Goal: Task Accomplishment & Management: Manage account settings

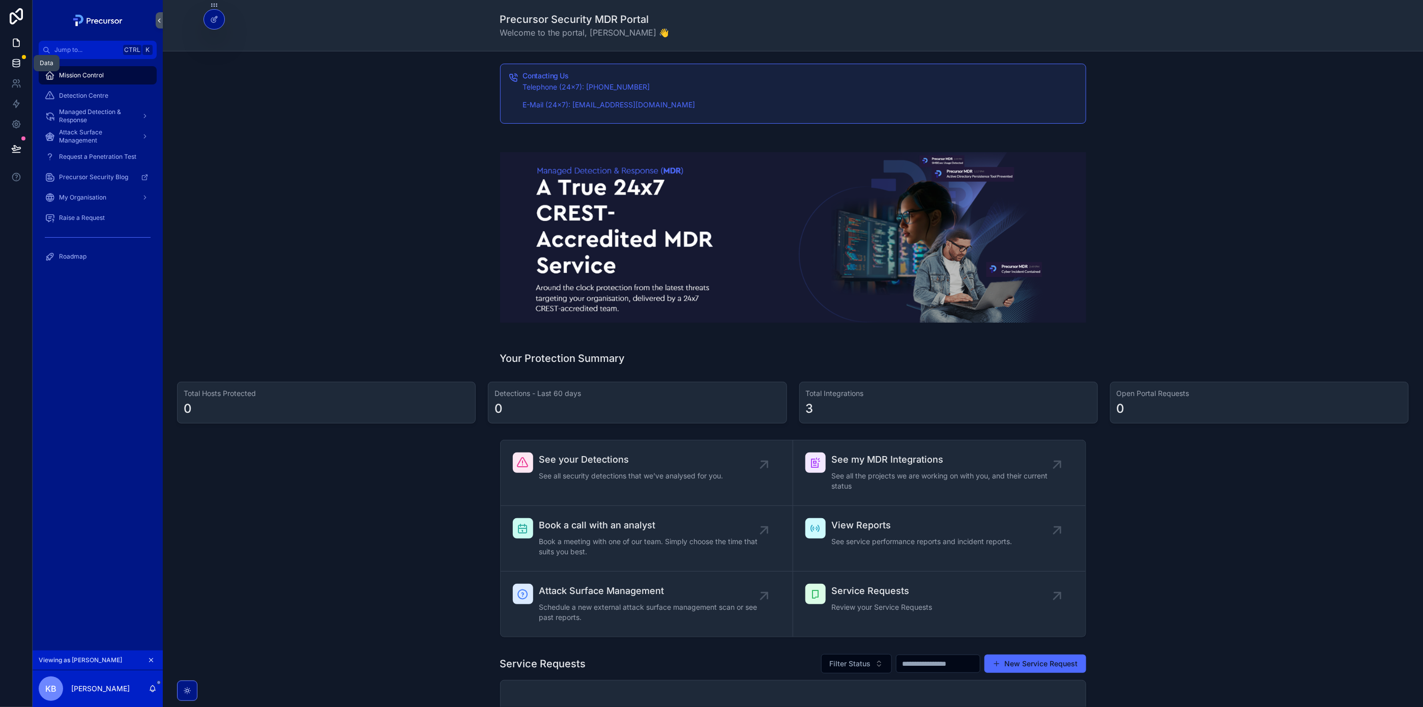
click at [17, 62] on icon at bounding box center [16, 61] width 7 height 3
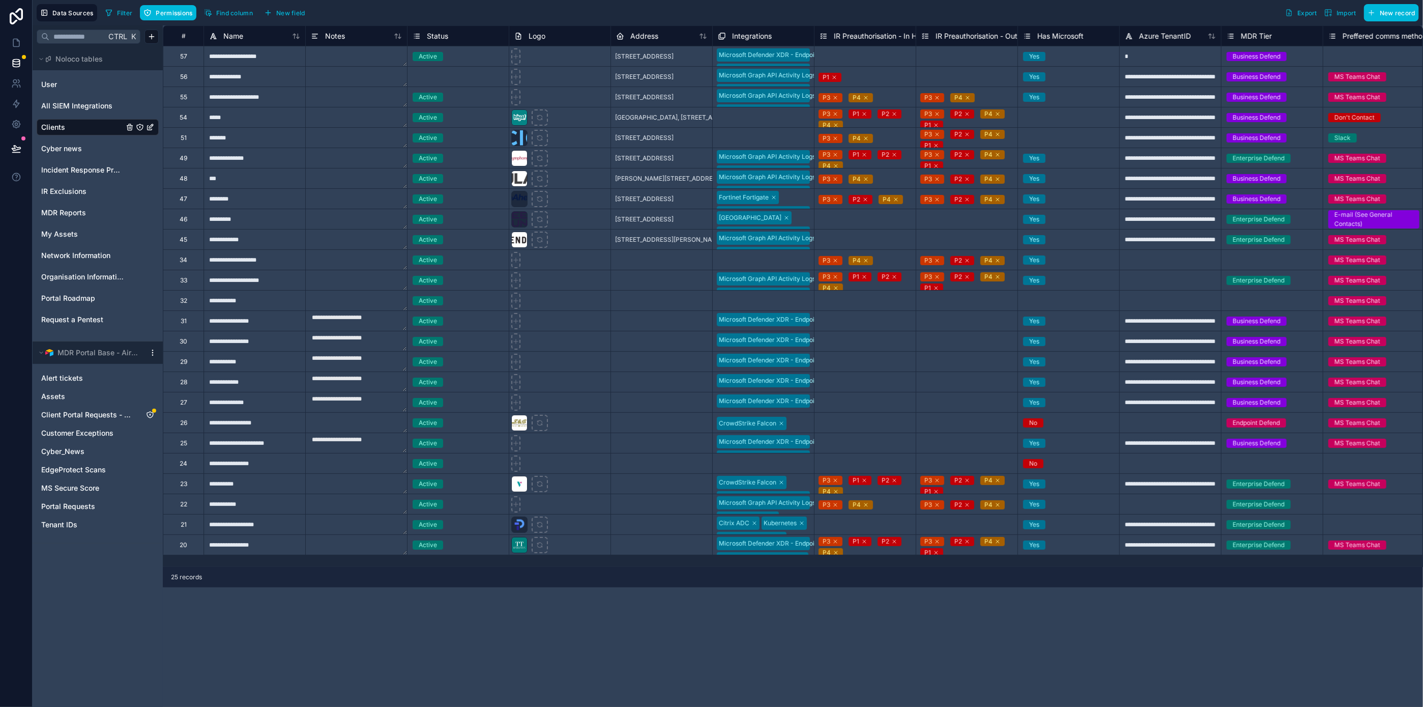
click at [357, 552] on textarea at bounding box center [356, 545] width 101 height 20
click at [379, 598] on div "**********" at bounding box center [793, 365] width 1260 height 681
click at [395, 646] on div "**********" at bounding box center [793, 365] width 1260 height 681
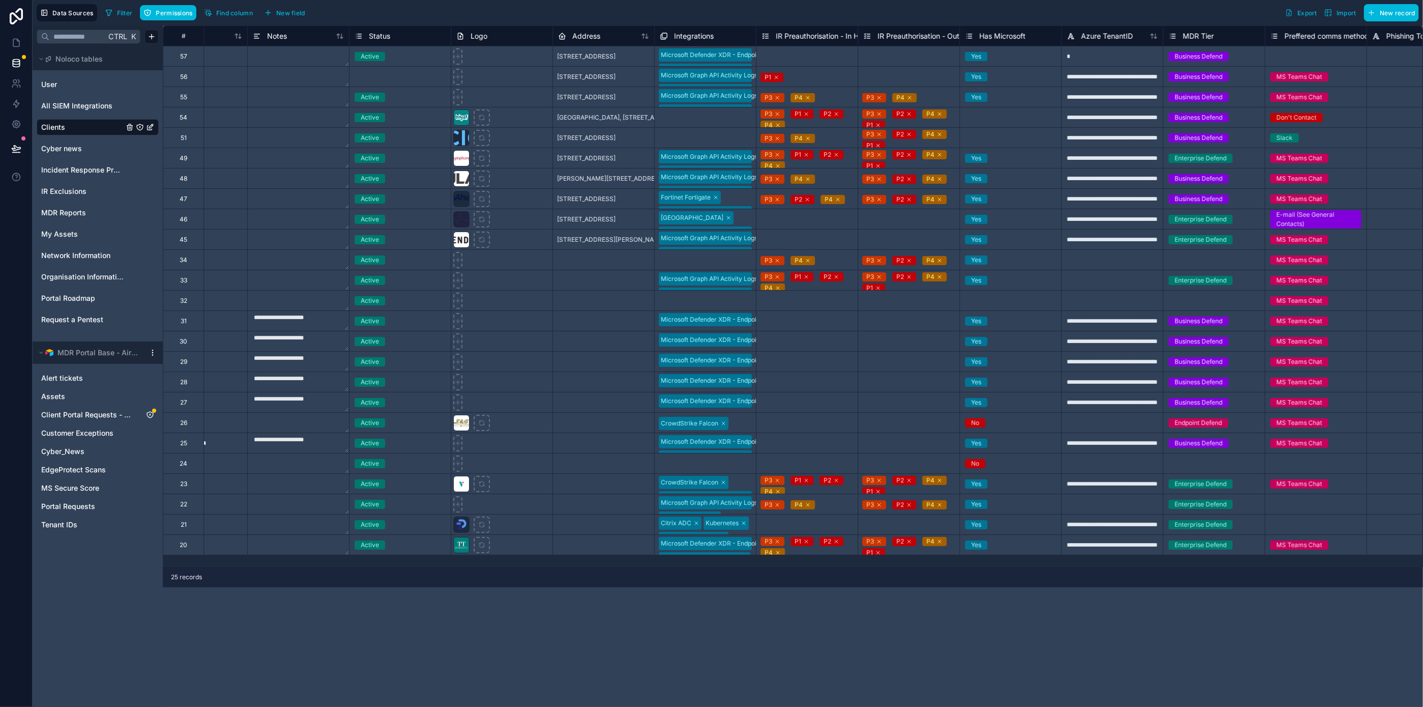
scroll to position [0, 0]
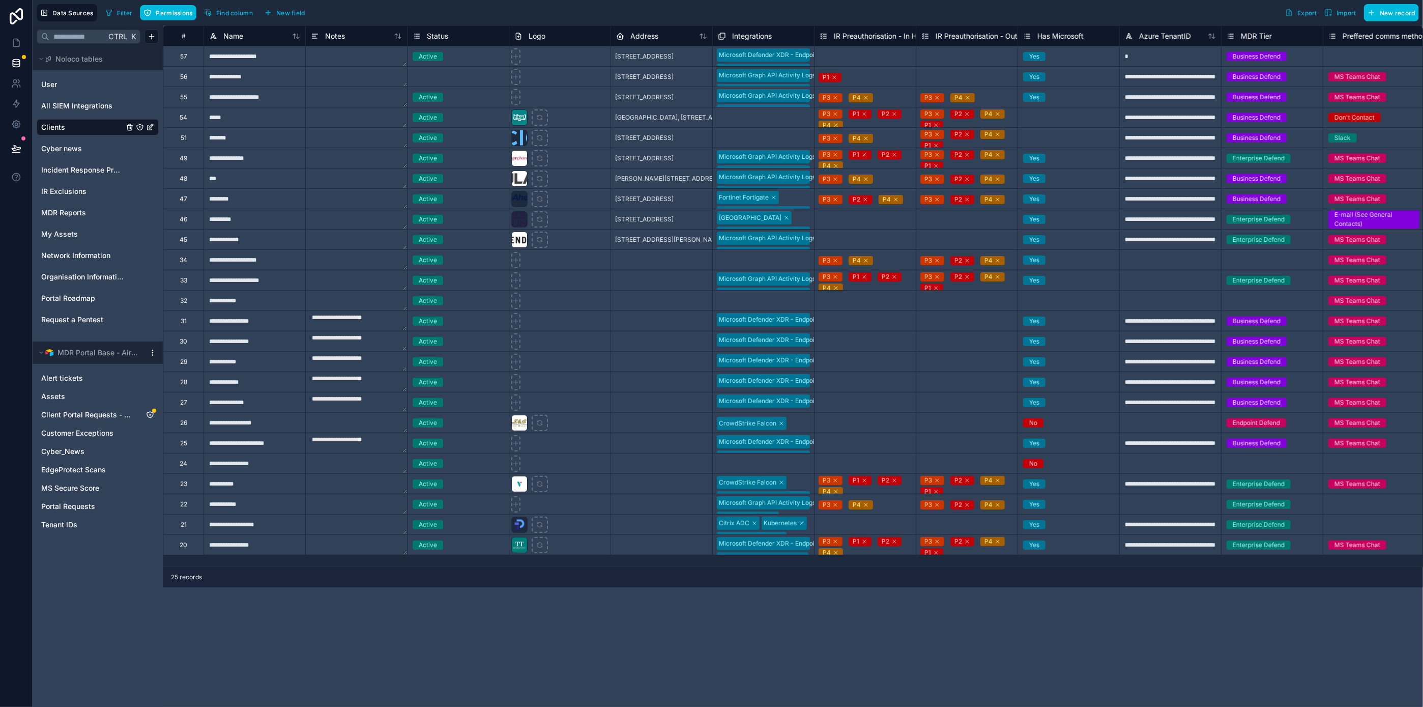
click at [269, 644] on div "**********" at bounding box center [793, 365] width 1260 height 681
click at [17, 39] on icon at bounding box center [16, 43] width 10 height 10
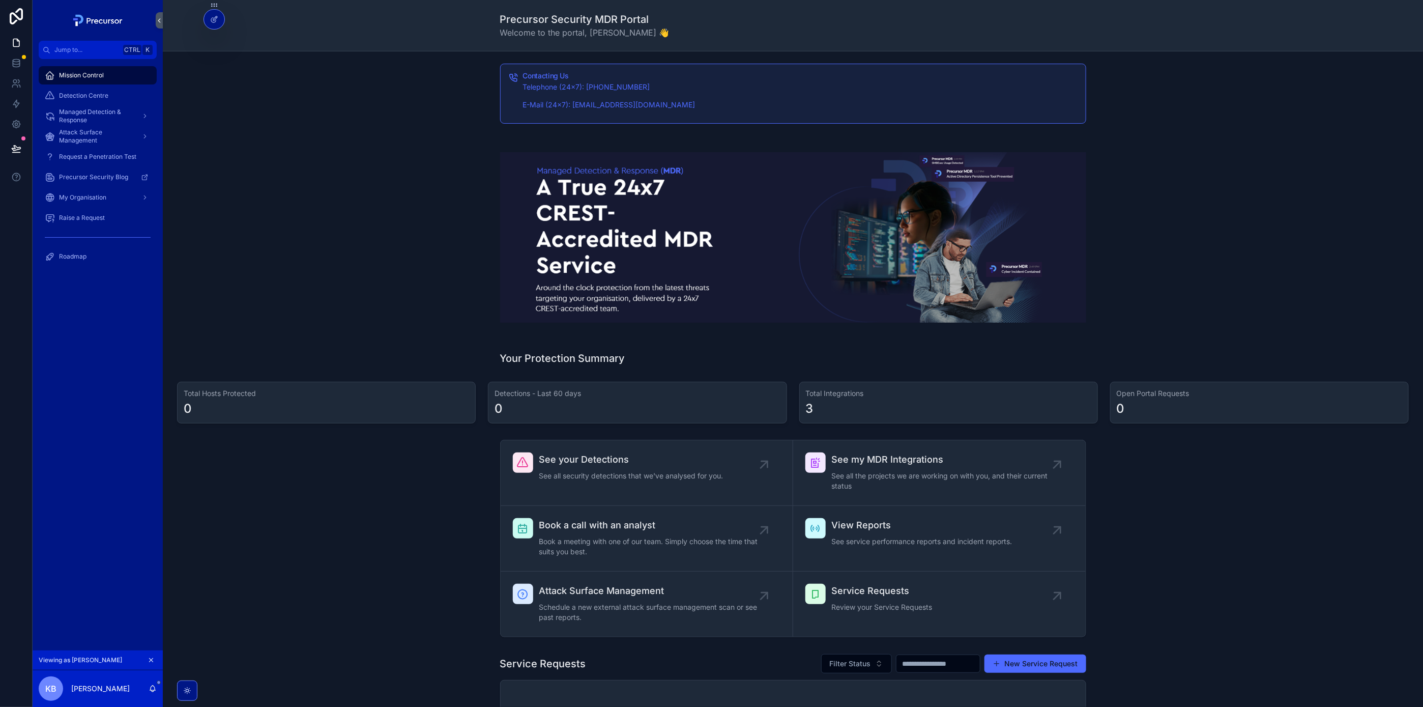
click at [92, 95] on span "Detection Centre" at bounding box center [83, 96] width 49 height 8
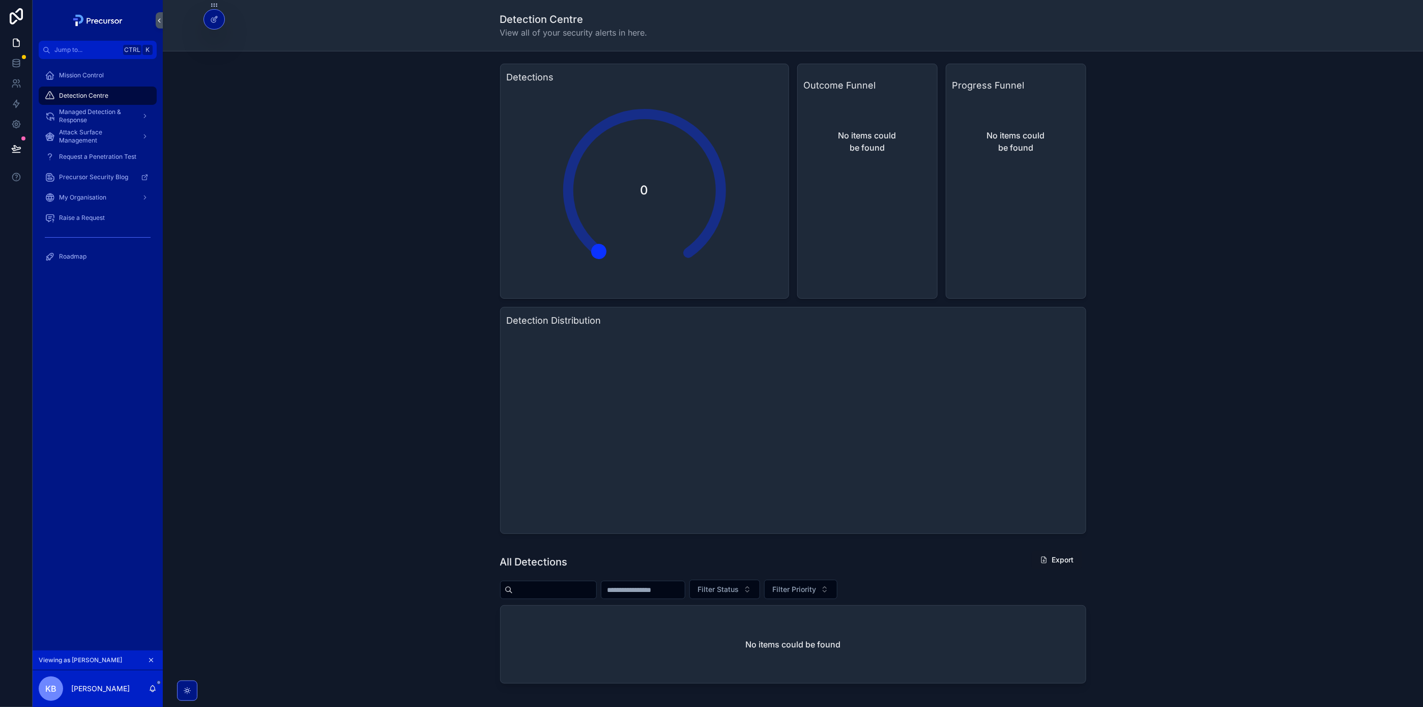
drag, startPoint x: 597, startPoint y: 246, endPoint x: 598, endPoint y: 105, distance: 140.4
click at [598, 105] on div "0" at bounding box center [644, 190] width 203 height 203
click at [104, 77] on div "Mission Control" at bounding box center [98, 75] width 106 height 16
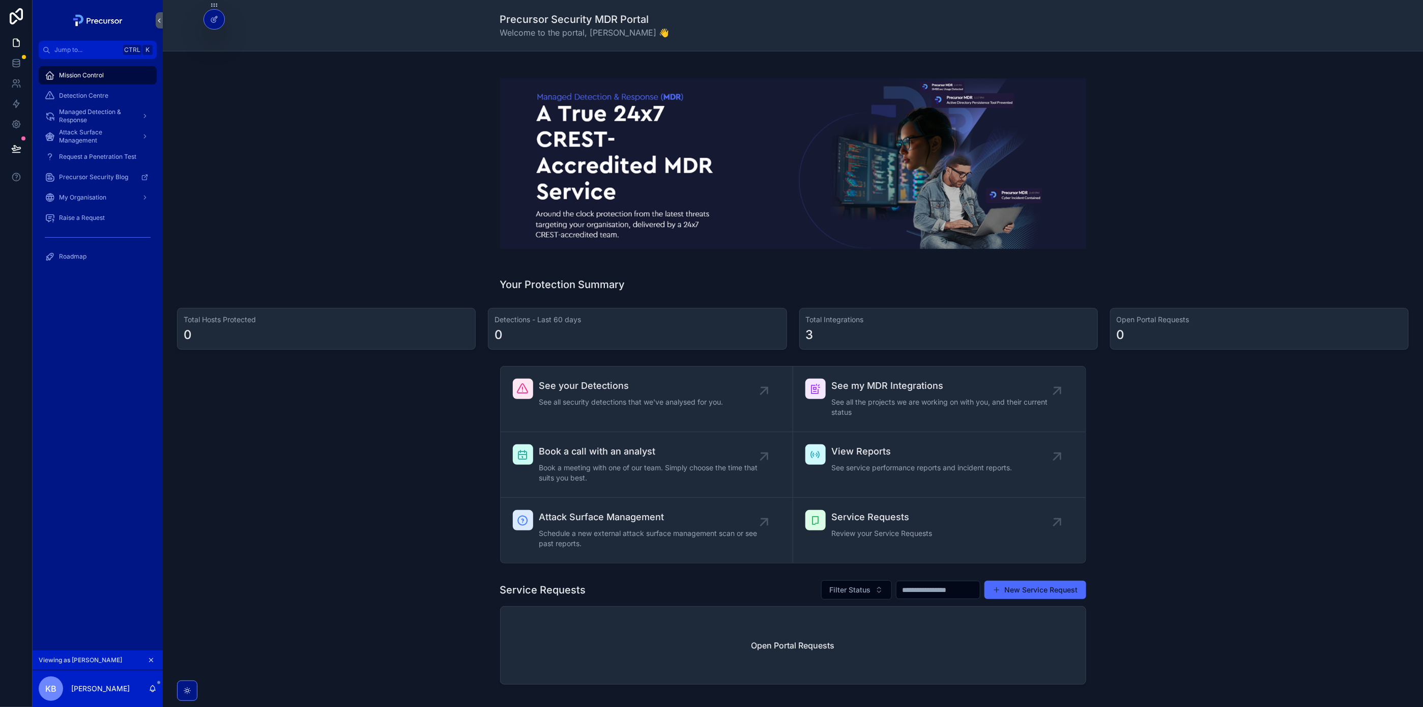
scroll to position [144, 0]
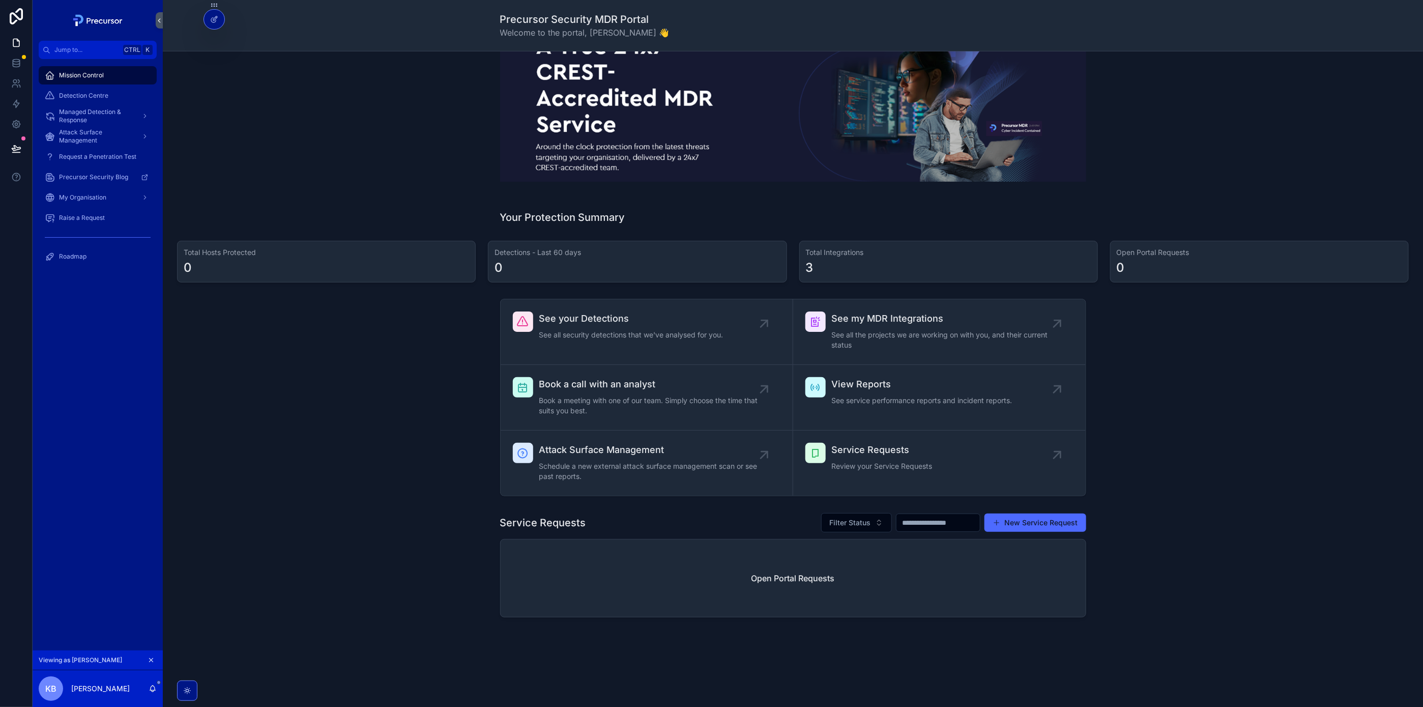
click at [1122, 481] on div "See your Detections See all security detections that we've analysed for you. Se…" at bounding box center [793, 398] width 1244 height 206
click at [417, 136] on div "scrollable content" at bounding box center [793, 96] width 1244 height 203
drag, startPoint x: 1185, startPoint y: 488, endPoint x: 1163, endPoint y: 481, distance: 22.5
click at [1185, 488] on div "See your Detections See all security detections that we've analysed for you. Se…" at bounding box center [793, 398] width 1244 height 206
drag, startPoint x: 1290, startPoint y: 539, endPoint x: 1229, endPoint y: 342, distance: 206.6
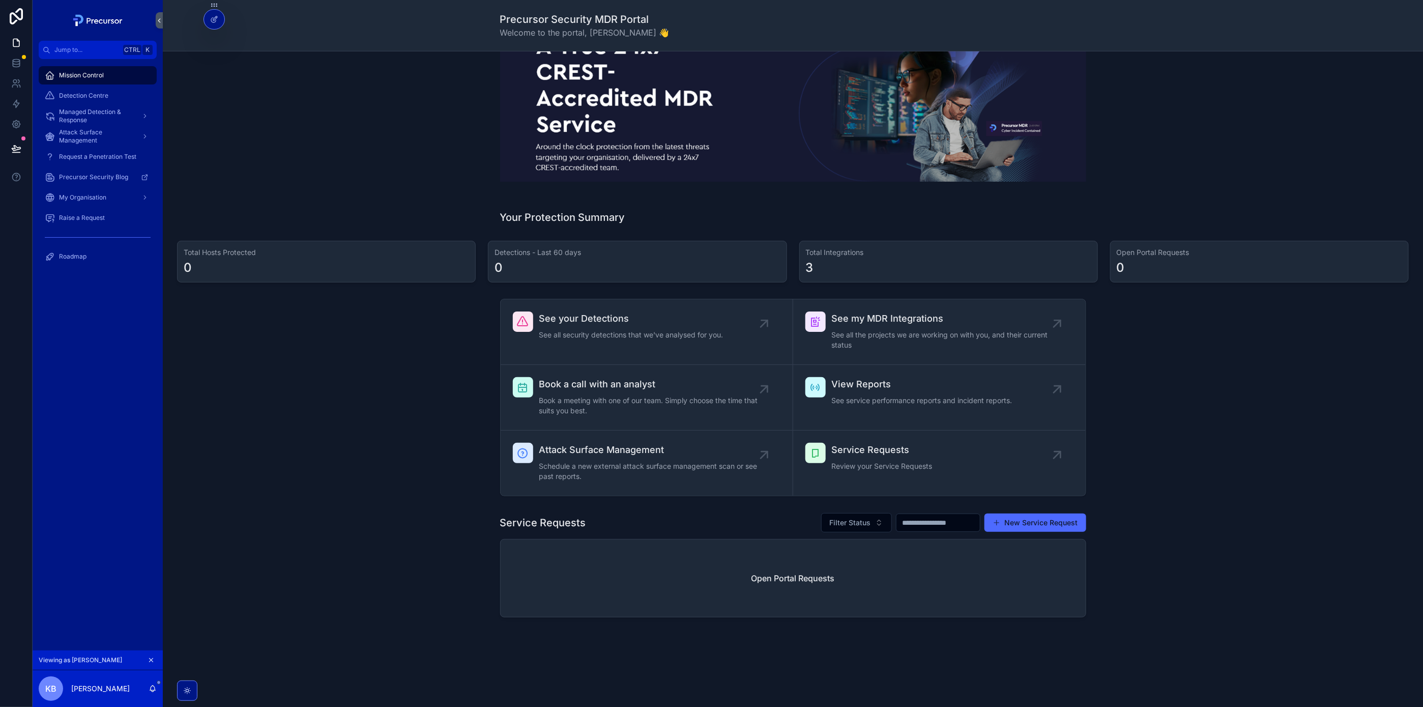
click at [1290, 539] on div "Service Requests Filter Status New Service Request Open Portal Requests" at bounding box center [793, 566] width 1244 height 117
click at [1180, 158] on div "scrollable content" at bounding box center [793, 96] width 1244 height 203
click at [1093, 455] on div "See your Detections See all security detections that we've analysed for you. Se…" at bounding box center [793, 398] width 1244 height 206
drag, startPoint x: 312, startPoint y: 118, endPoint x: 339, endPoint y: 114, distance: 27.7
click at [322, 118] on div "scrollable content" at bounding box center [793, 96] width 1244 height 203
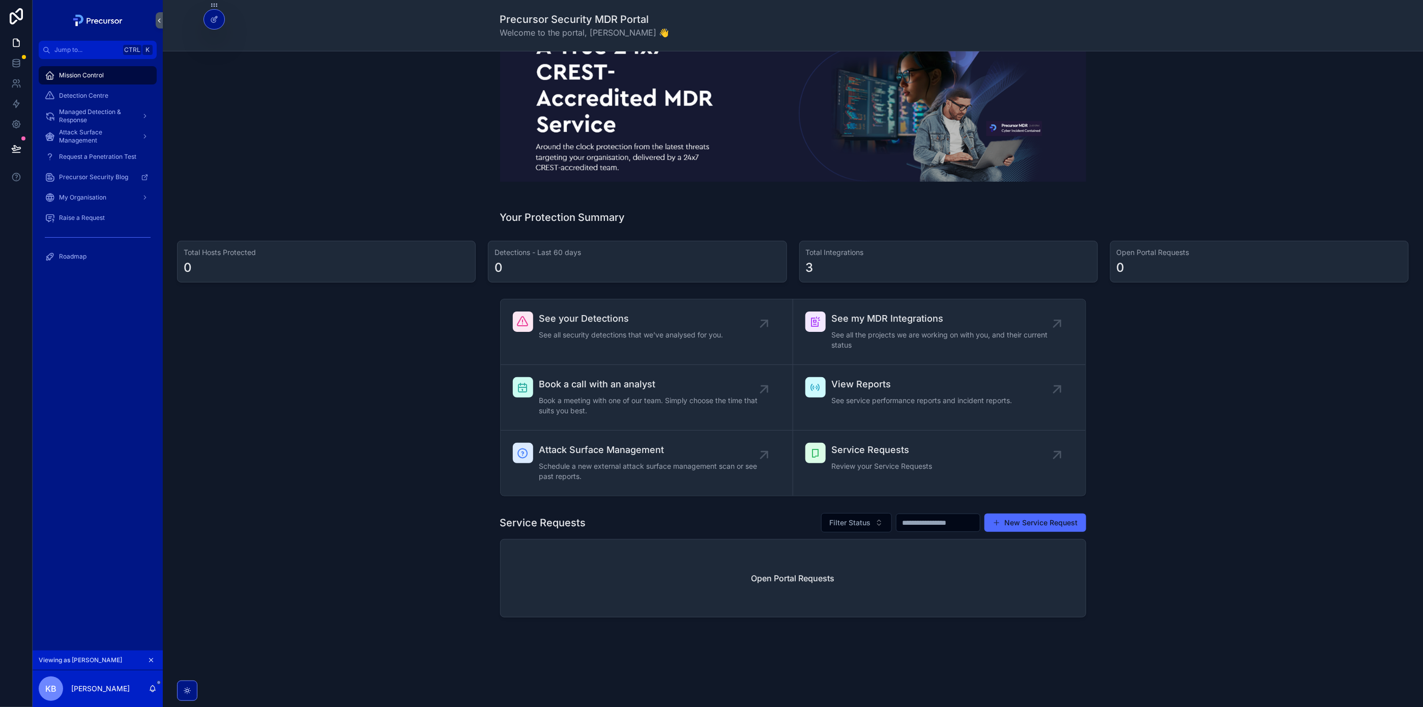
click at [1247, 311] on div "See your Detections See all security detections that we've analysed for you. Se…" at bounding box center [793, 398] width 1244 height 206
click at [12, 60] on icon at bounding box center [16, 63] width 10 height 10
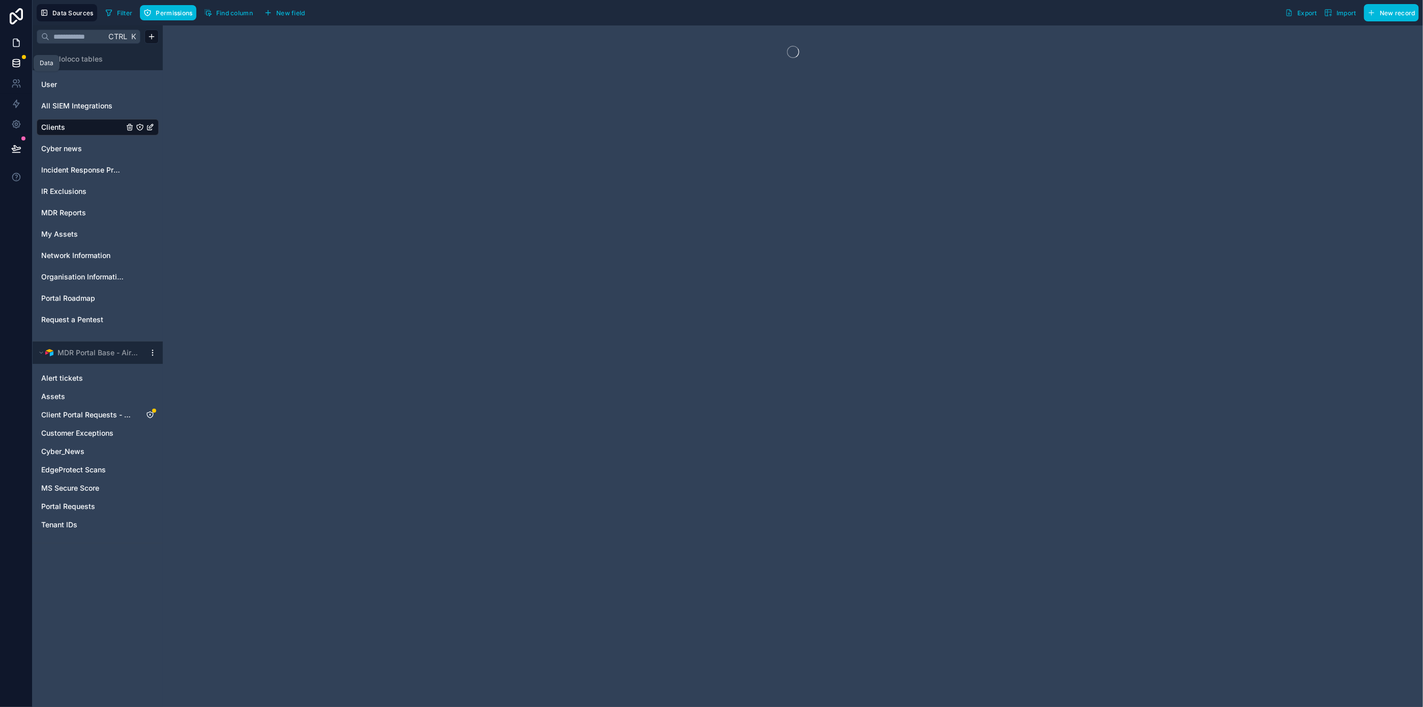
click at [13, 44] on icon at bounding box center [16, 43] width 6 height 8
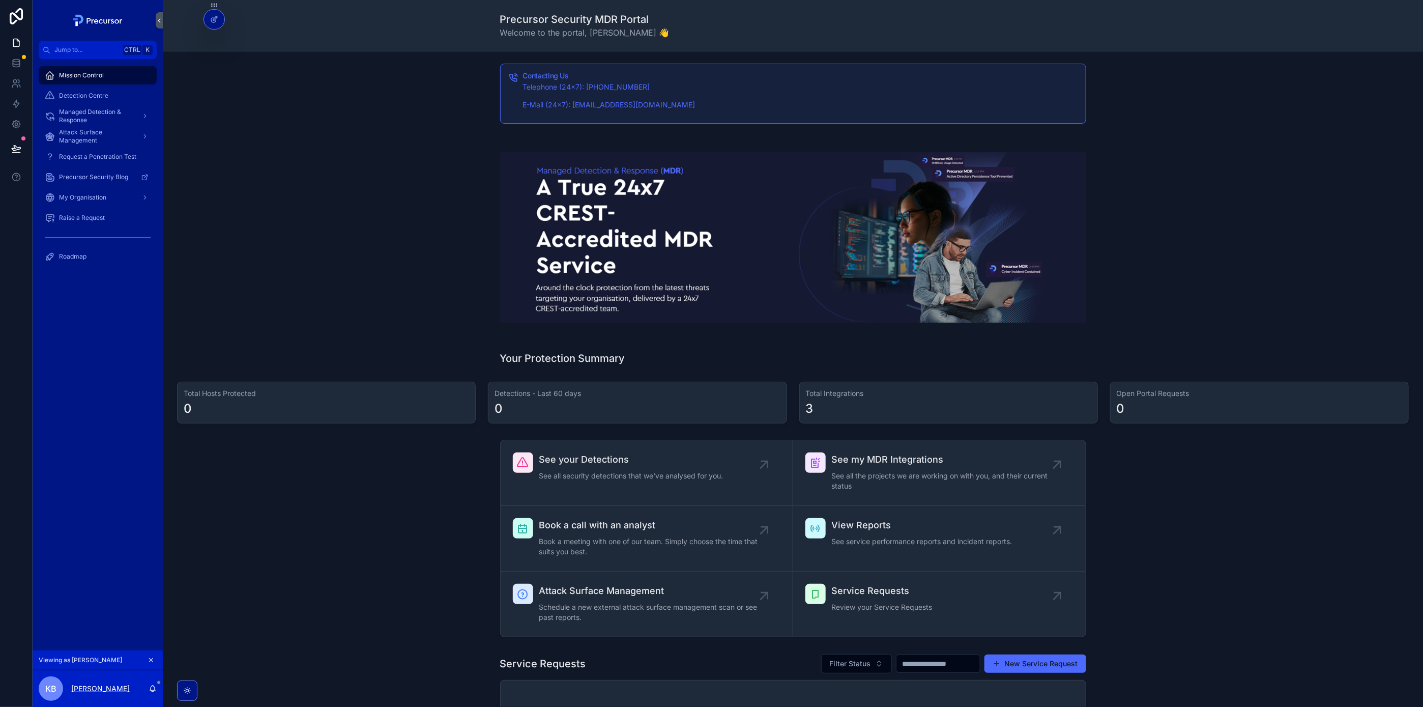
click at [101, 690] on p "[PERSON_NAME]" at bounding box center [100, 688] width 58 height 10
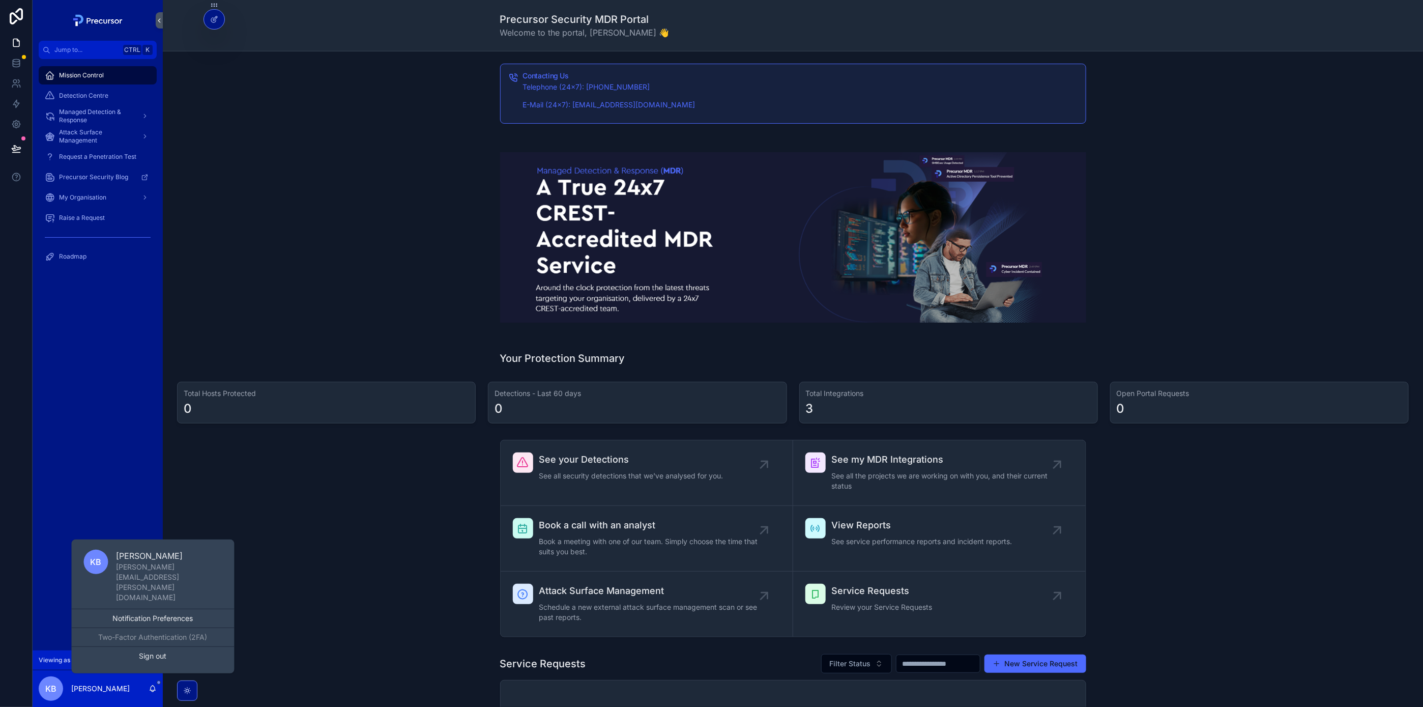
click at [371, 544] on div "See your Detections See all security detections that we've analysed for you. Se…" at bounding box center [793, 538] width 1244 height 206
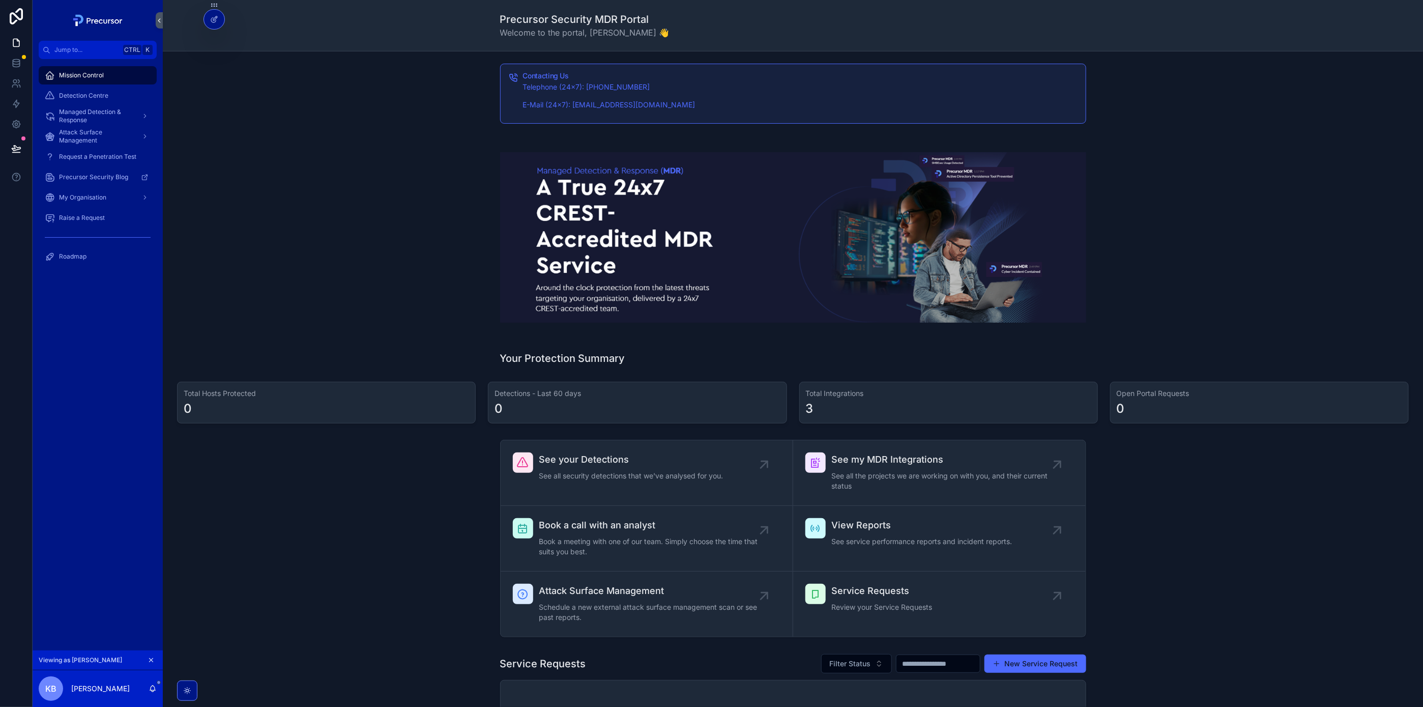
click at [287, 326] on div "scrollable content" at bounding box center [793, 237] width 1244 height 203
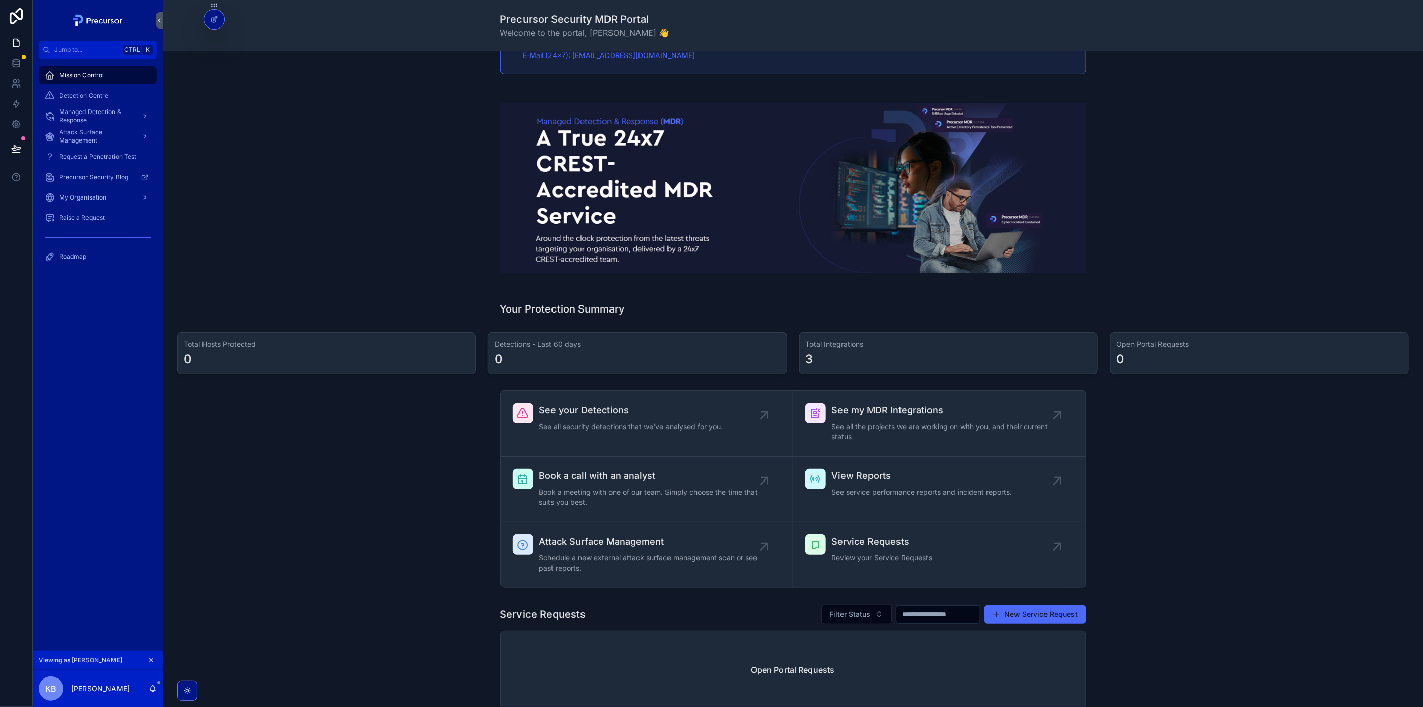
scroll to position [76, 0]
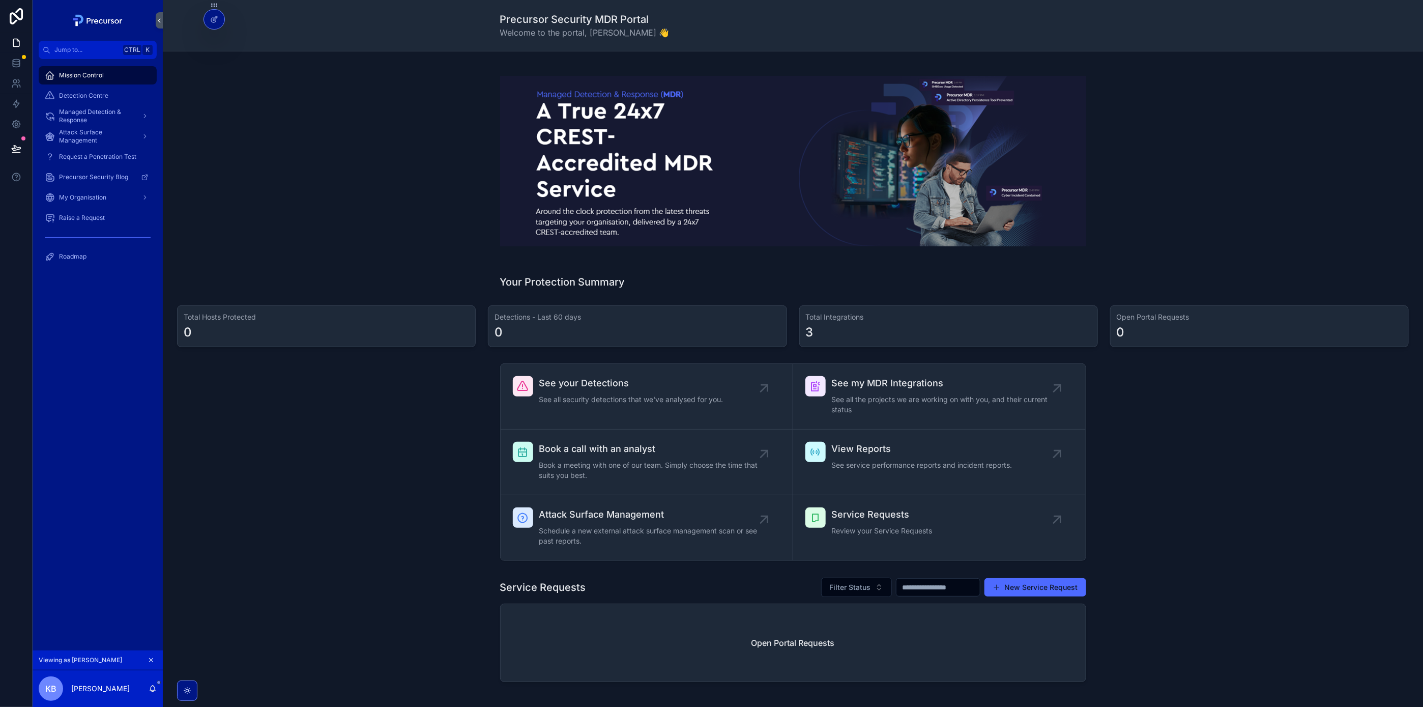
click at [1131, 594] on div "Service Requests Filter Status New Service Request Open Portal Requests" at bounding box center [793, 631] width 1244 height 117
click at [101, 89] on div "Detection Centre" at bounding box center [98, 95] width 106 height 16
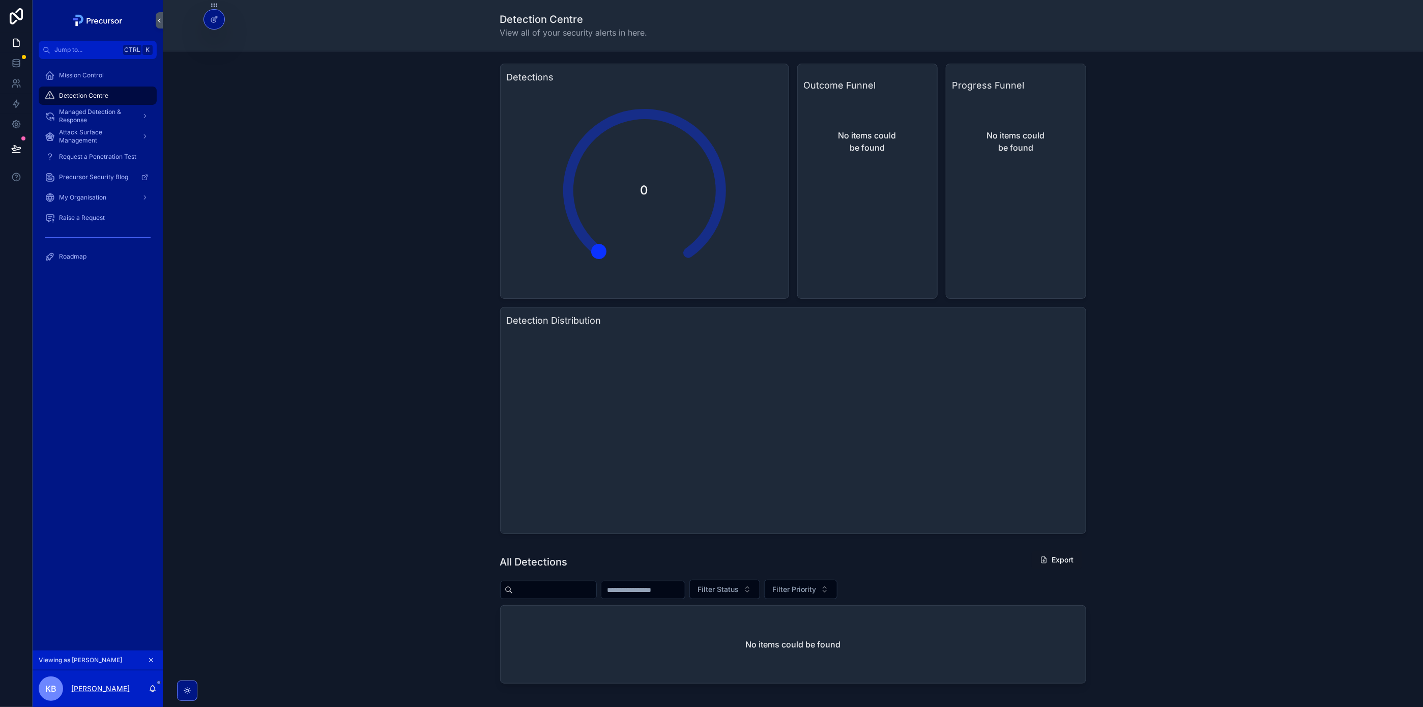
click at [97, 687] on p "[PERSON_NAME]" at bounding box center [100, 688] width 58 height 10
click at [0, 0] on icon at bounding box center [0, 0] width 0 height 0
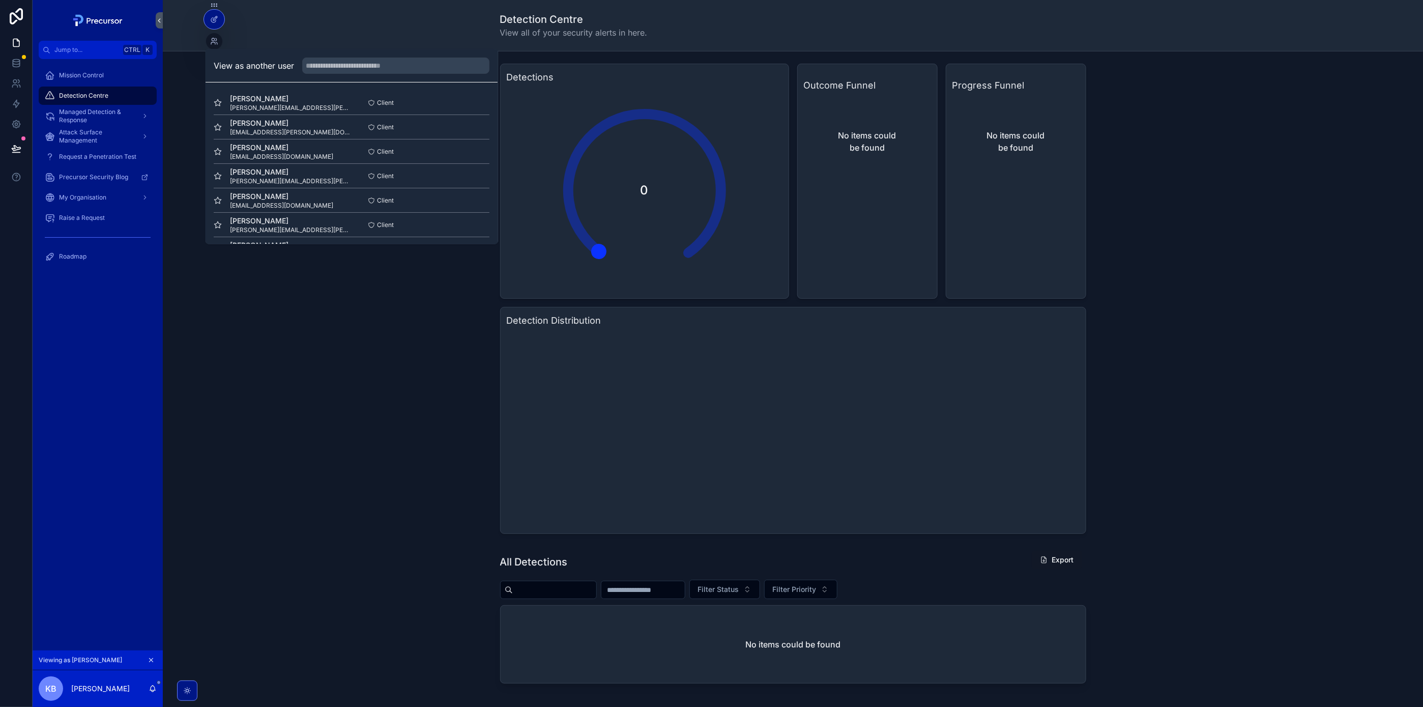
click at [336, 55] on div "View as another user" at bounding box center [352, 65] width 292 height 33
click at [345, 63] on input "text" at bounding box center [396, 65] width 187 height 16
type input "****"
click at [0, 0] on button "Select" at bounding box center [0, 0] width 0 height 0
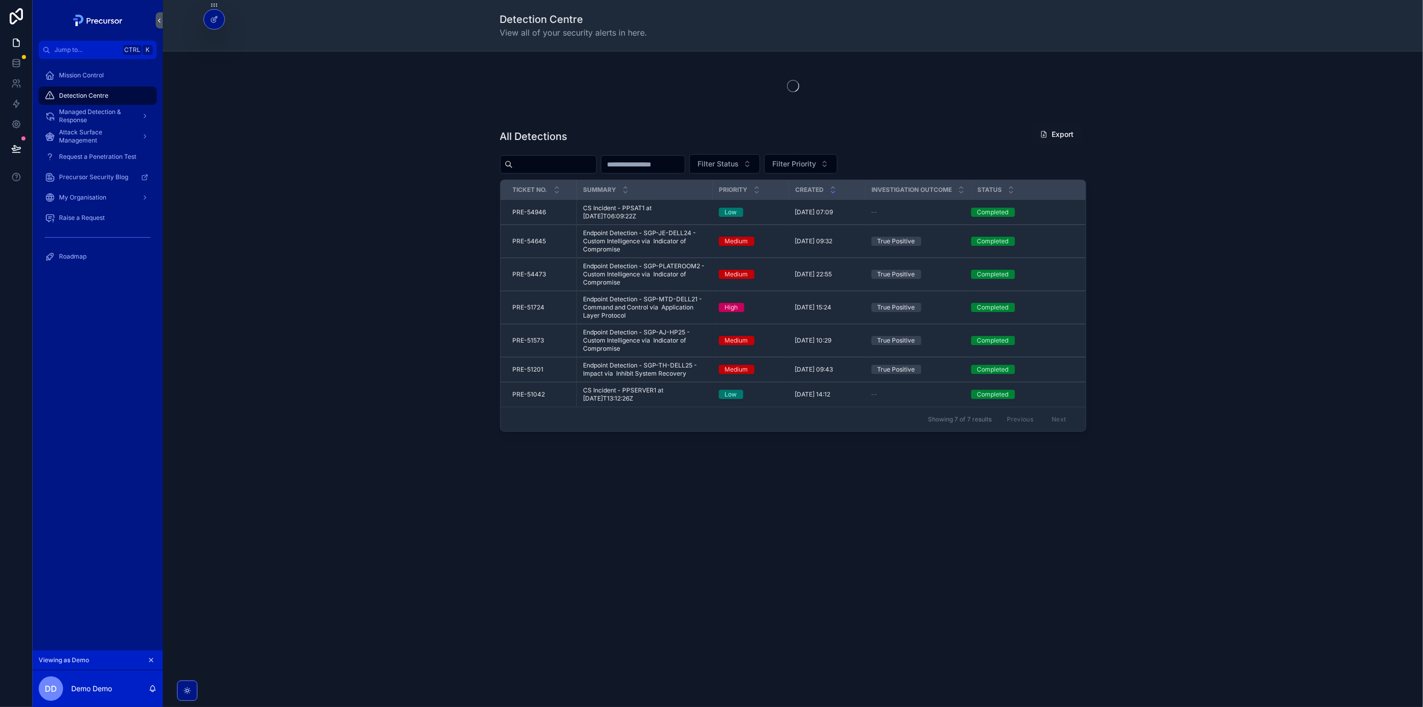
click at [116, 70] on div "Mission Control" at bounding box center [98, 75] width 106 height 16
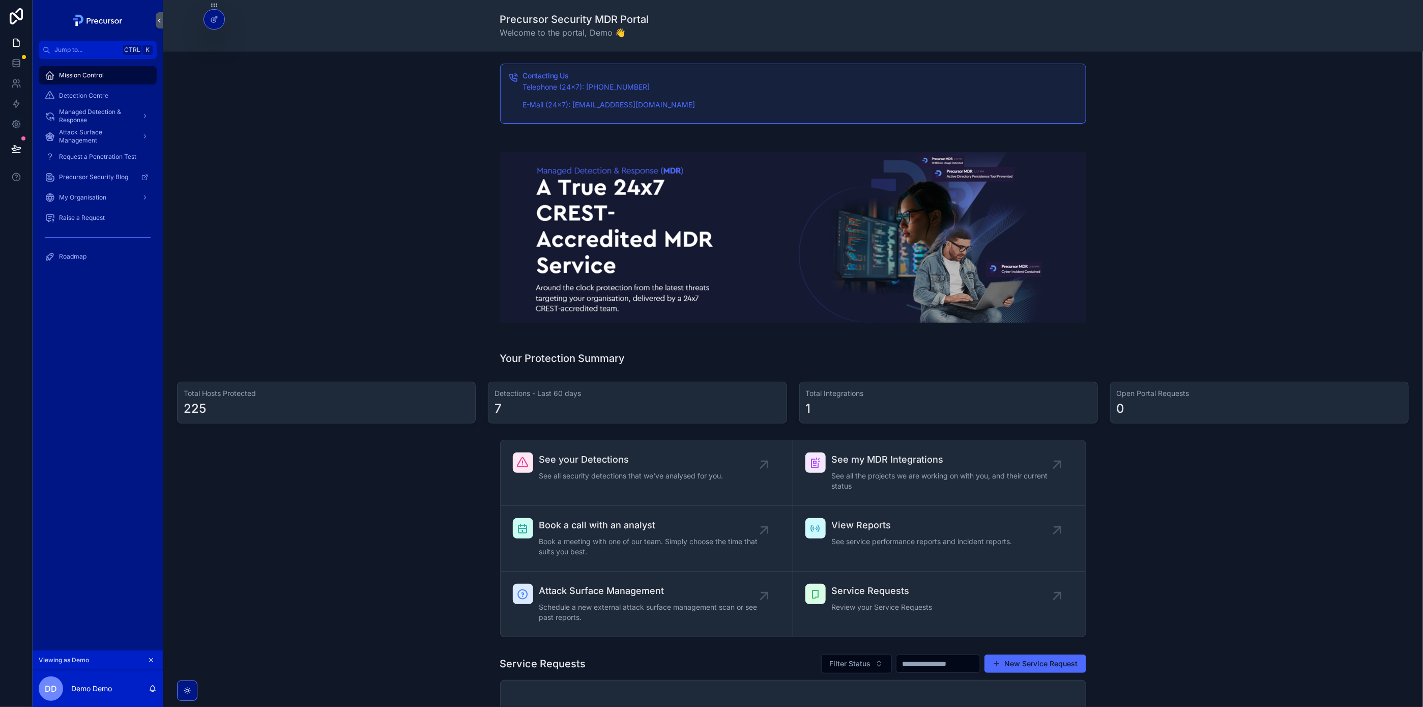
click at [107, 90] on div "Detection Centre" at bounding box center [98, 95] width 106 height 16
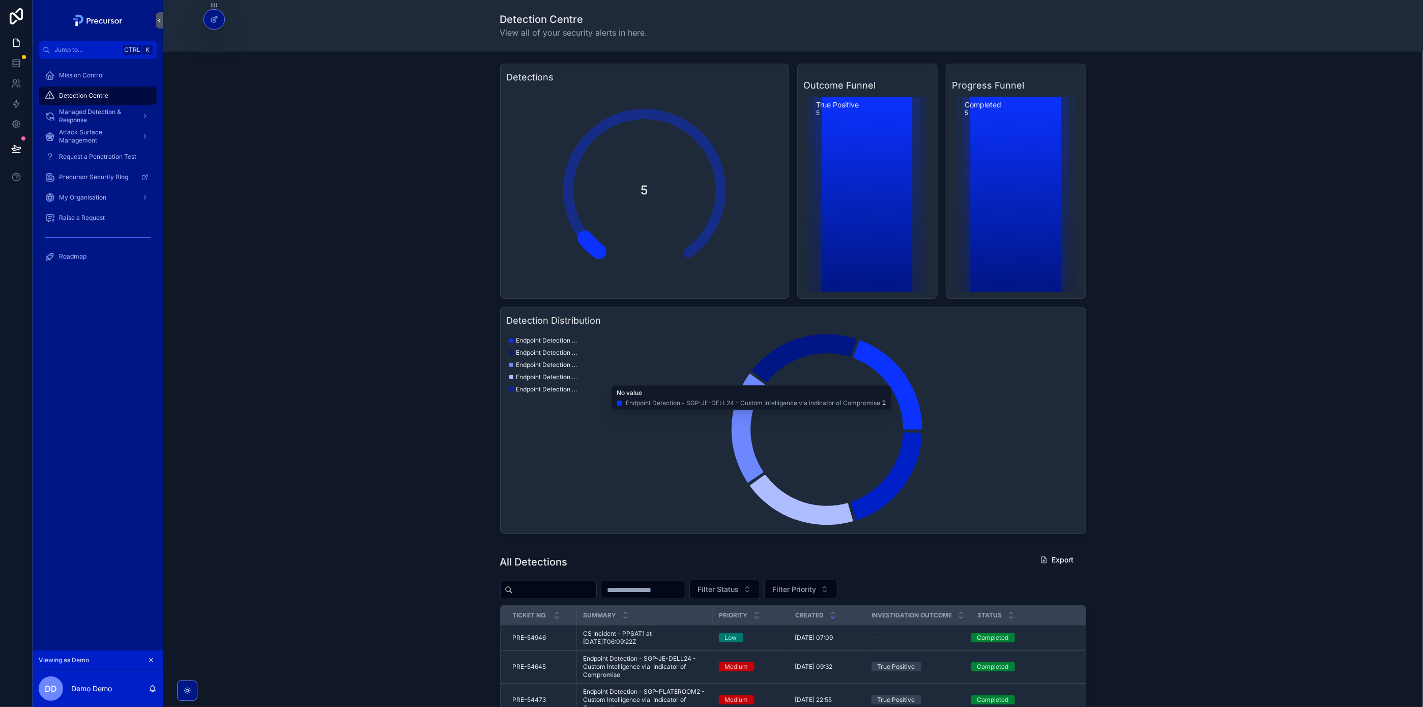
click at [0, 0] on icon at bounding box center [0, 0] width 0 height 0
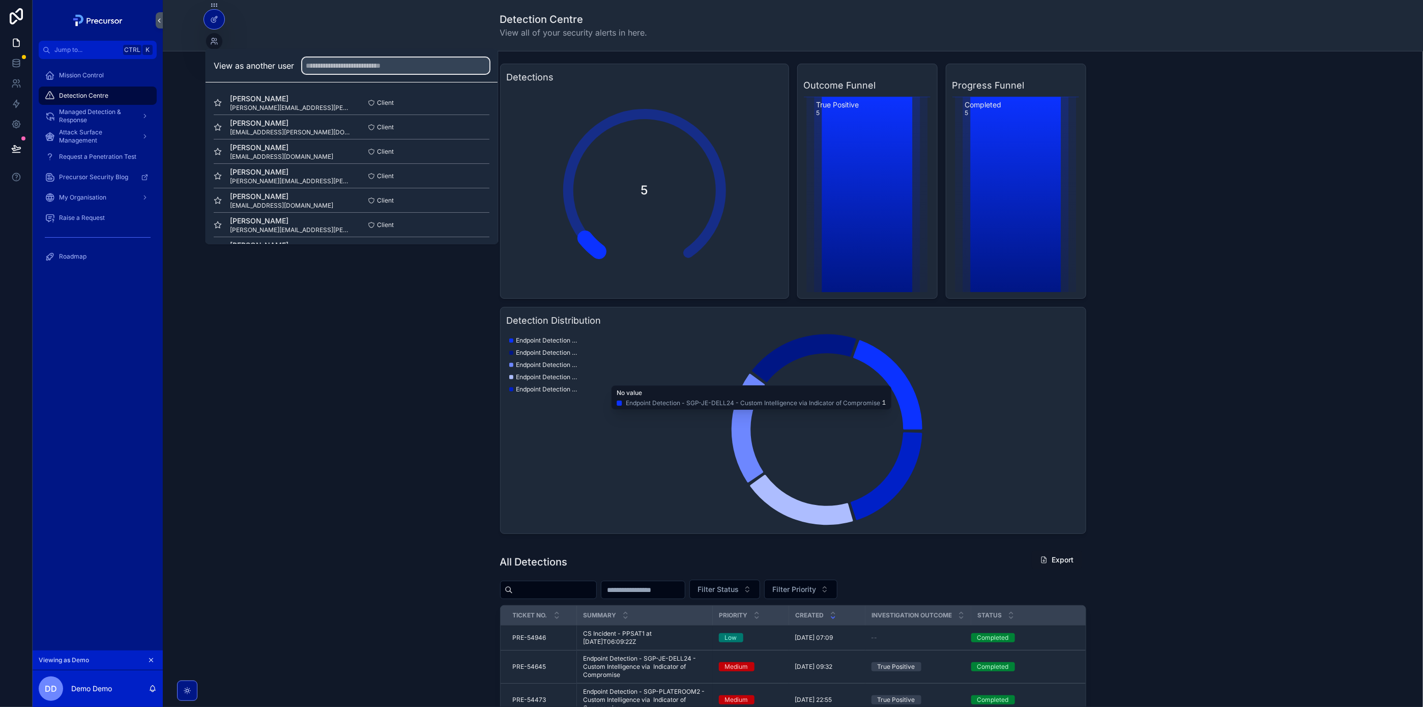
click at [376, 66] on input "text" at bounding box center [396, 65] width 187 height 16
type input "****"
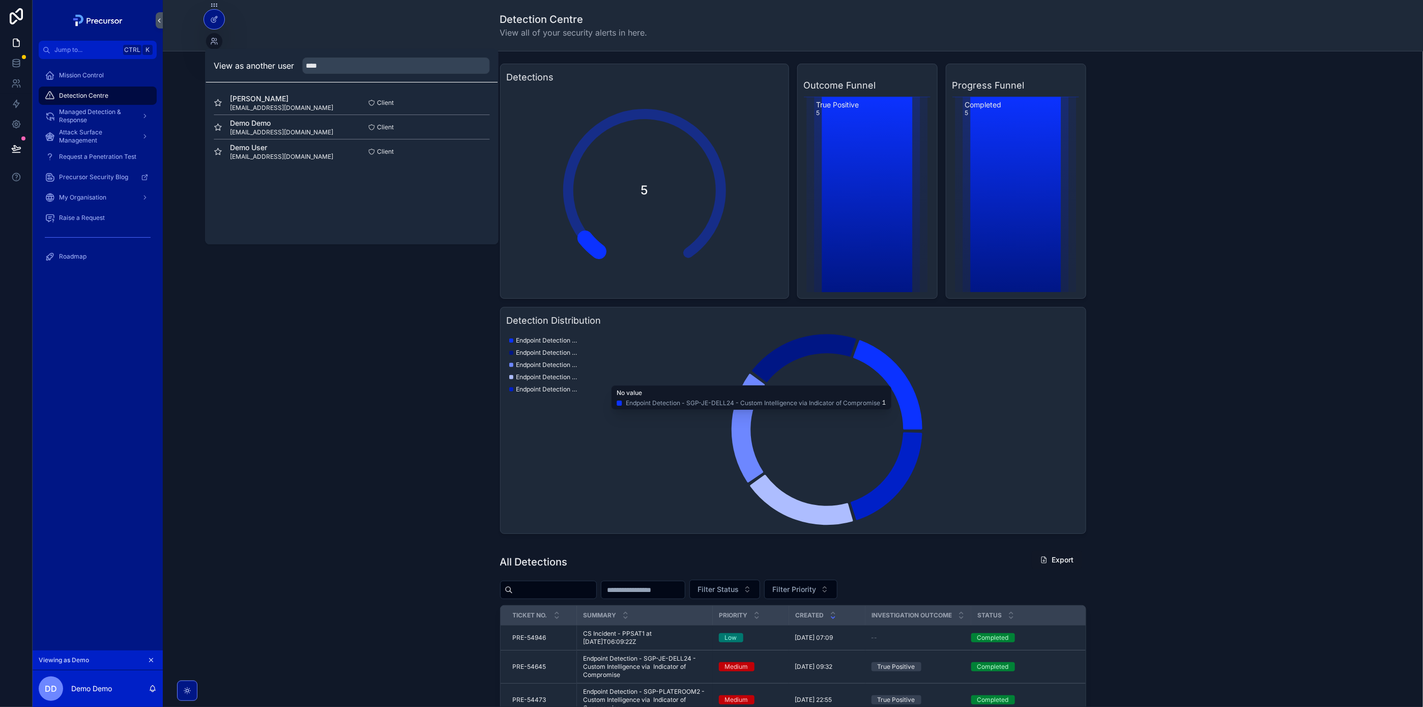
click at [0, 0] on button "Select" at bounding box center [0, 0] width 0 height 0
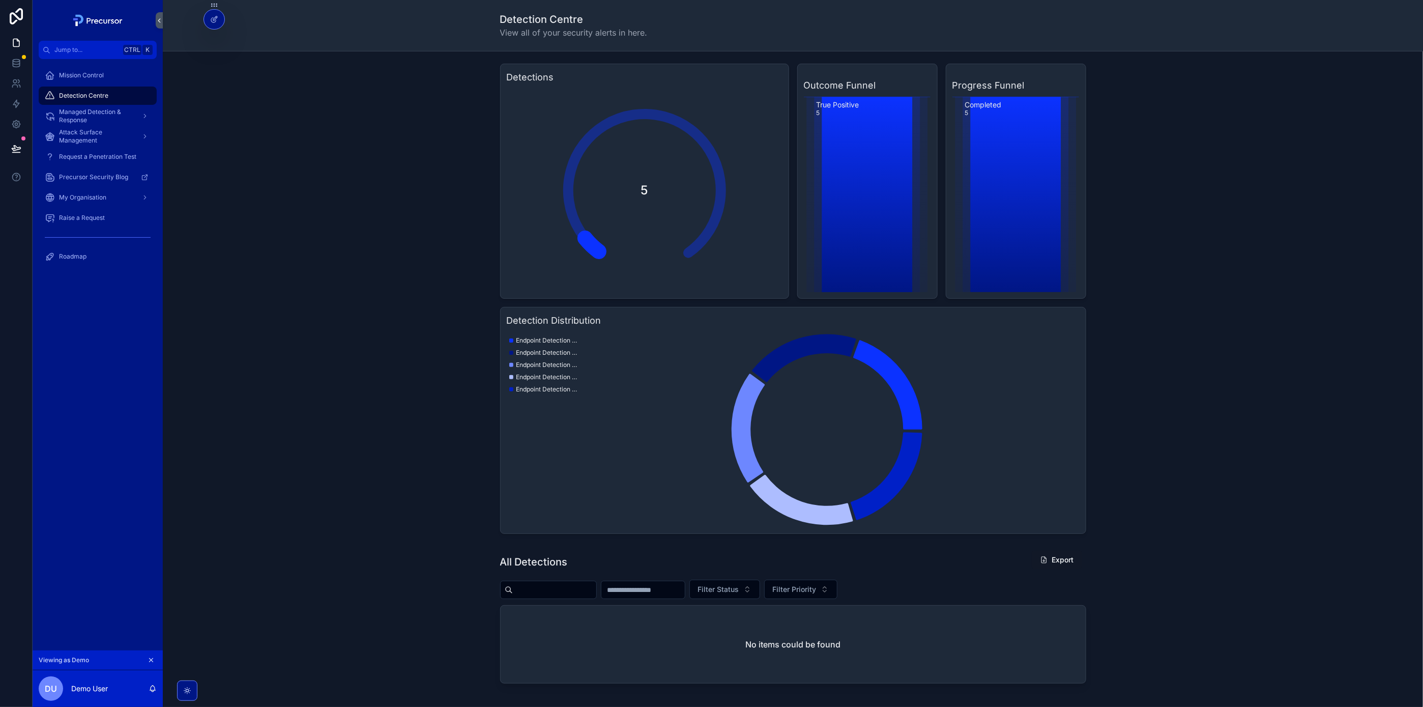
click at [98, 71] on span "Mission Control" at bounding box center [81, 75] width 45 height 8
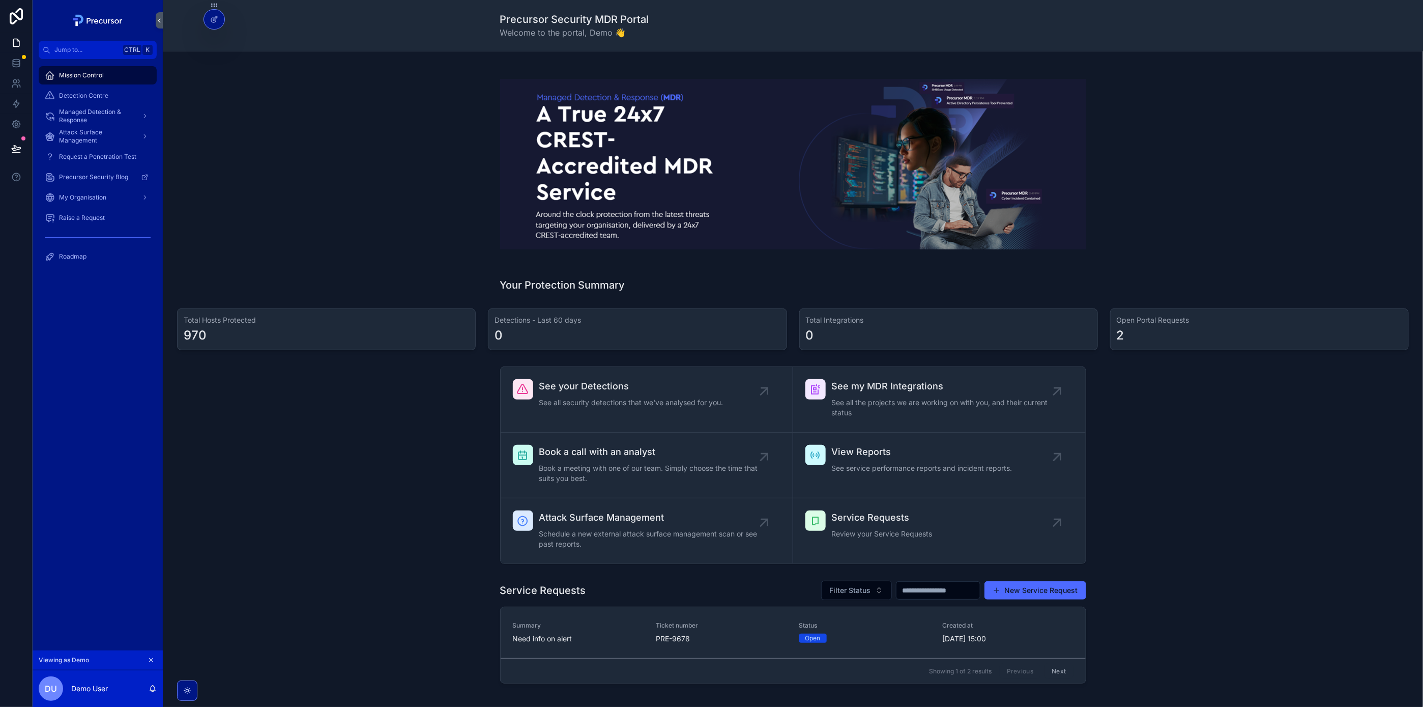
scroll to position [142, 0]
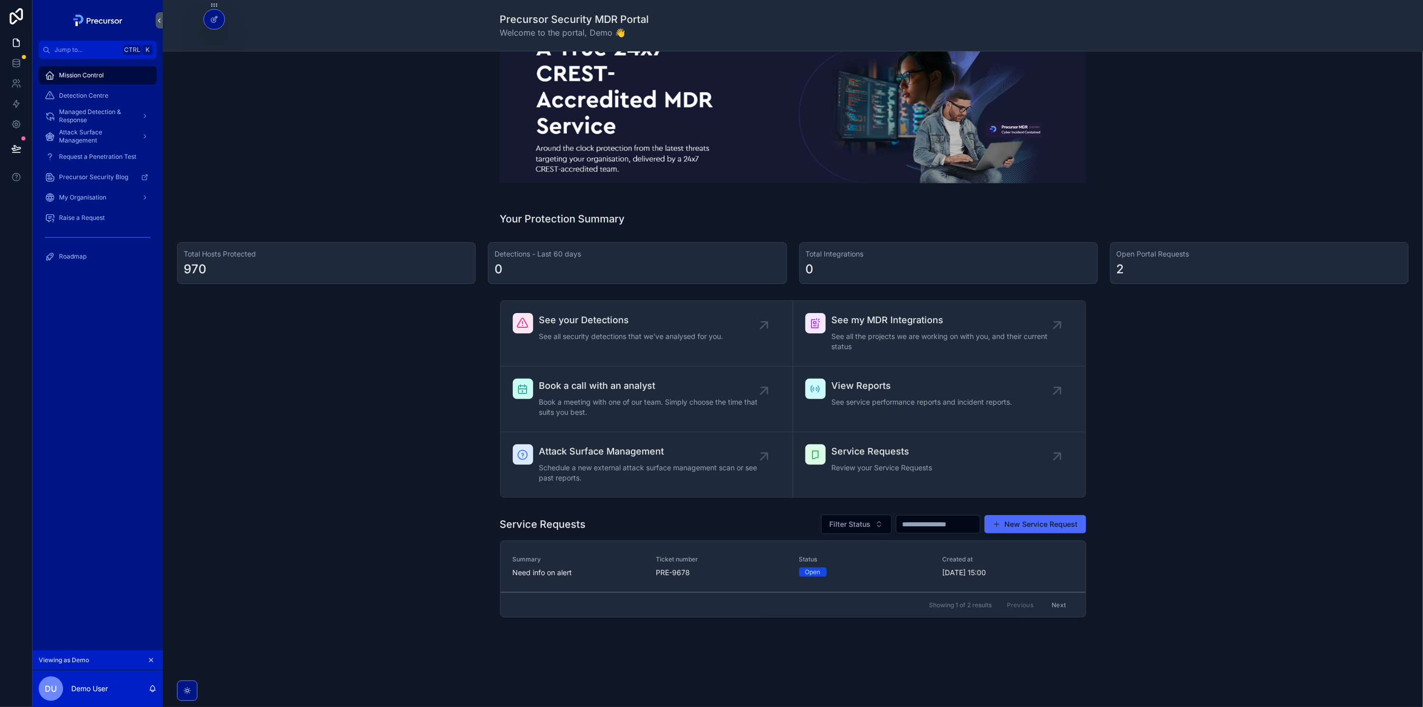
click at [359, 145] on div "scrollable content" at bounding box center [793, 97] width 1244 height 203
click at [116, 89] on div "Detection Centre" at bounding box center [98, 95] width 106 height 16
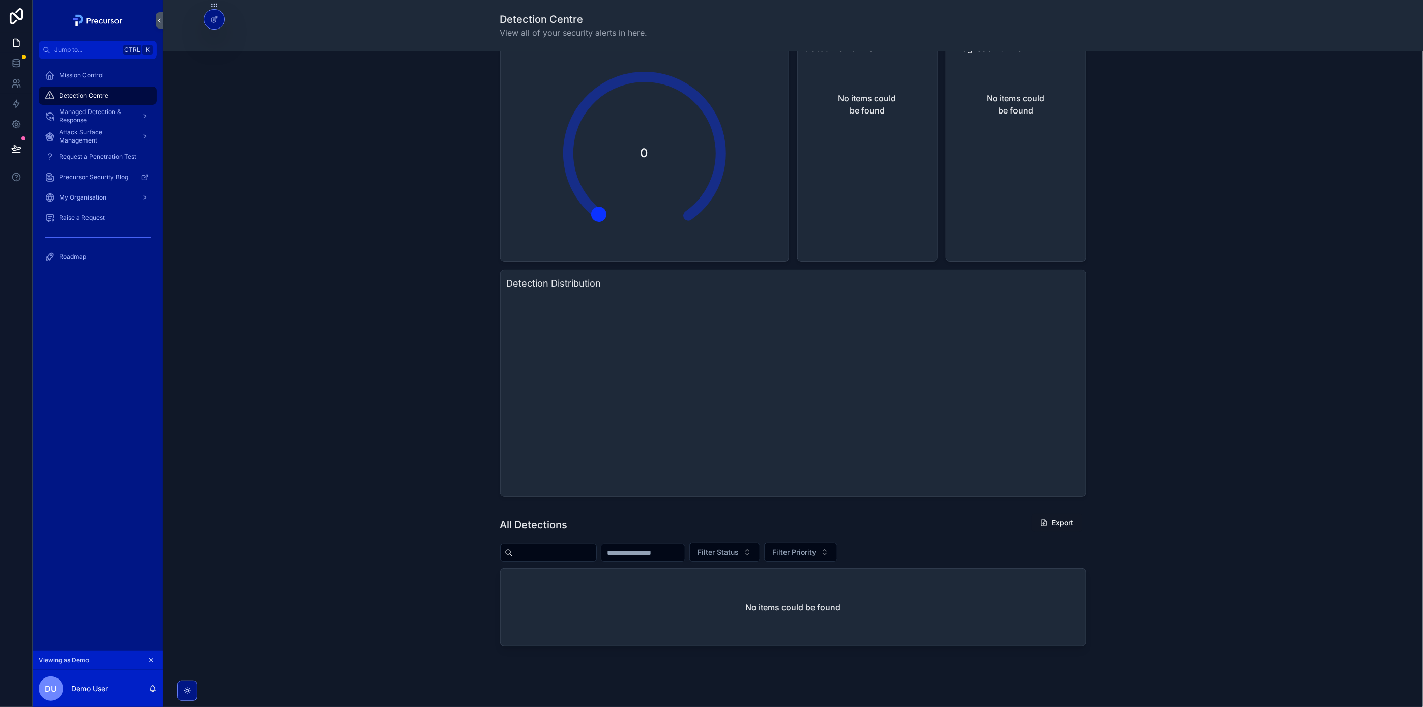
scroll to position [68, 0]
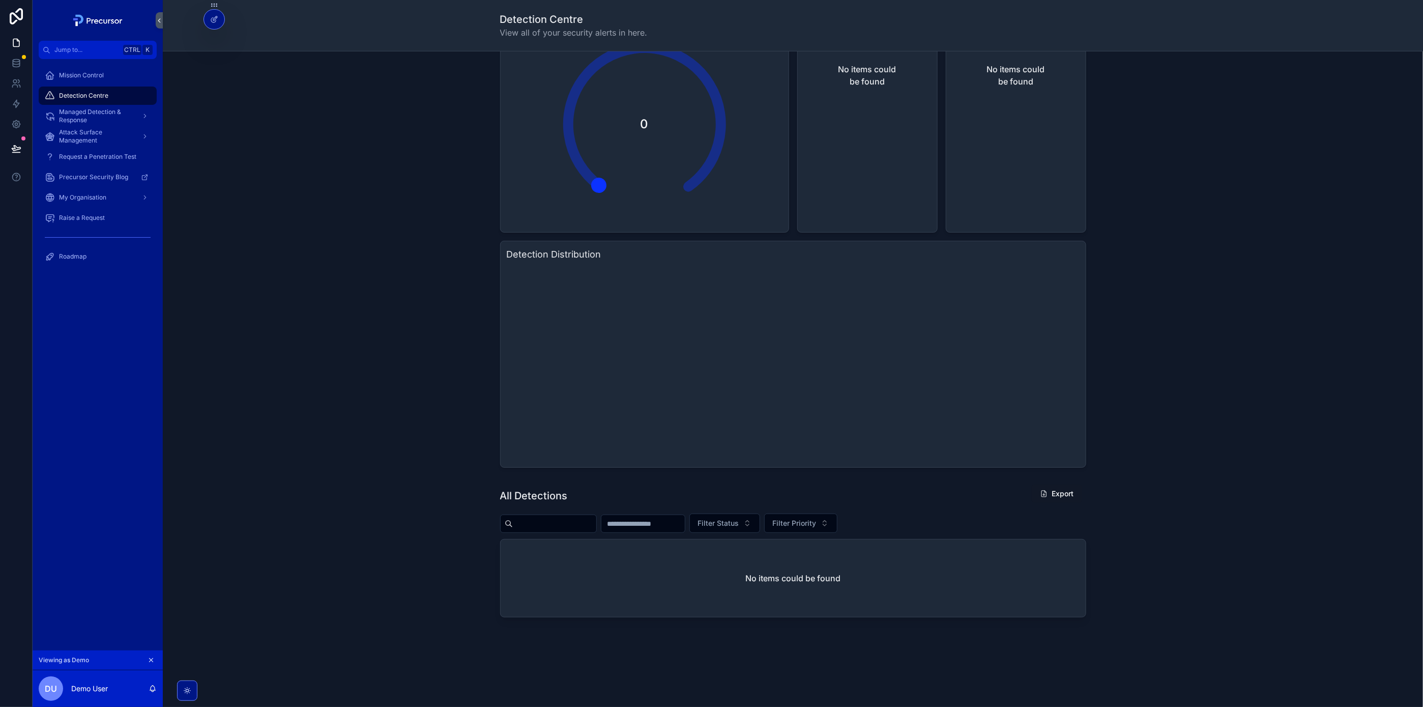
click at [126, 110] on span "Managed Detection & Response" at bounding box center [96, 116] width 74 height 16
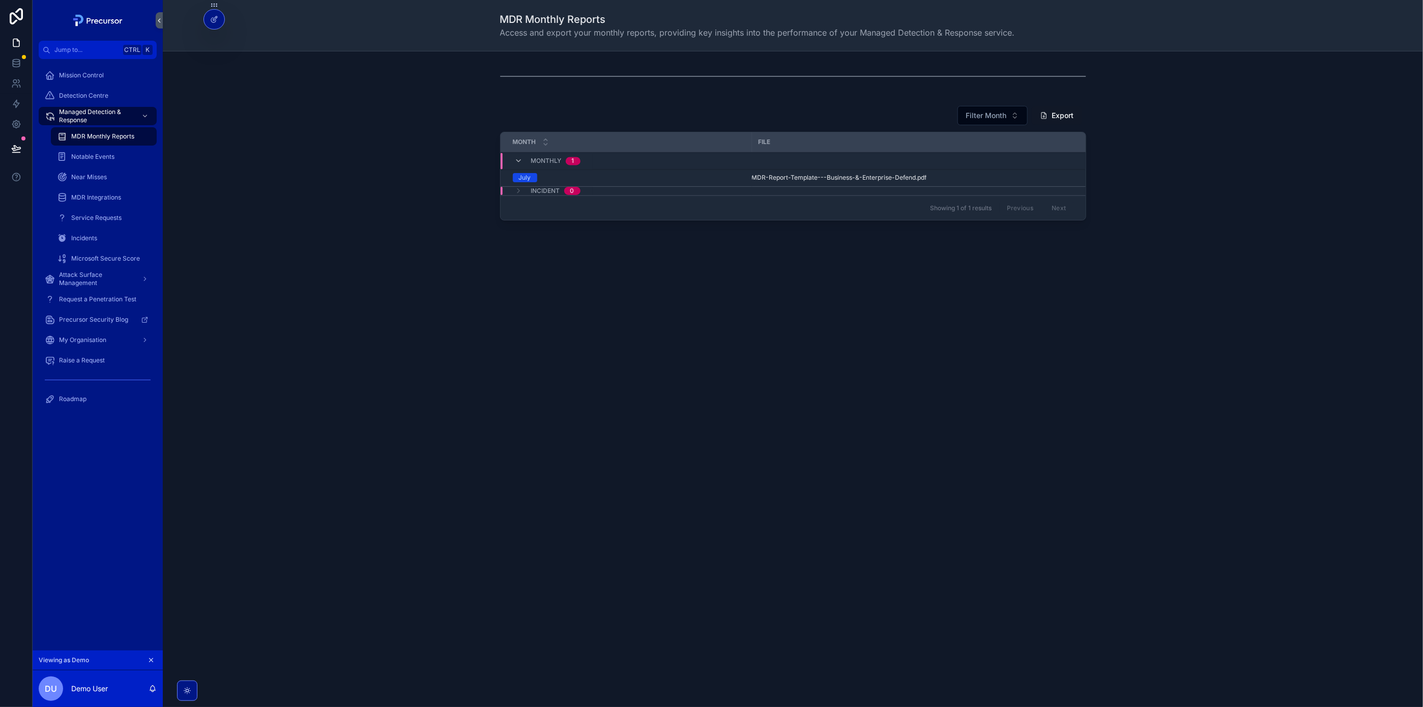
click at [73, 95] on span "Detection Centre" at bounding box center [83, 96] width 49 height 8
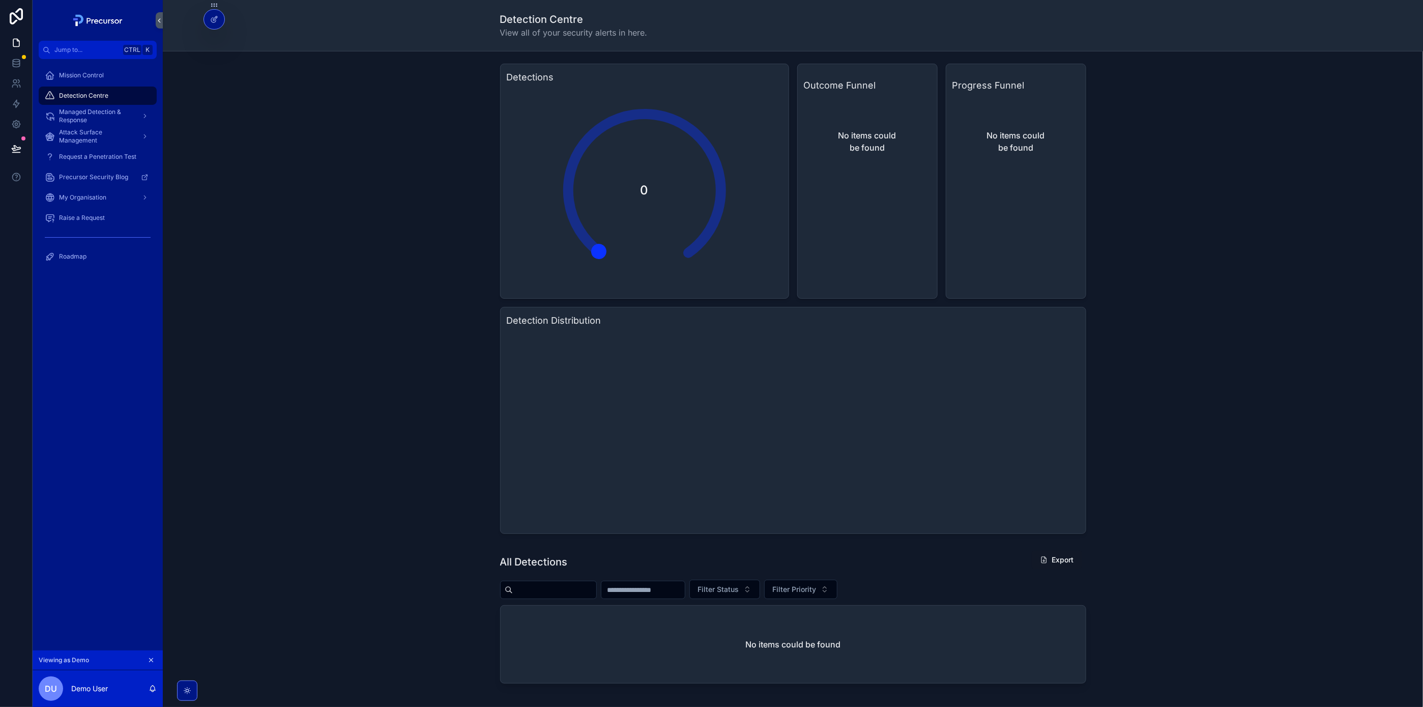
click at [133, 120] on span "Managed Detection & Response" at bounding box center [96, 116] width 74 height 16
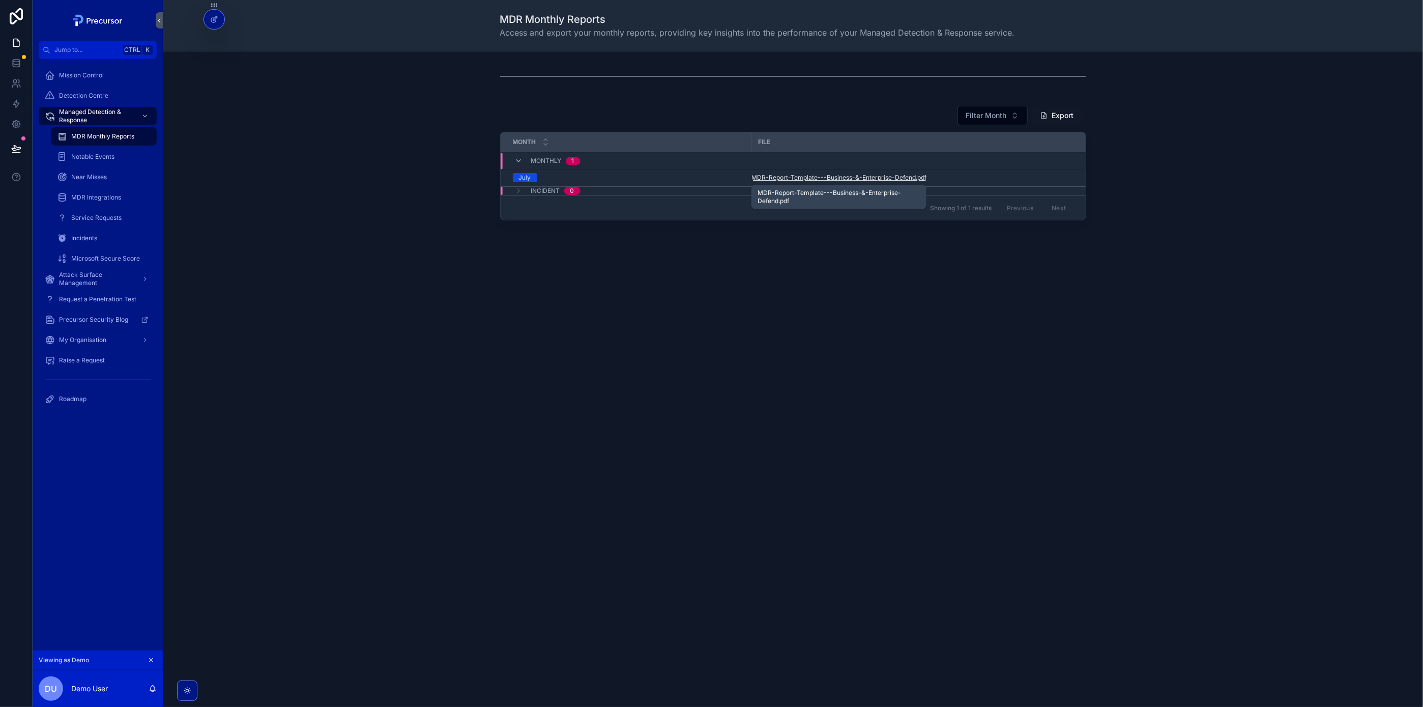
click at [824, 181] on span "MDR-Report-Template---Business-&-Enterprise-Defend" at bounding box center [834, 177] width 164 height 8
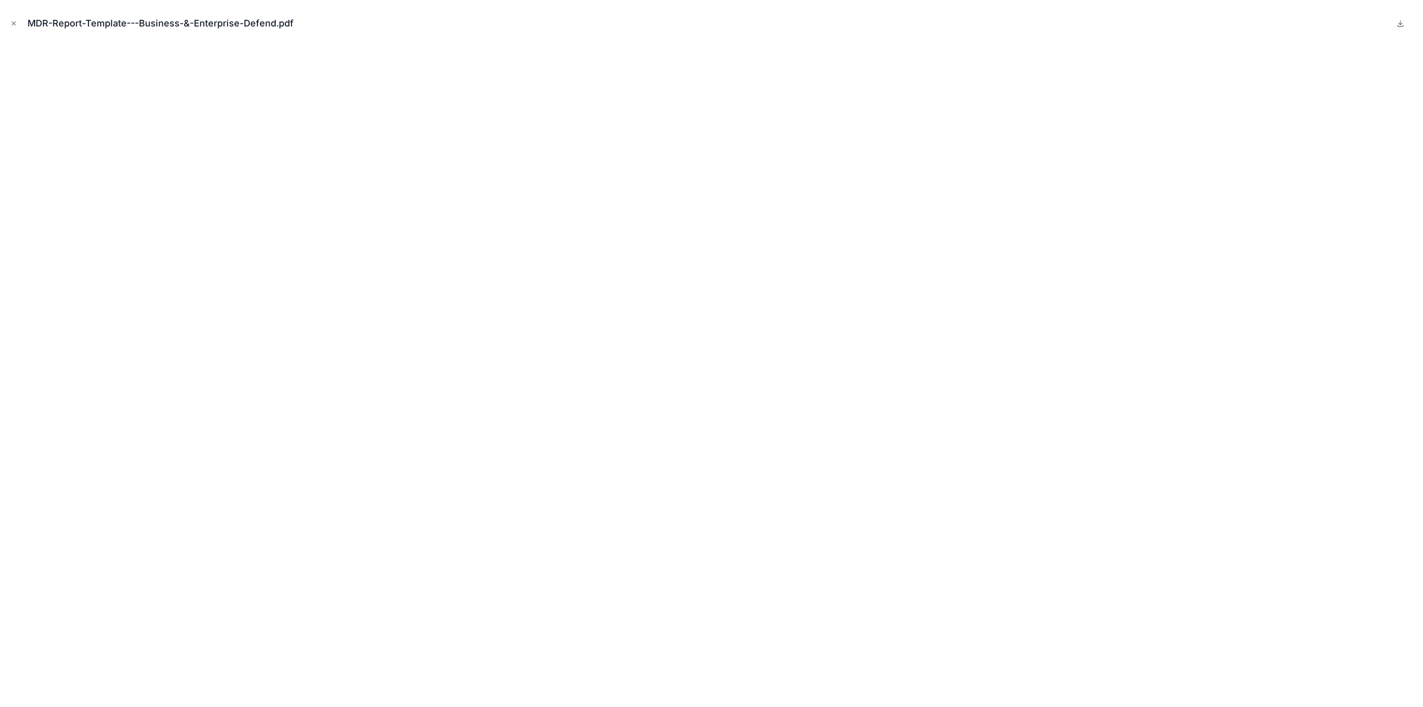
drag, startPoint x: 14, startPoint y: 20, endPoint x: 76, endPoint y: 38, distance: 64.6
click at [14, 20] on icon "Close modal" at bounding box center [13, 23] width 7 height 7
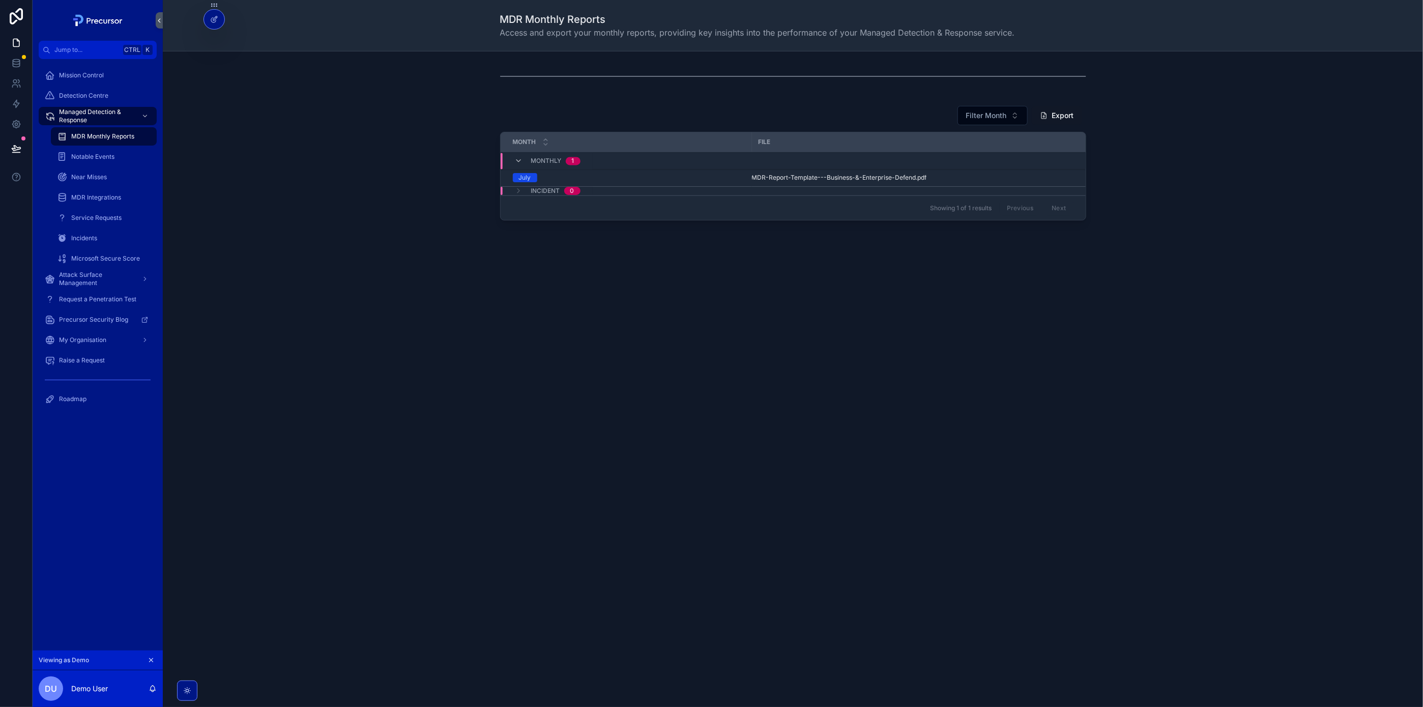
click at [124, 161] on div "Notable Events" at bounding box center [104, 157] width 94 height 16
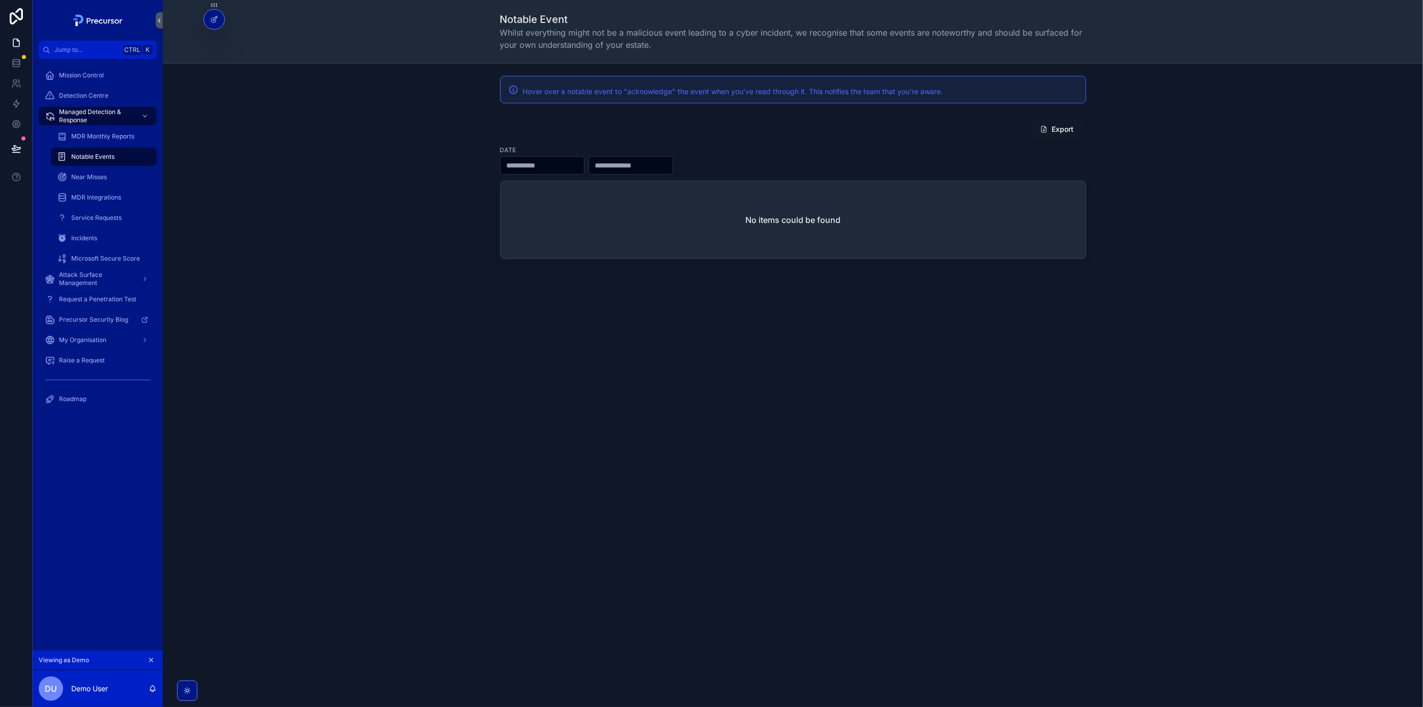
click at [0, 0] on icon at bounding box center [0, 0] width 0 height 0
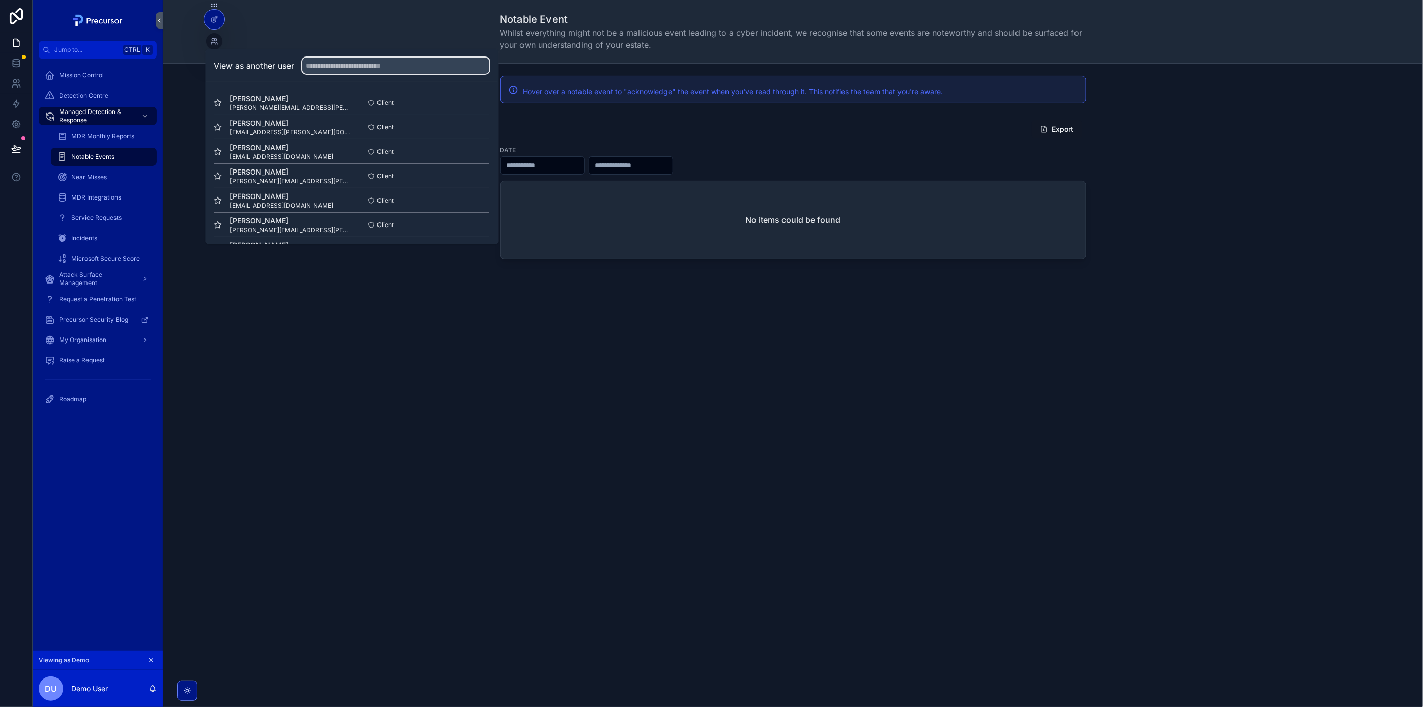
click at [357, 68] on input "text" at bounding box center [396, 65] width 187 height 16
type input "****"
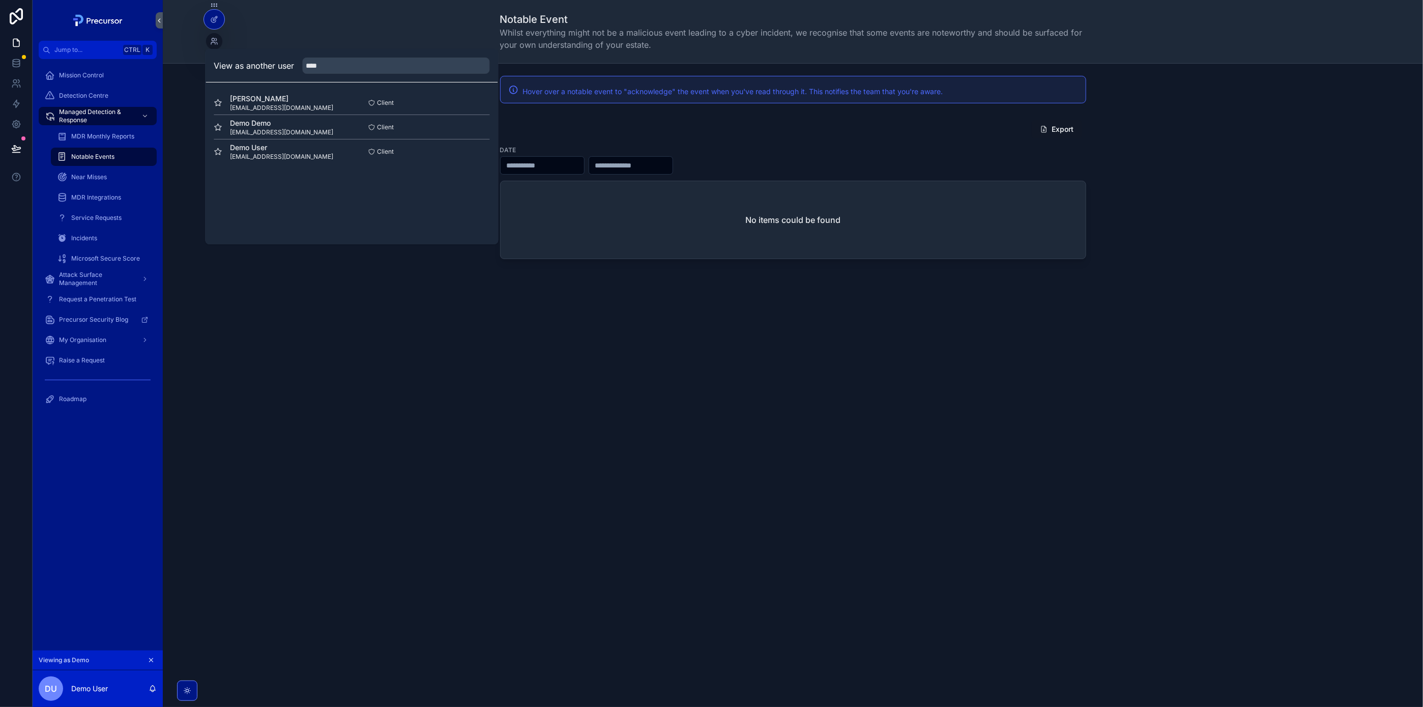
click at [0, 0] on button "Select" at bounding box center [0, 0] width 0 height 0
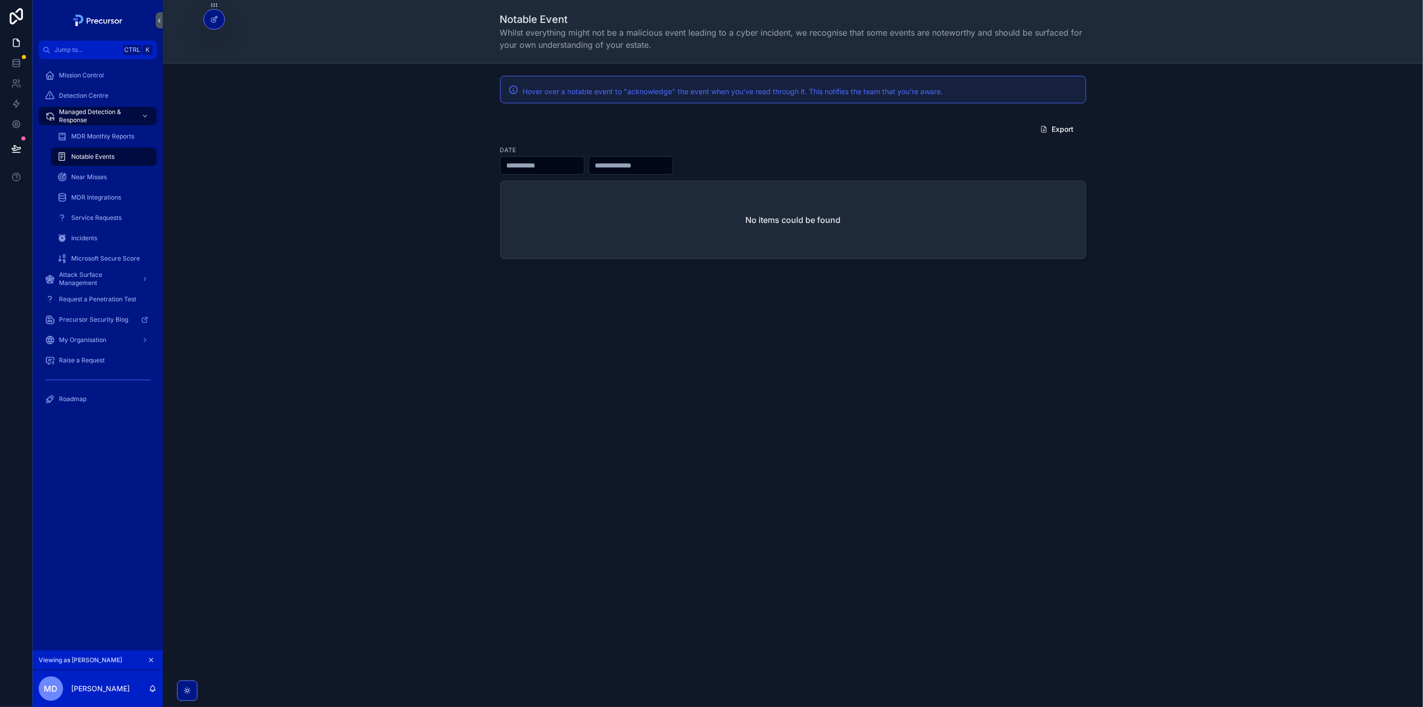
click at [0, 0] on div at bounding box center [0, 0] width 0 height 0
click at [0, 0] on icon at bounding box center [0, 0] width 0 height 0
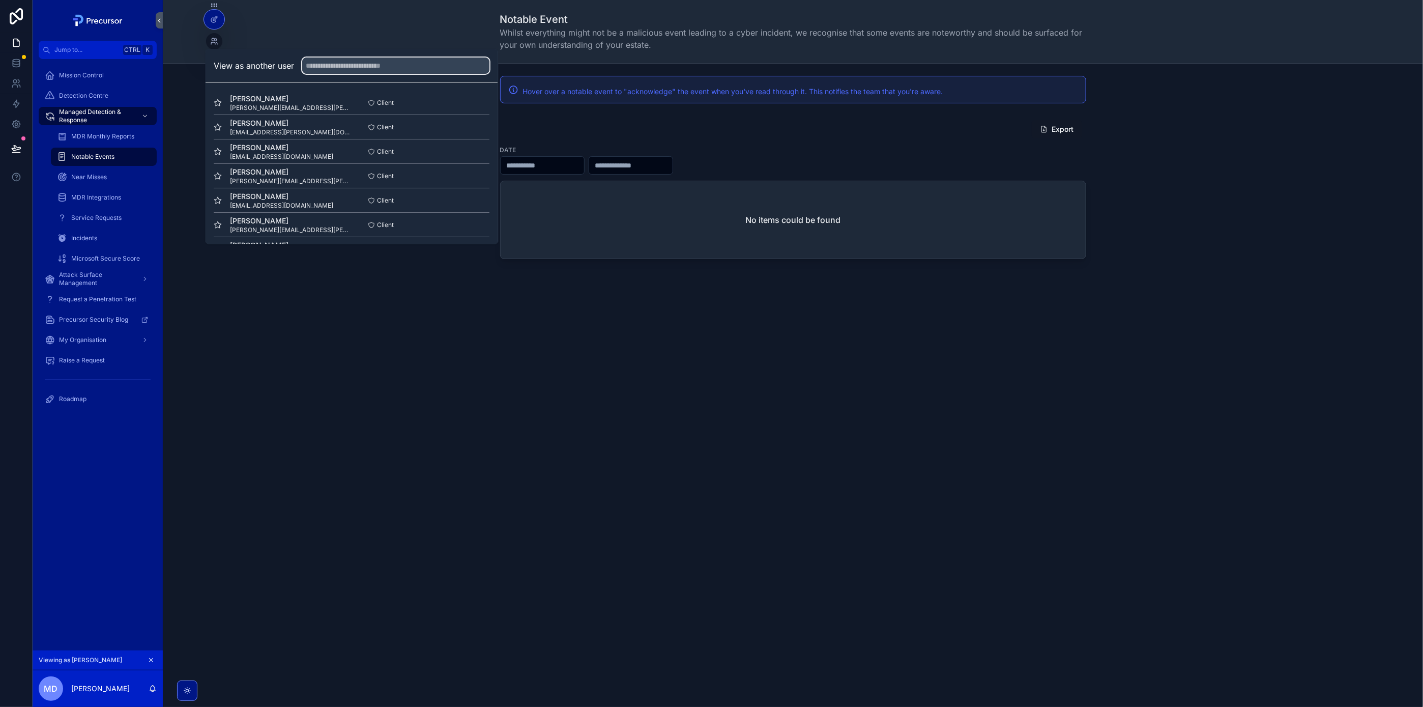
click at [327, 69] on input "text" at bounding box center [396, 65] width 187 height 16
type input "****"
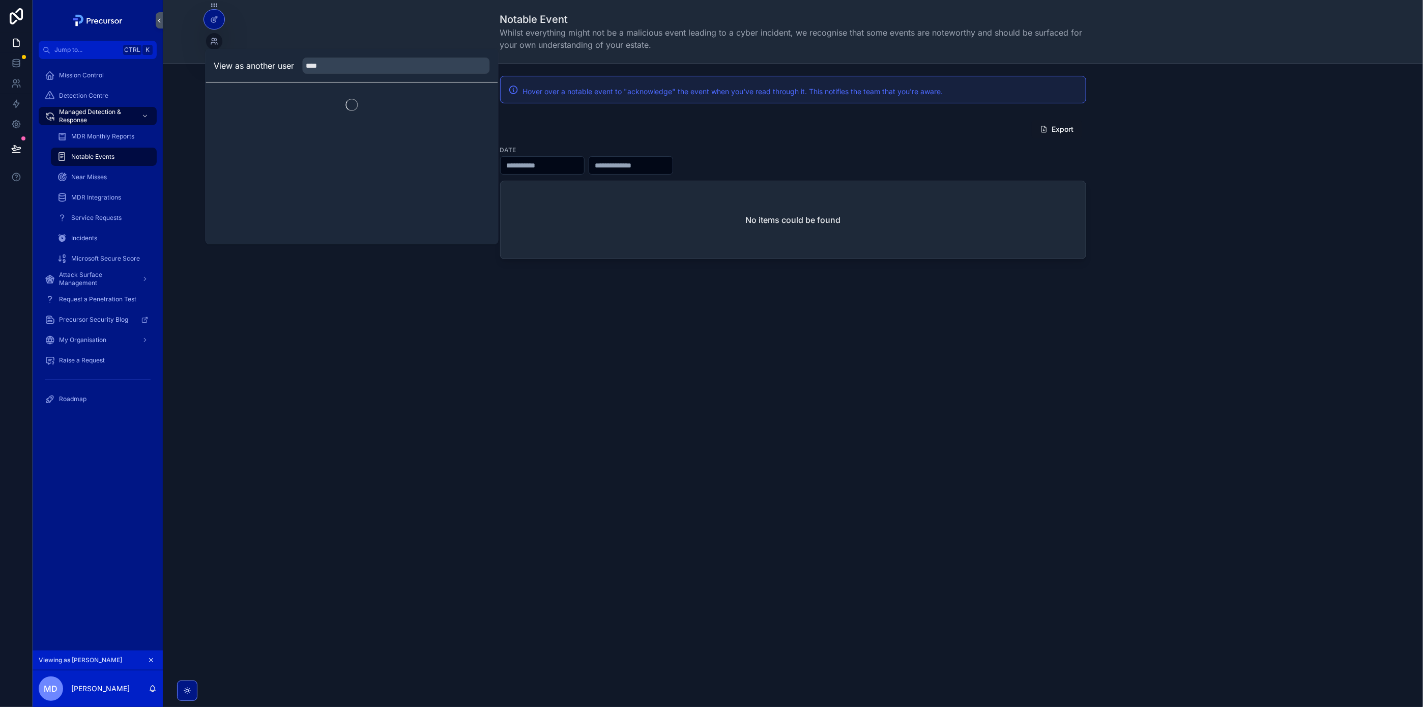
click at [632, 92] on span "Hover over a notable event to "acknowledge" the event when you've read through …" at bounding box center [733, 91] width 420 height 9
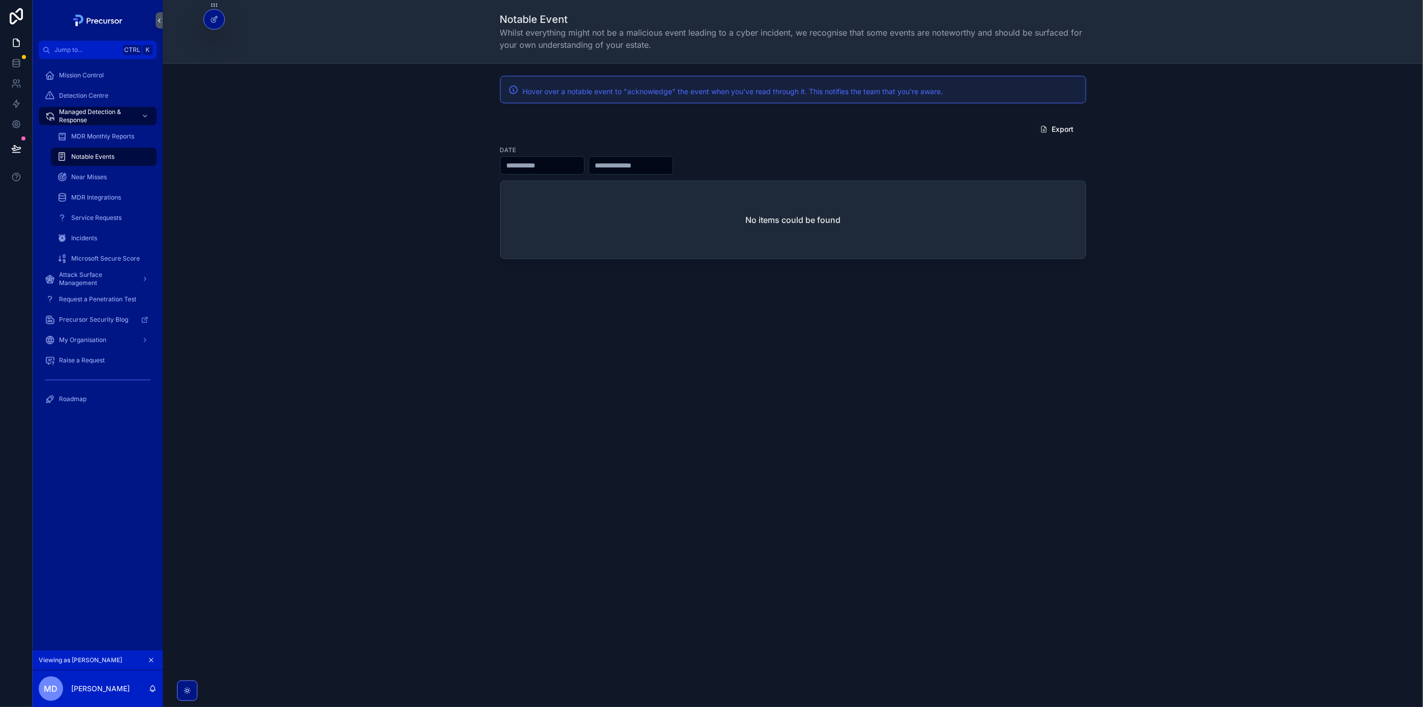
click at [1005, 126] on div "Export" at bounding box center [793, 129] width 586 height 19
click at [97, 179] on span "Near Misses" at bounding box center [89, 177] width 36 height 8
click at [108, 197] on span "MDR Integrations" at bounding box center [96, 197] width 50 height 8
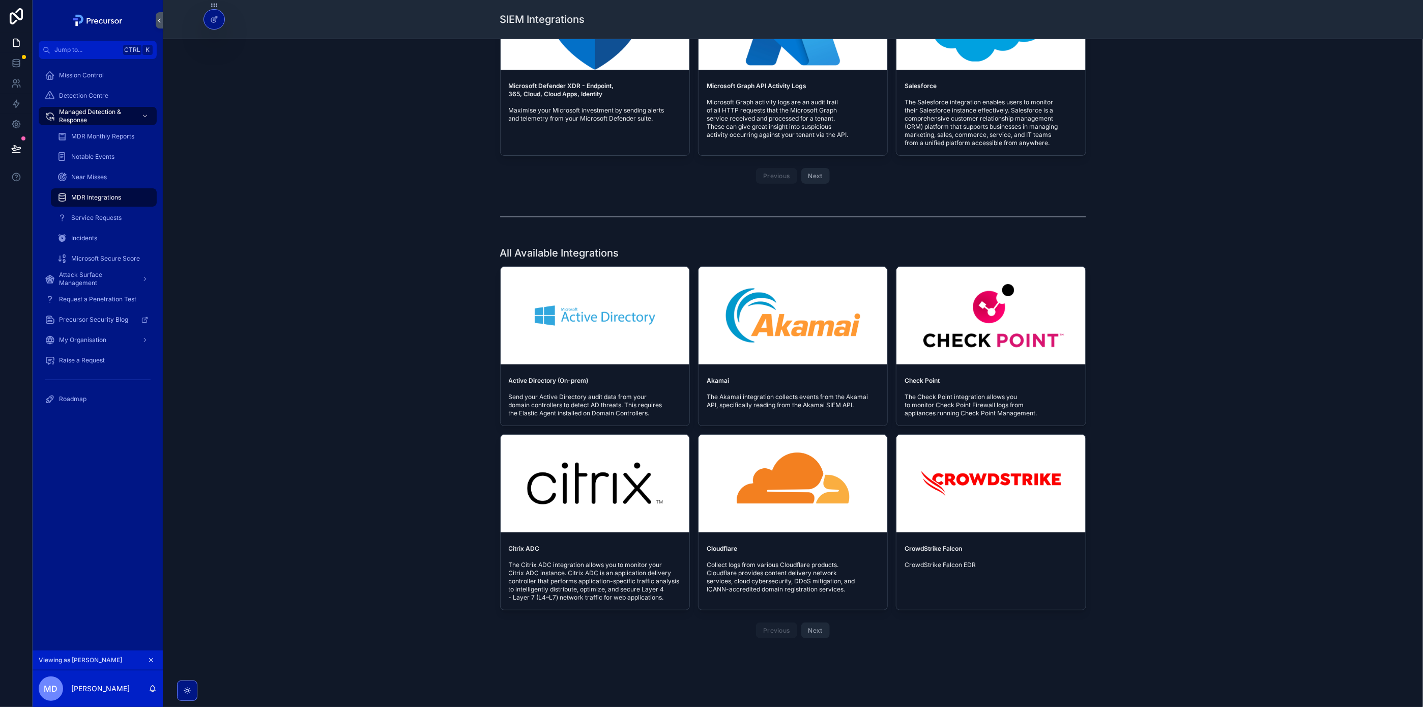
scroll to position [348, 0]
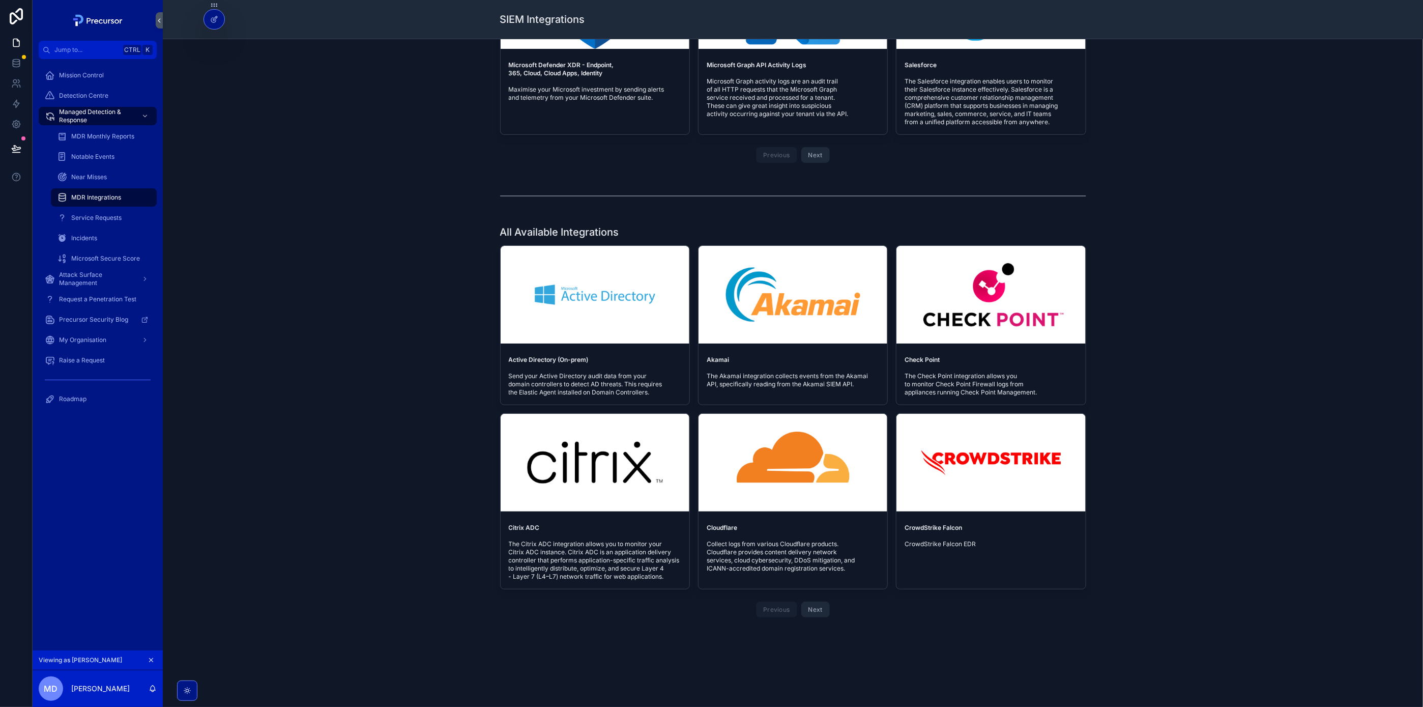
click at [815, 608] on button "Next" at bounding box center [815, 609] width 28 height 16
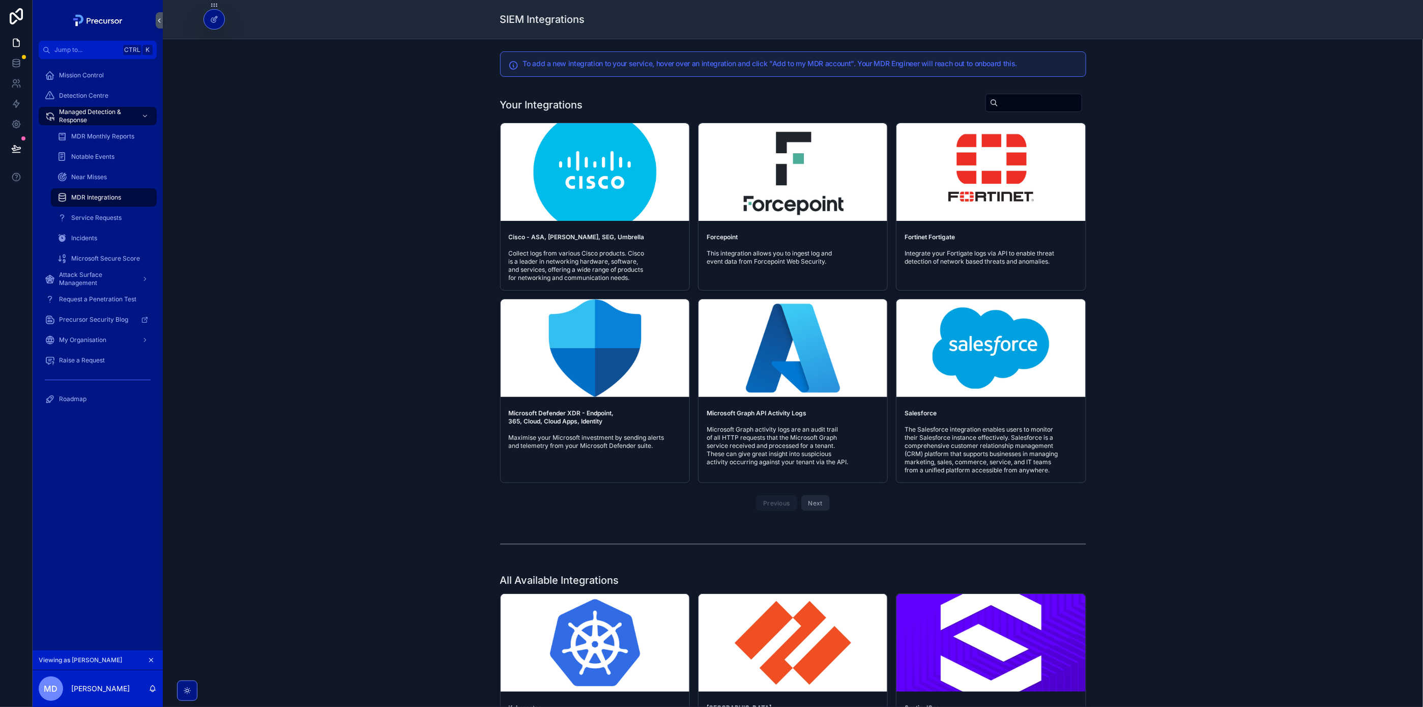
click at [113, 219] on span "Service Requests" at bounding box center [96, 218] width 50 height 8
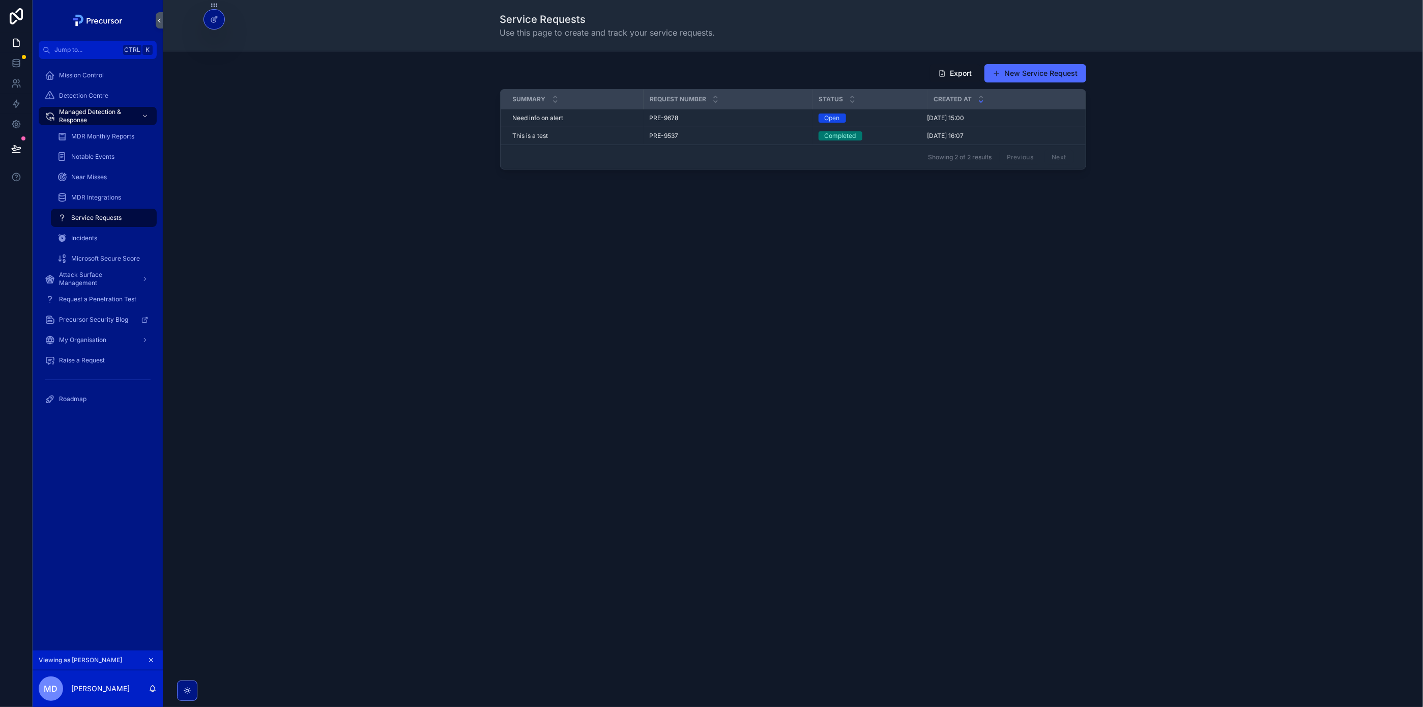
click at [98, 238] on div "Incidents" at bounding box center [104, 238] width 94 height 16
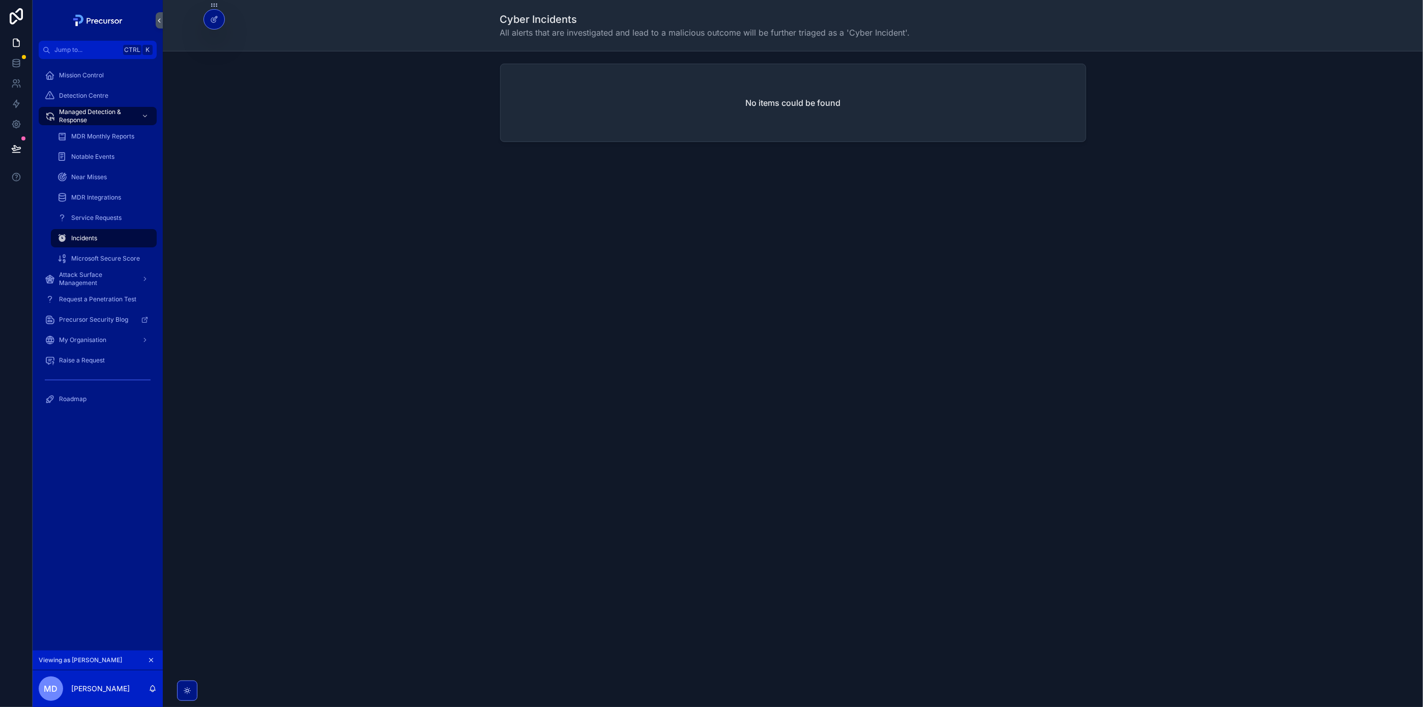
click at [135, 271] on div "Attack Surface Management" at bounding box center [98, 279] width 106 height 16
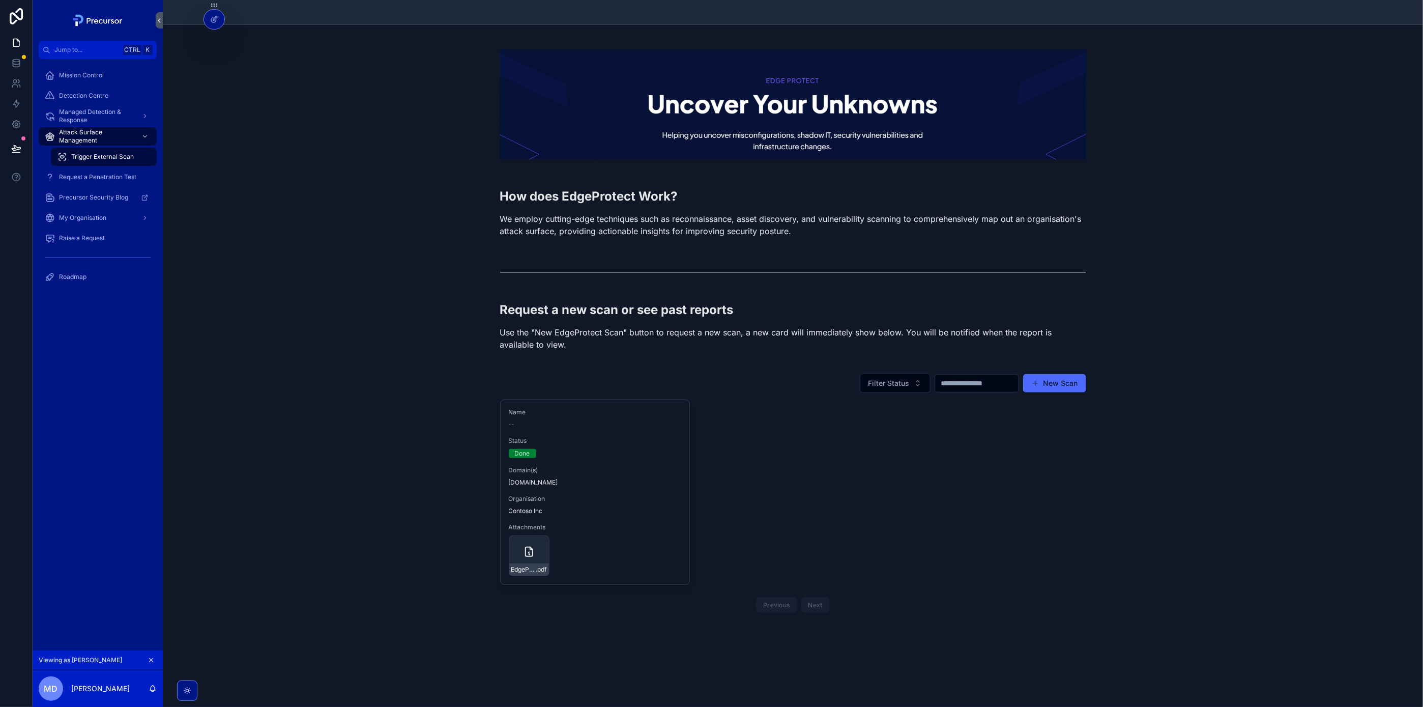
click at [1152, 359] on div "Request a new scan or see past reports Use the "New EdgeProtect Scan" button to…" at bounding box center [793, 329] width 1244 height 64
click at [1052, 489] on div "Name -- Status Done Domain(s) Test.com Organisation Contoso Inc Attachments Edg…" at bounding box center [793, 507] width 586 height 217
click at [82, 179] on span "Request a Penetration Test" at bounding box center [97, 177] width 77 height 8
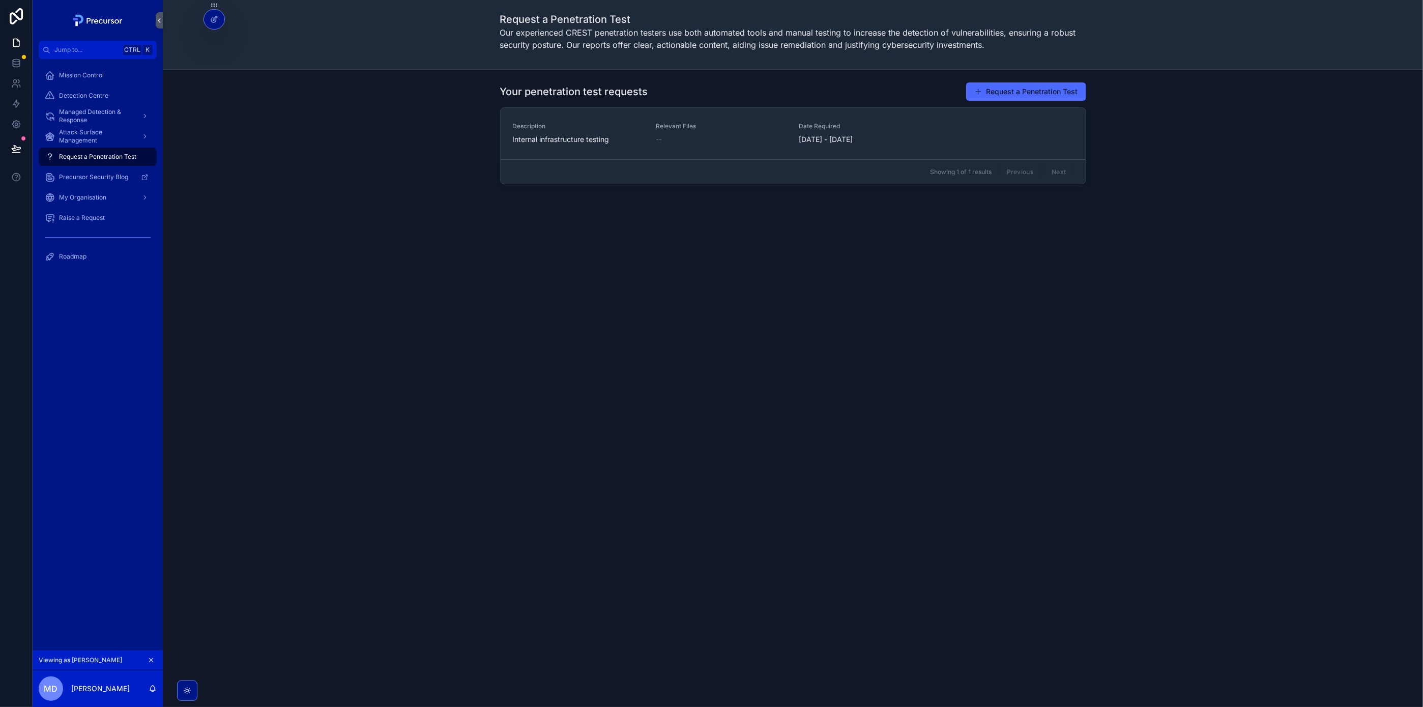
click at [1128, 175] on div "Your penetration test requests Request a Penetration Test Description Internal …" at bounding box center [793, 135] width 1244 height 114
click at [1313, 284] on div "Request a Penetration Test Our experienced CREST penetration testers use both a…" at bounding box center [793, 353] width 1260 height 707
click at [104, 200] on span "My Organisation" at bounding box center [82, 197] width 47 height 8
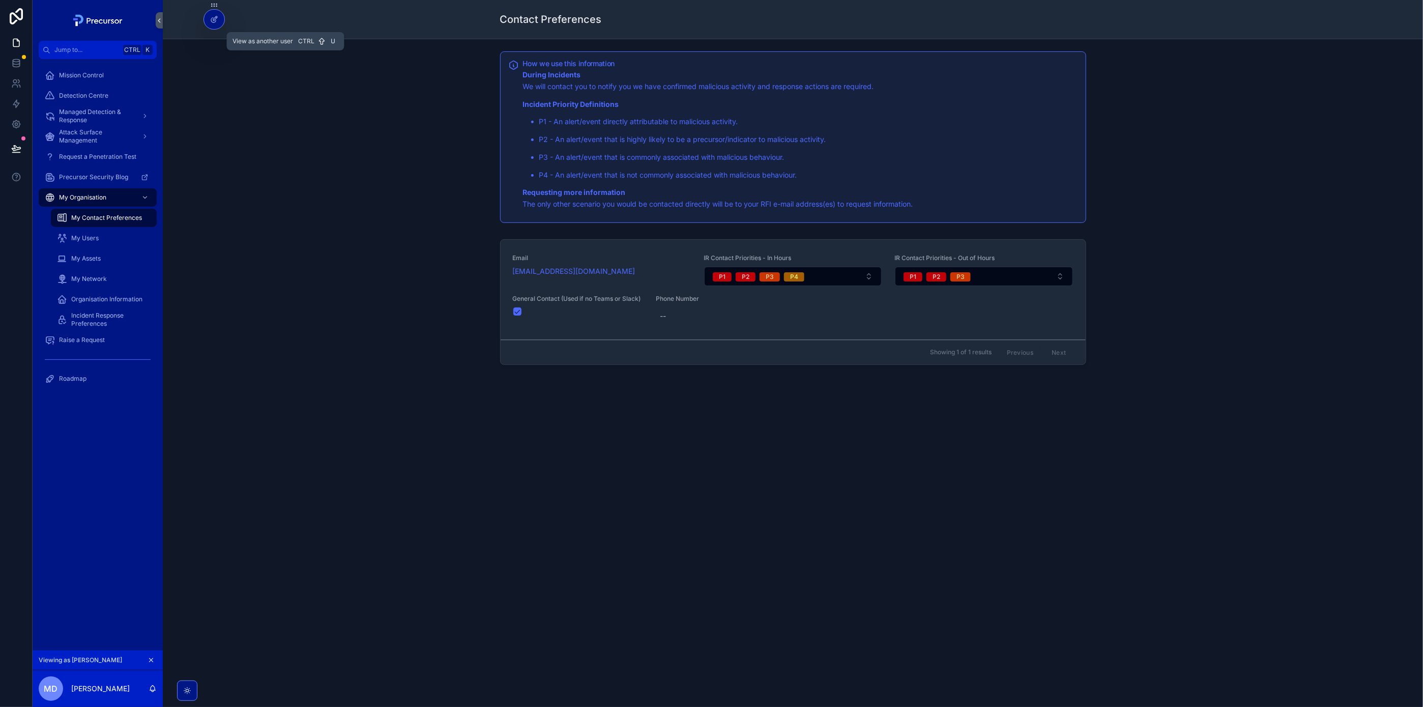
click at [0, 0] on icon at bounding box center [0, 0] width 0 height 0
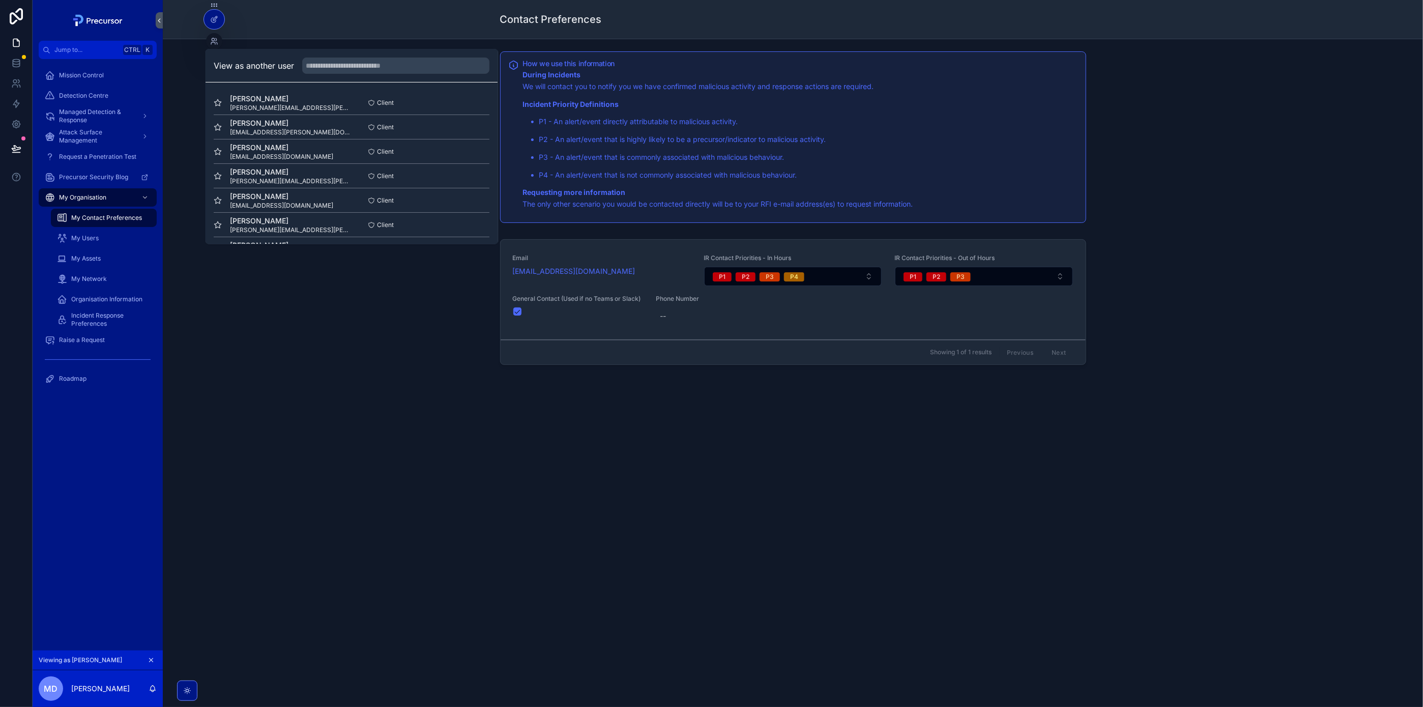
click at [0, 0] on button "Select" at bounding box center [0, 0] width 0 height 0
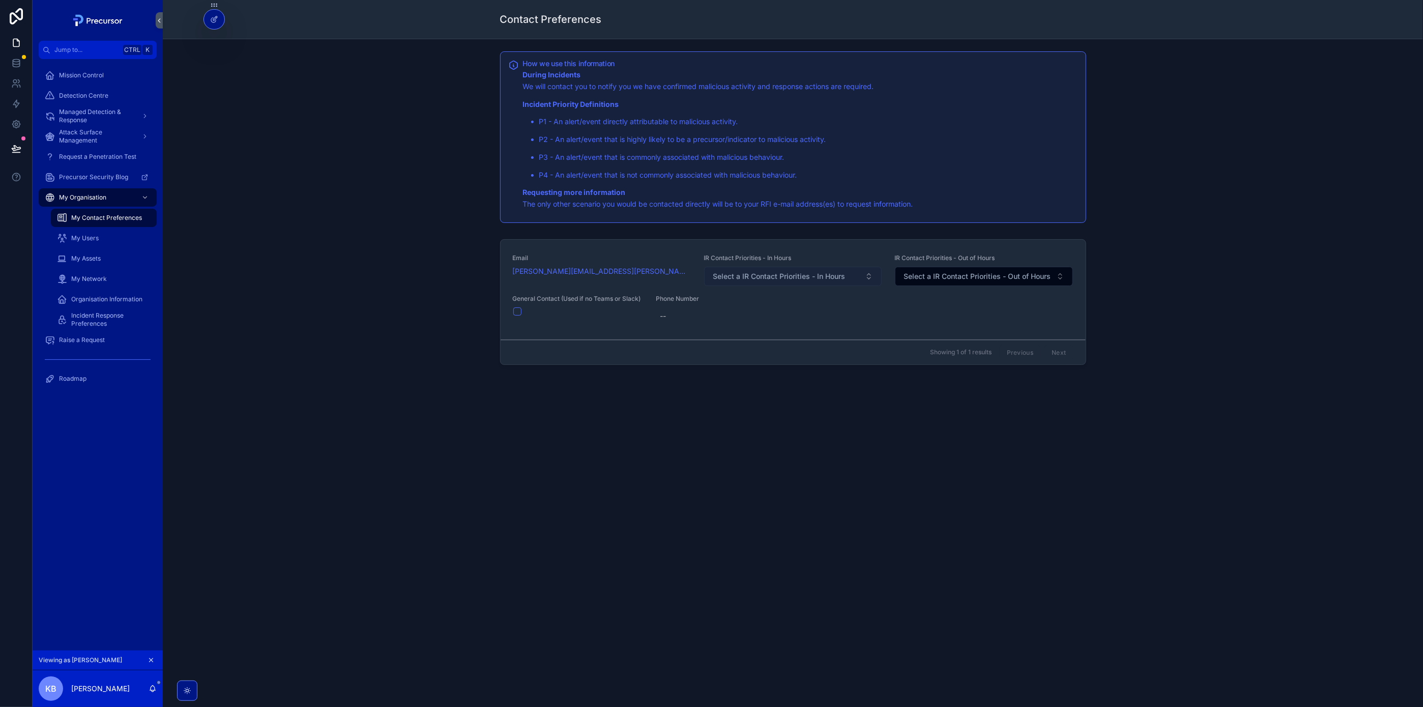
click at [814, 272] on span "Select a IR Contact Priorities - In Hours" at bounding box center [779, 276] width 132 height 10
click at [800, 281] on span "Select a IR Contact Priorities - In Hours" at bounding box center [779, 276] width 132 height 10
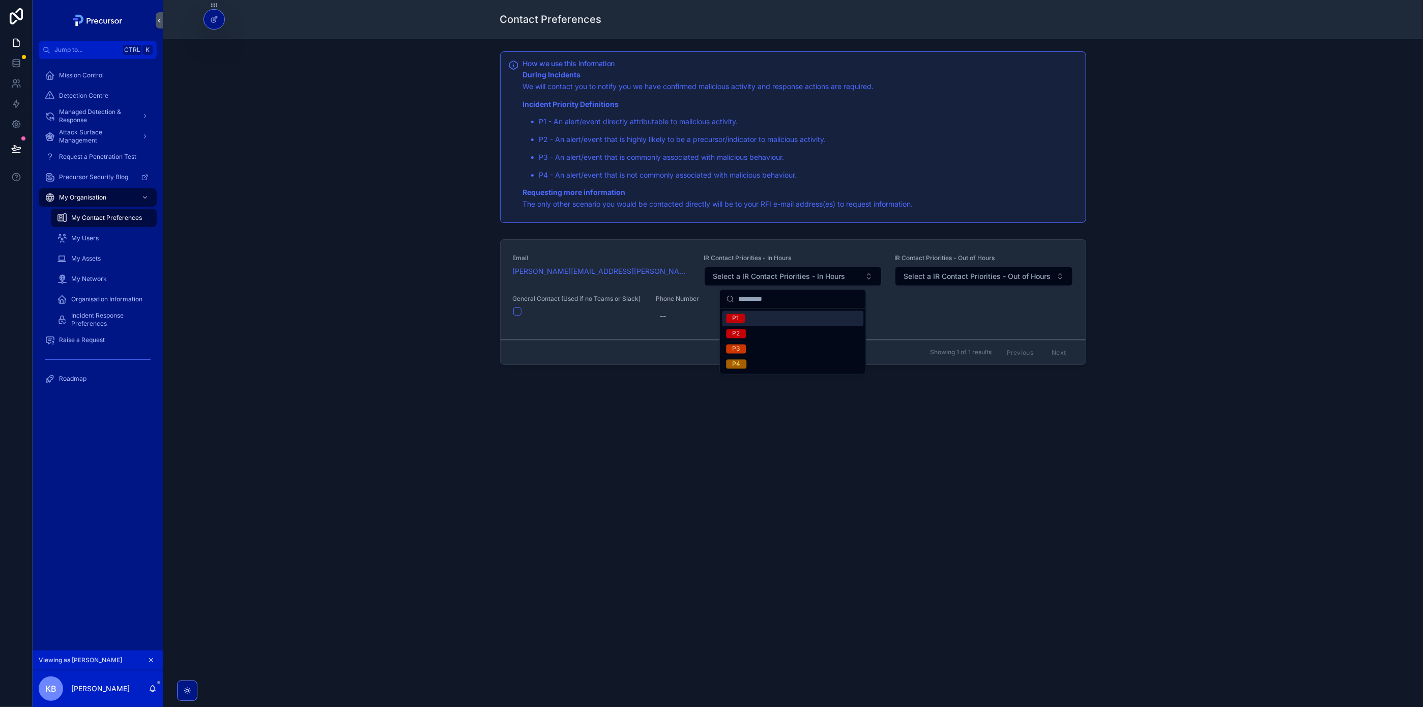
drag, startPoint x: 90, startPoint y: 230, endPoint x: 101, endPoint y: 236, distance: 12.3
click at [90, 230] on div "My Users" at bounding box center [104, 238] width 94 height 16
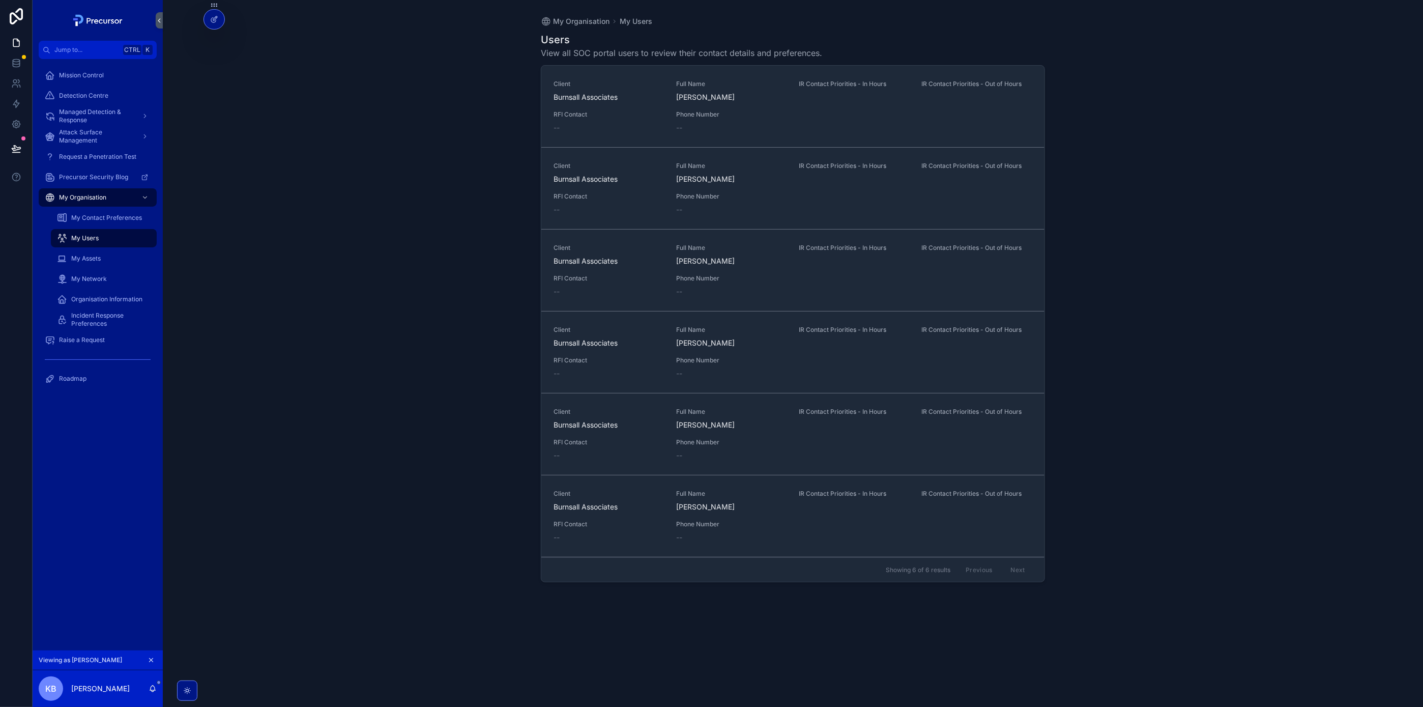
click at [91, 257] on span "My Assets" at bounding box center [86, 258] width 30 height 8
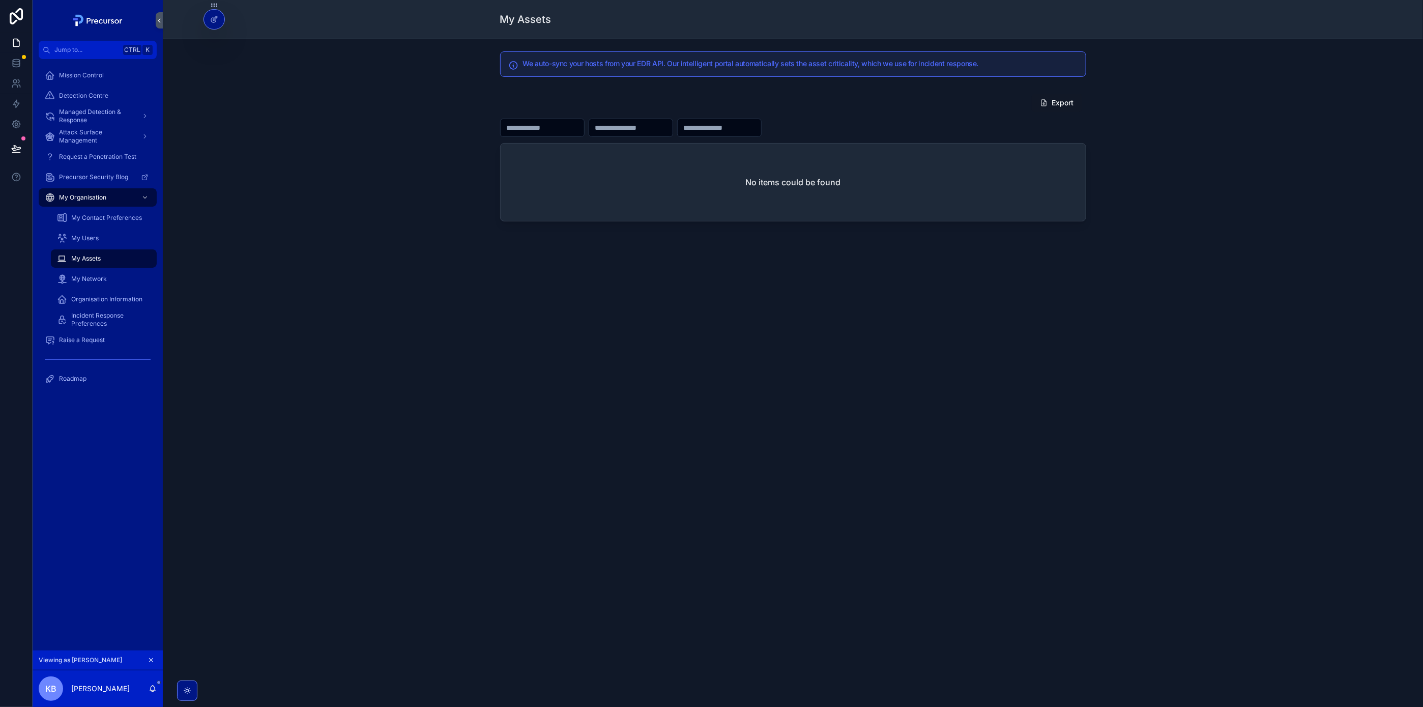
click at [101, 281] on span "My Network" at bounding box center [89, 279] width 36 height 8
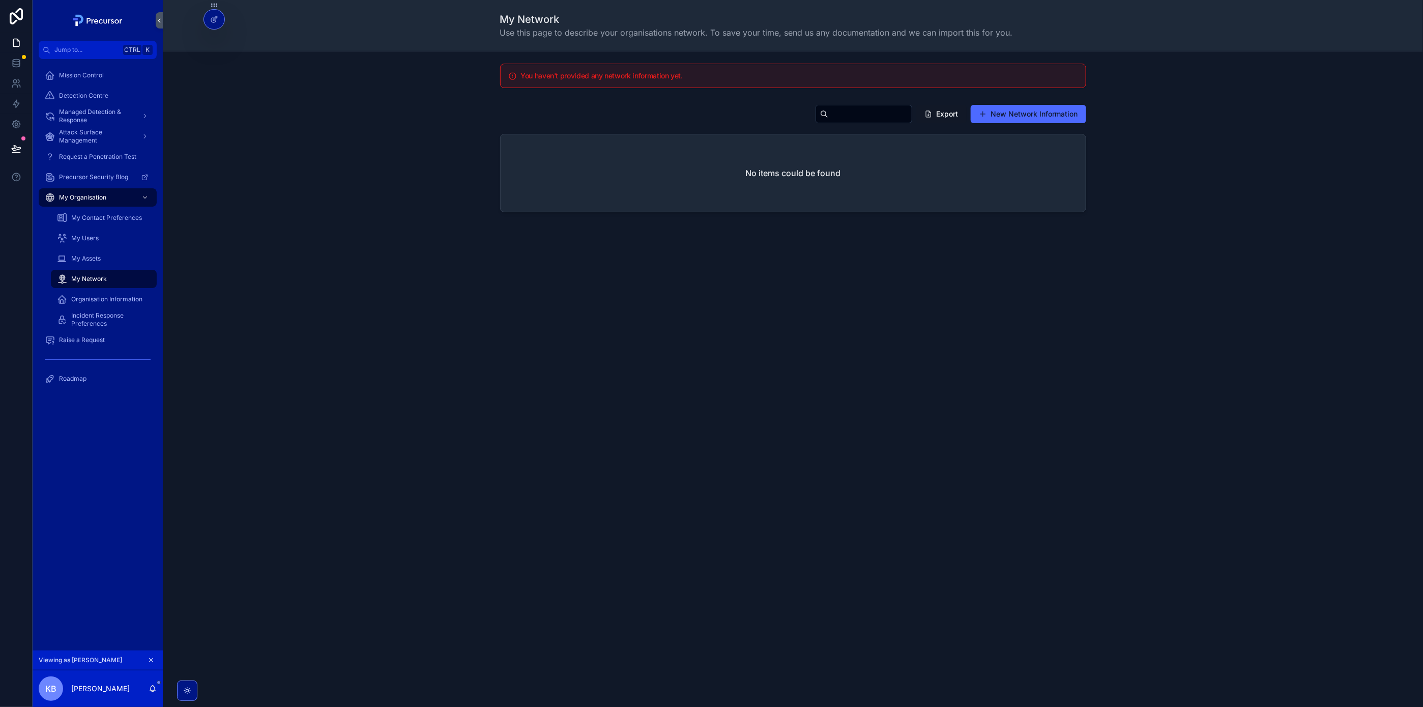
drag, startPoint x: 963, startPoint y: 294, endPoint x: 874, endPoint y: 131, distance: 184.8
click at [963, 295] on div "My Network Use this page to describe your organisations network. To save your t…" at bounding box center [793, 151] width 1260 height 302
click at [828, 112] on input "scrollable content" at bounding box center [869, 114] width 83 height 14
click at [765, 115] on div "Export New Network Information" at bounding box center [793, 115] width 586 height 23
click at [859, 109] on input "scrollable content" at bounding box center [869, 114] width 83 height 14
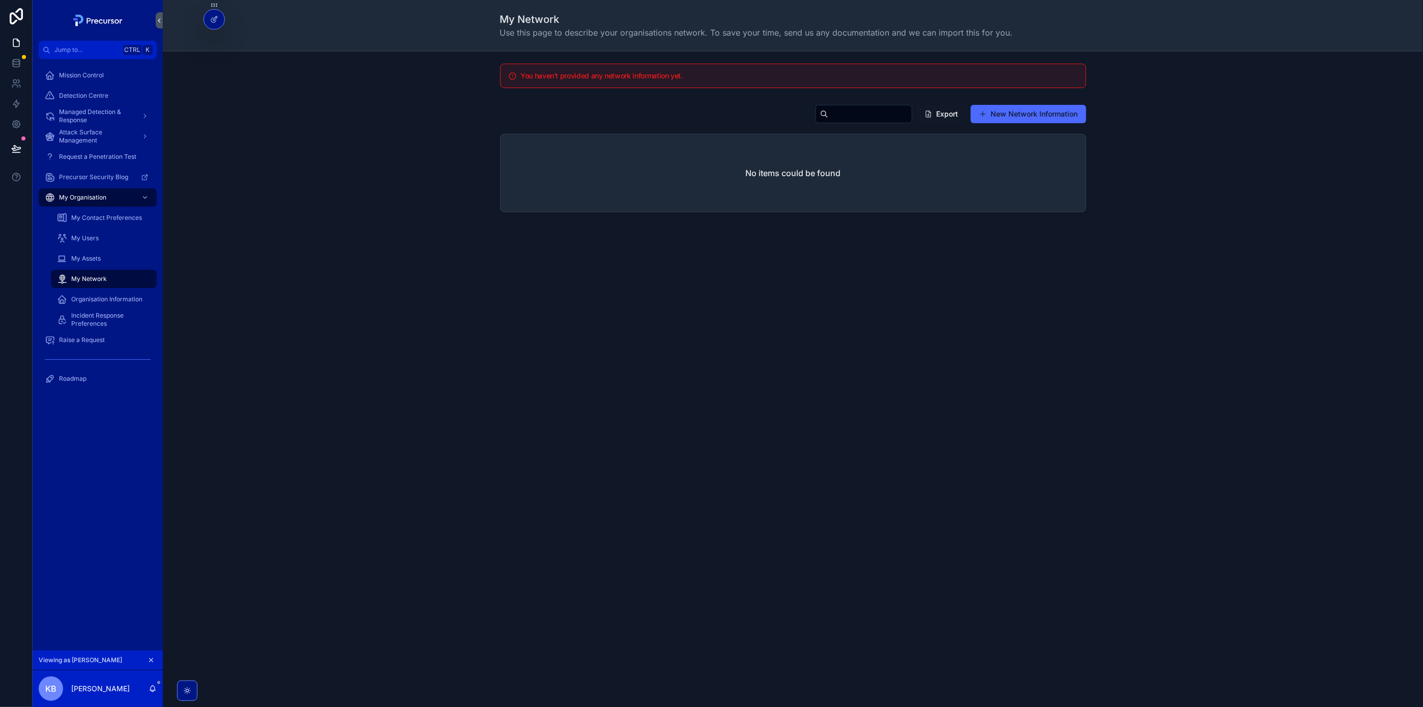
click at [1320, 93] on div "You haven't provided any network information yet. Export New Network Informatio…" at bounding box center [793, 168] width 1260 height 234
click at [690, 262] on div "You haven't provided any network information yet. Export New Network Informatio…" at bounding box center [793, 168] width 1260 height 234
click at [98, 261] on span "My Assets" at bounding box center [86, 258] width 30 height 8
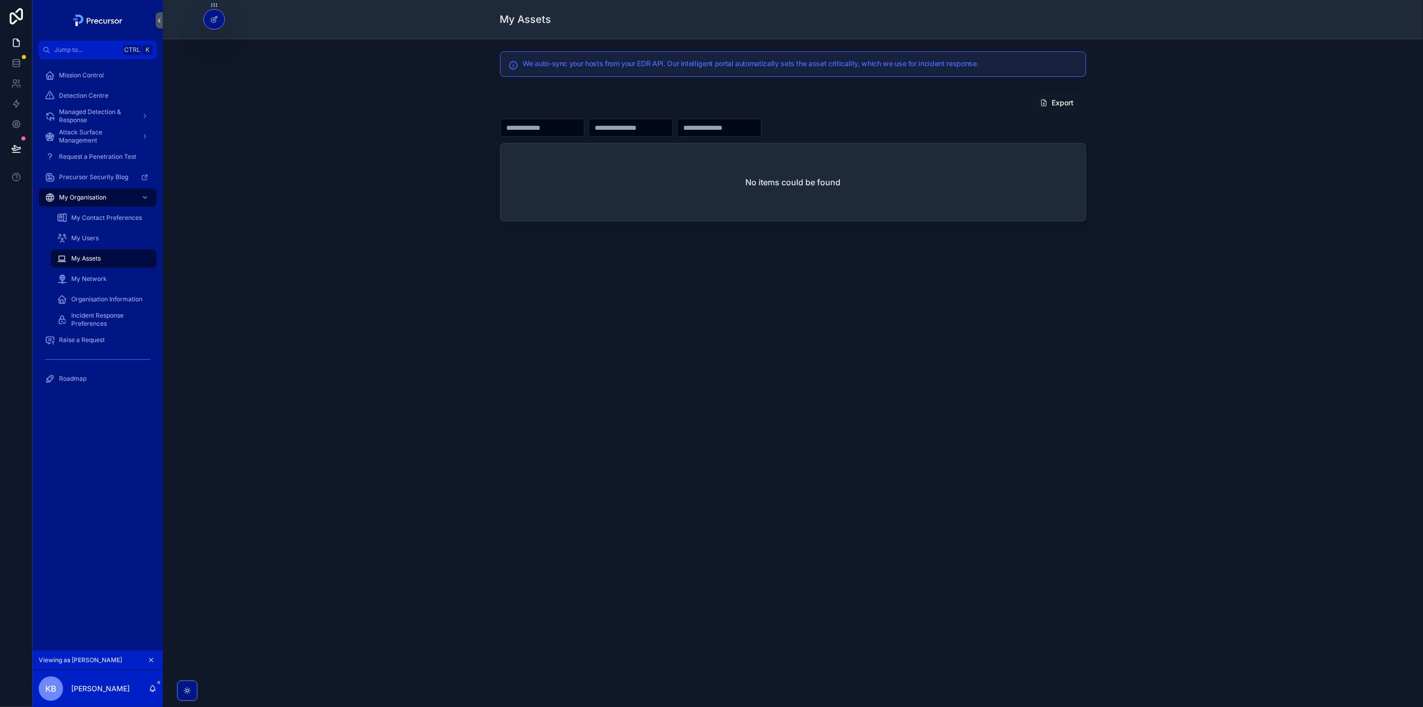
click at [100, 275] on span "My Network" at bounding box center [89, 279] width 36 height 8
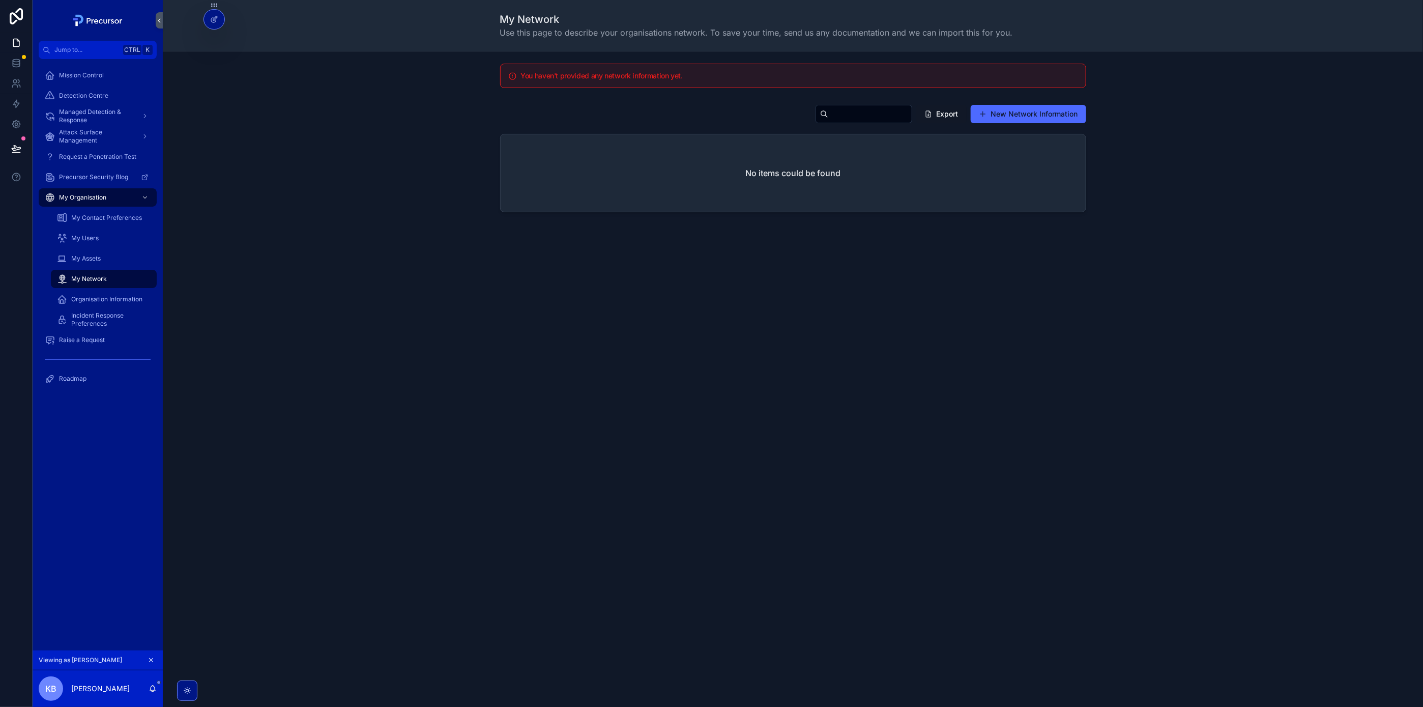
click at [87, 296] on span "Organisation Information" at bounding box center [106, 299] width 71 height 8
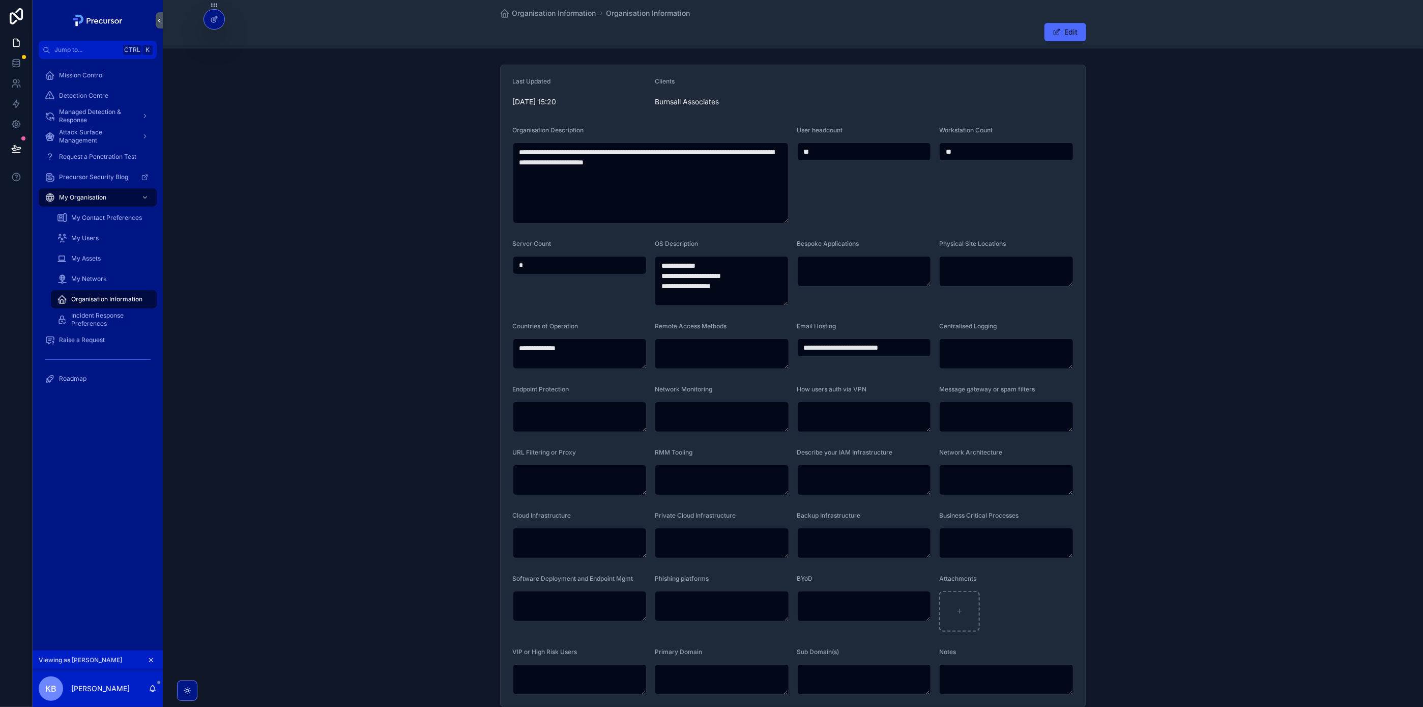
scroll to position [70, 0]
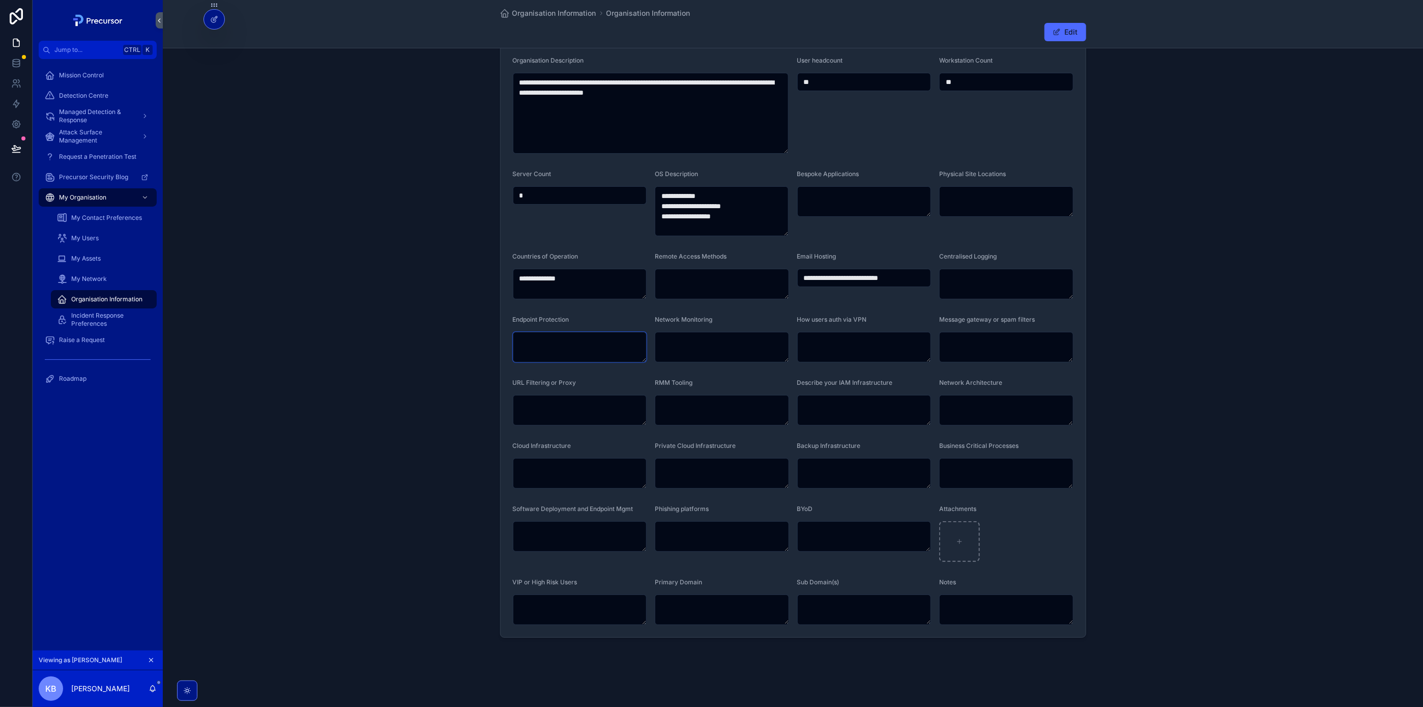
click at [567, 360] on textarea "scrollable content" at bounding box center [580, 347] width 134 height 31
click at [728, 342] on textarea "scrollable content" at bounding box center [722, 347] width 134 height 31
click at [567, 350] on textarea "scrollable content" at bounding box center [580, 347] width 134 height 31
type textarea "********"
click at [1174, 290] on div "**********" at bounding box center [793, 316] width 1260 height 651
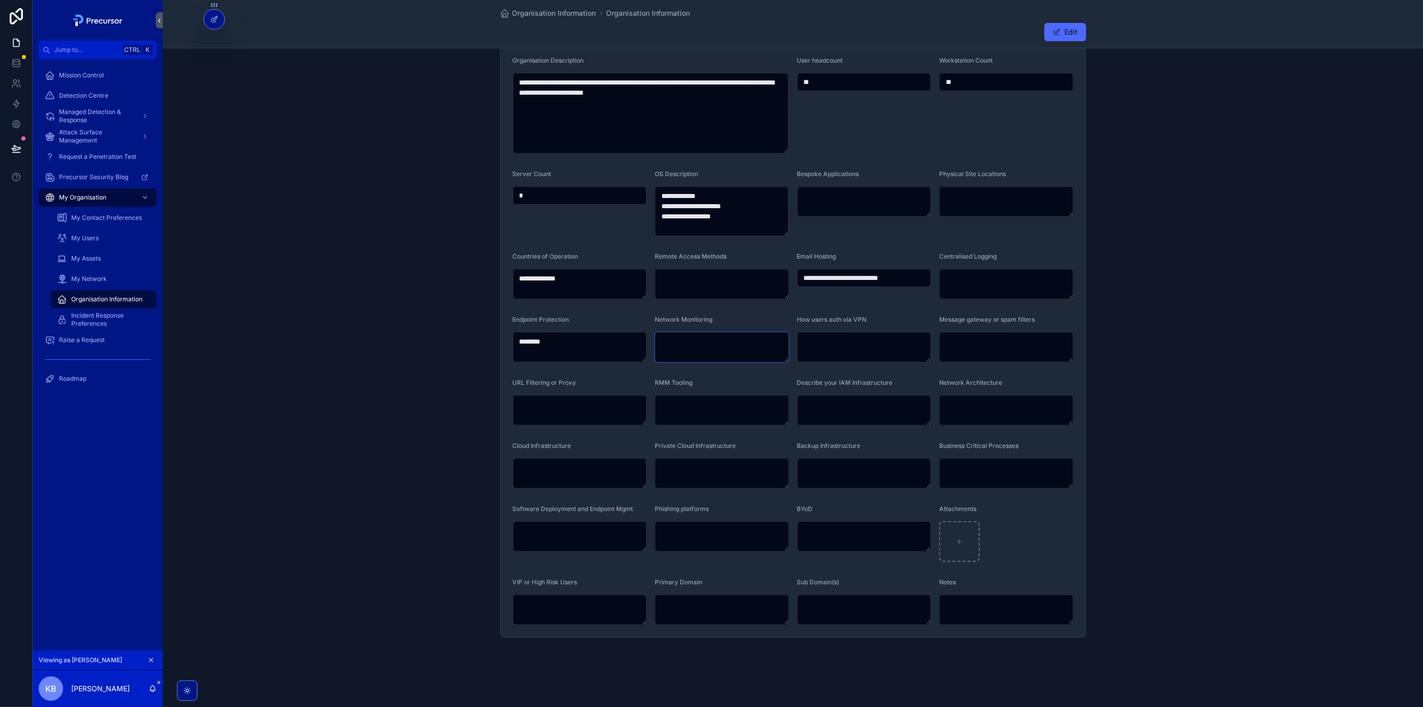
drag, startPoint x: 689, startPoint y: 331, endPoint x: 695, endPoint y: 313, distance: 19.3
click at [689, 332] on textarea "scrollable content" at bounding box center [722, 347] width 134 height 31
drag, startPoint x: 707, startPoint y: 284, endPoint x: 760, endPoint y: 272, distance: 54.3
click at [707, 284] on textarea "scrollable content" at bounding box center [722, 284] width 134 height 31
click at [697, 606] on textarea "scrollable content" at bounding box center [722, 609] width 134 height 31
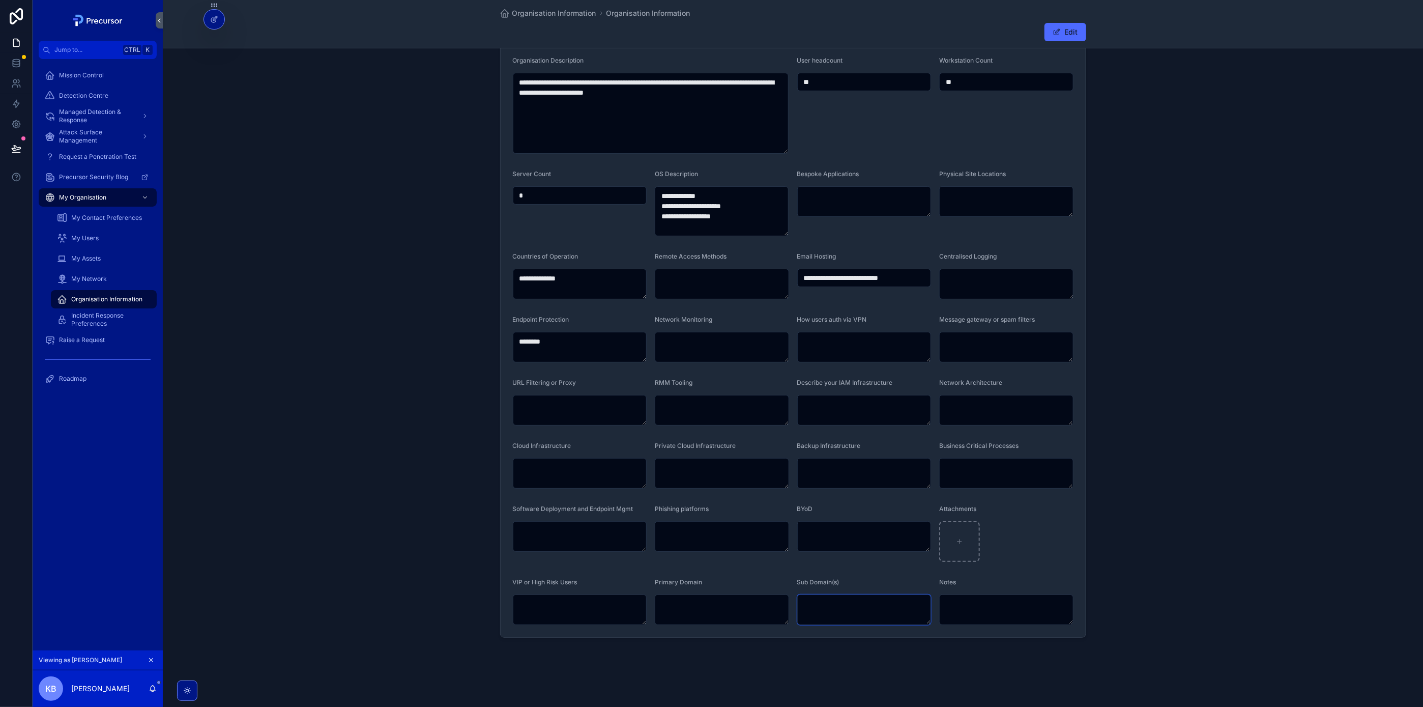
click at [854, 607] on textarea "scrollable content" at bounding box center [864, 609] width 134 height 31
click at [1120, 452] on div "**********" at bounding box center [793, 316] width 1260 height 651
click at [94, 321] on span "Incident Response Preferences" at bounding box center [108, 319] width 75 height 16
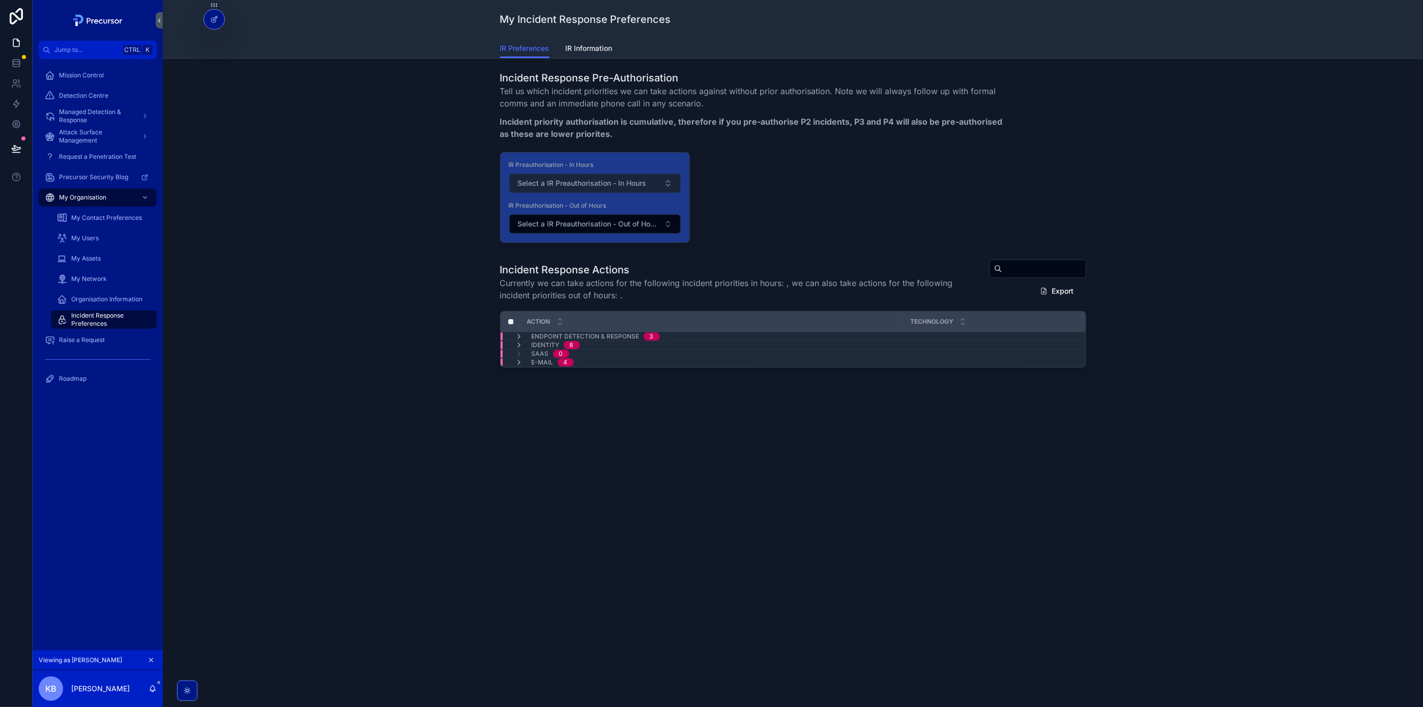
click at [615, 183] on span "Select a IR Preauthorisation - In Hours" at bounding box center [582, 183] width 129 height 10
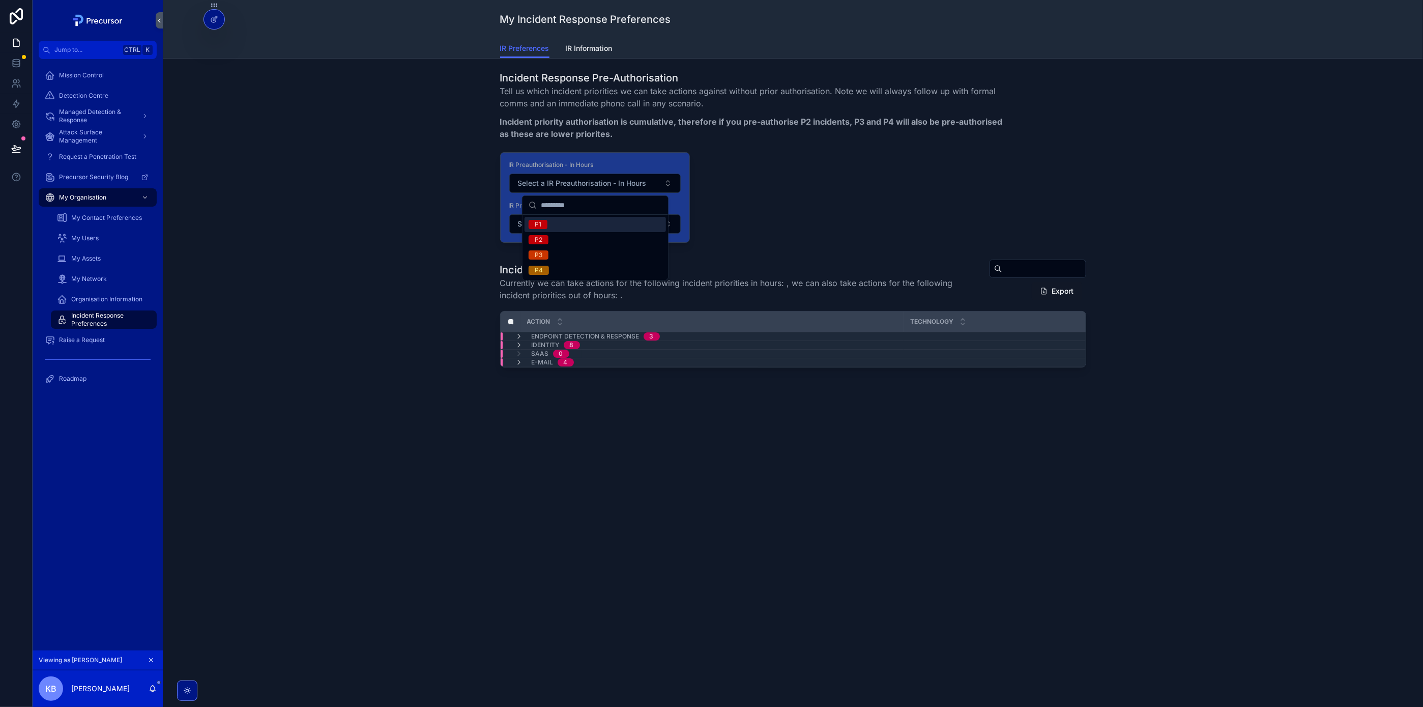
click at [949, 210] on div "IR Preauthorisation - In Hours Select a IR Preauthorisation - In Hours IR Preau…" at bounding box center [793, 197] width 586 height 91
click at [957, 452] on div "My Incident Response Preferences IR Preferences IR Preferences IR Information I…" at bounding box center [793, 228] width 1260 height 457
click at [520, 361] on icon "scrollable content" at bounding box center [519, 362] width 8 height 8
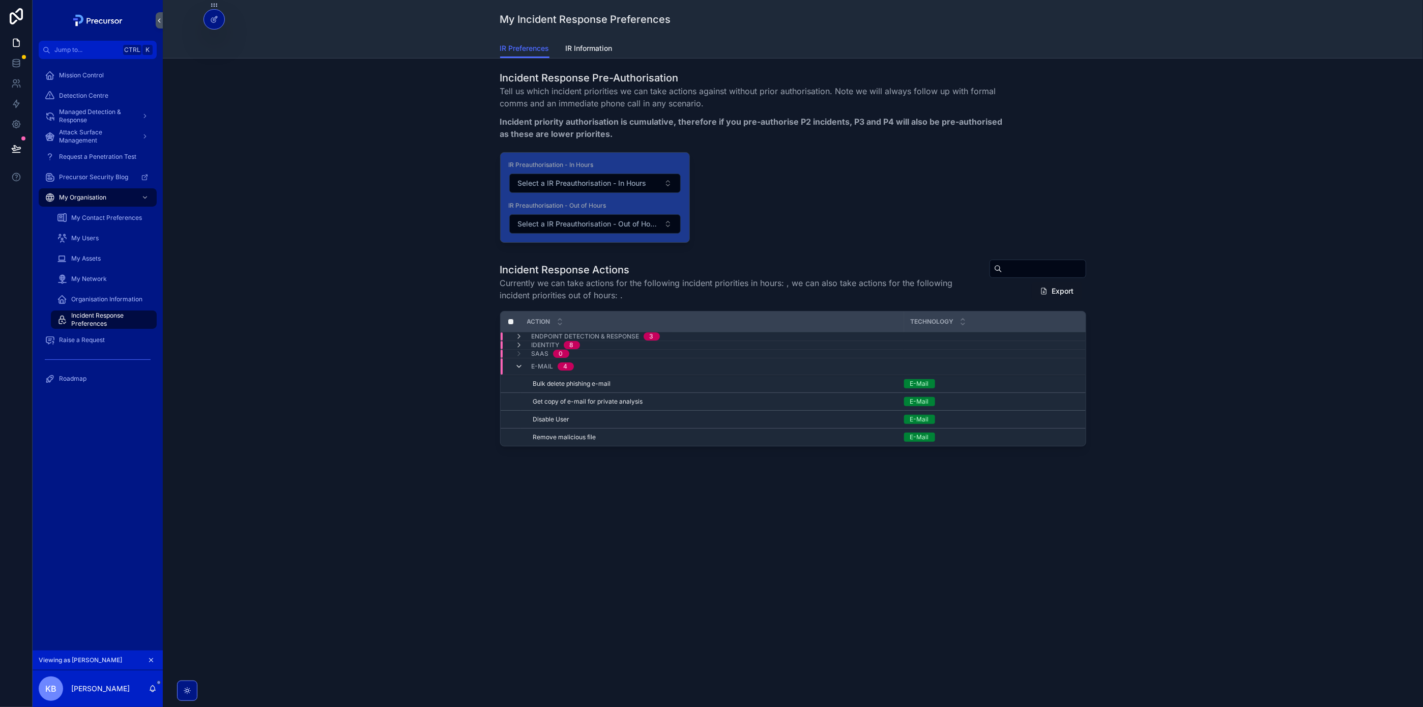
click at [519, 366] on icon "scrollable content" at bounding box center [519, 366] width 8 height 8
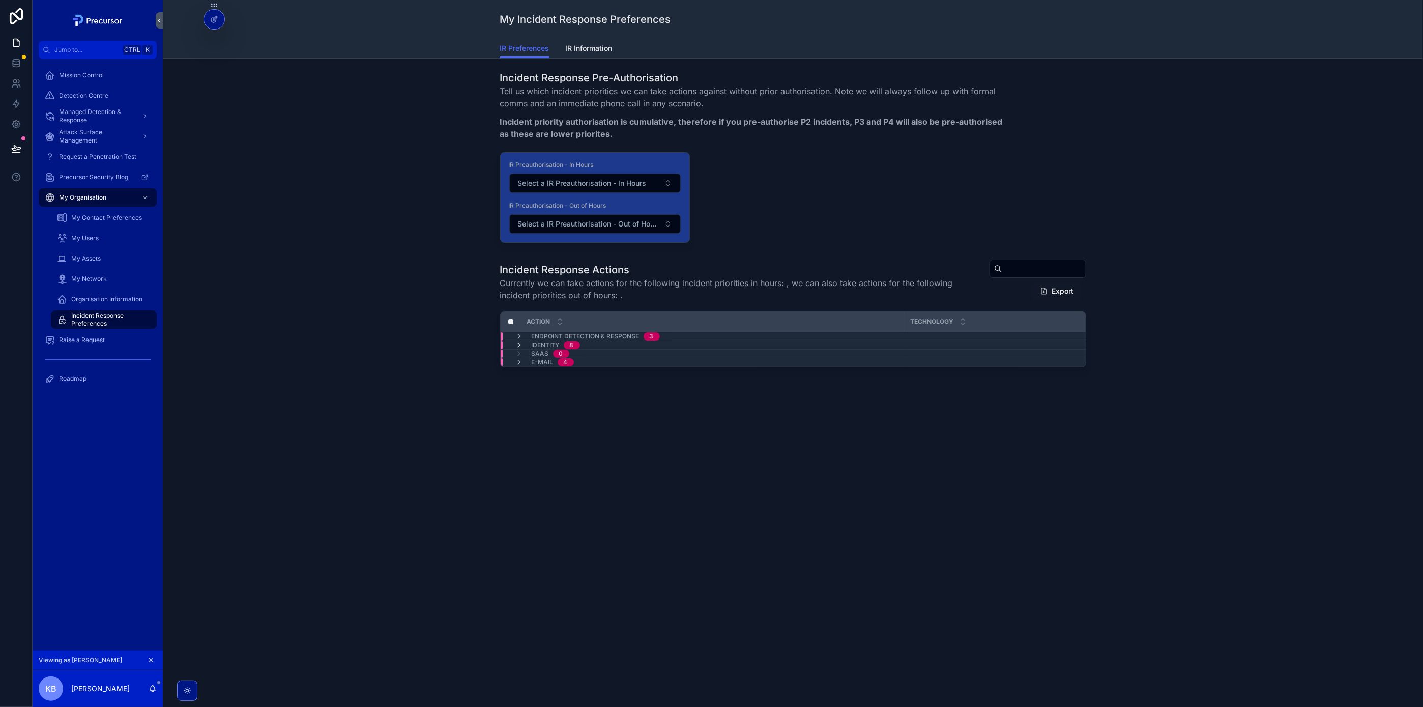
click at [519, 348] on icon "scrollable content" at bounding box center [519, 345] width 8 height 8
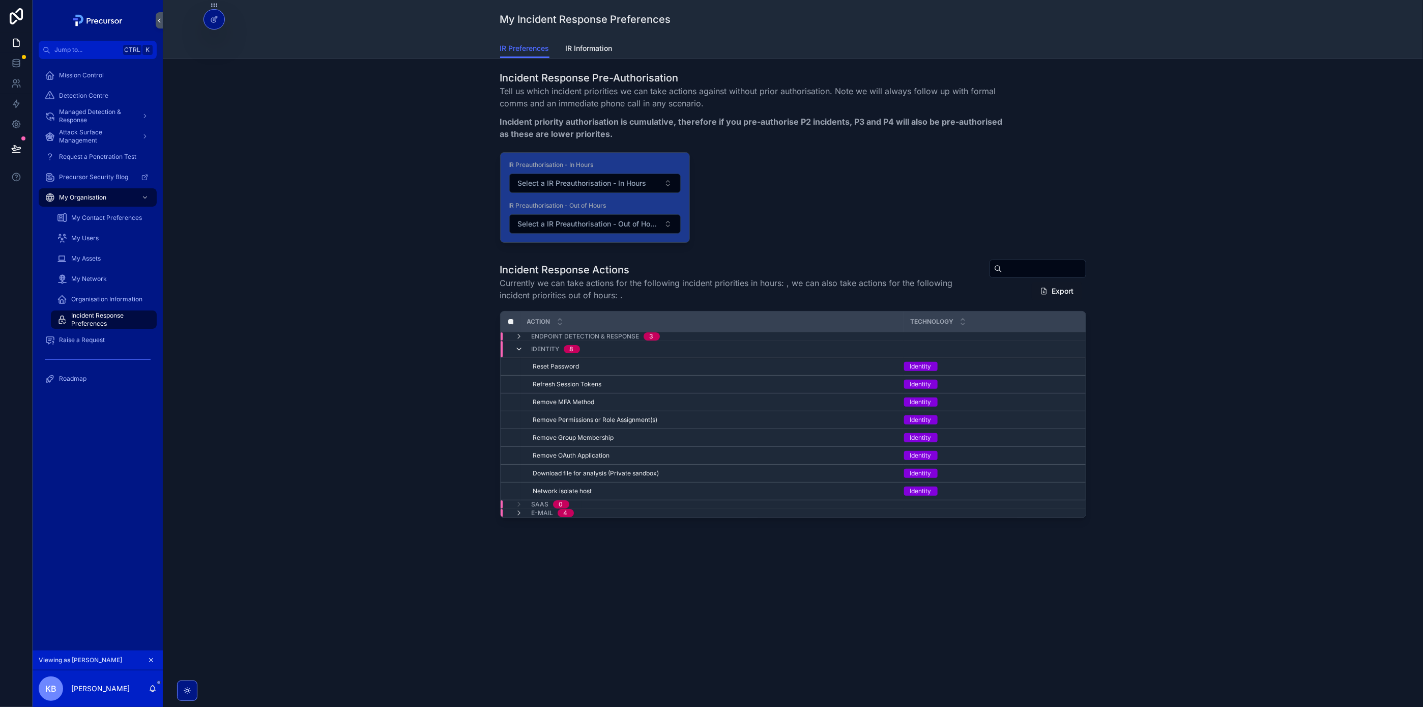
click at [519, 348] on icon "scrollable content" at bounding box center [519, 349] width 8 height 8
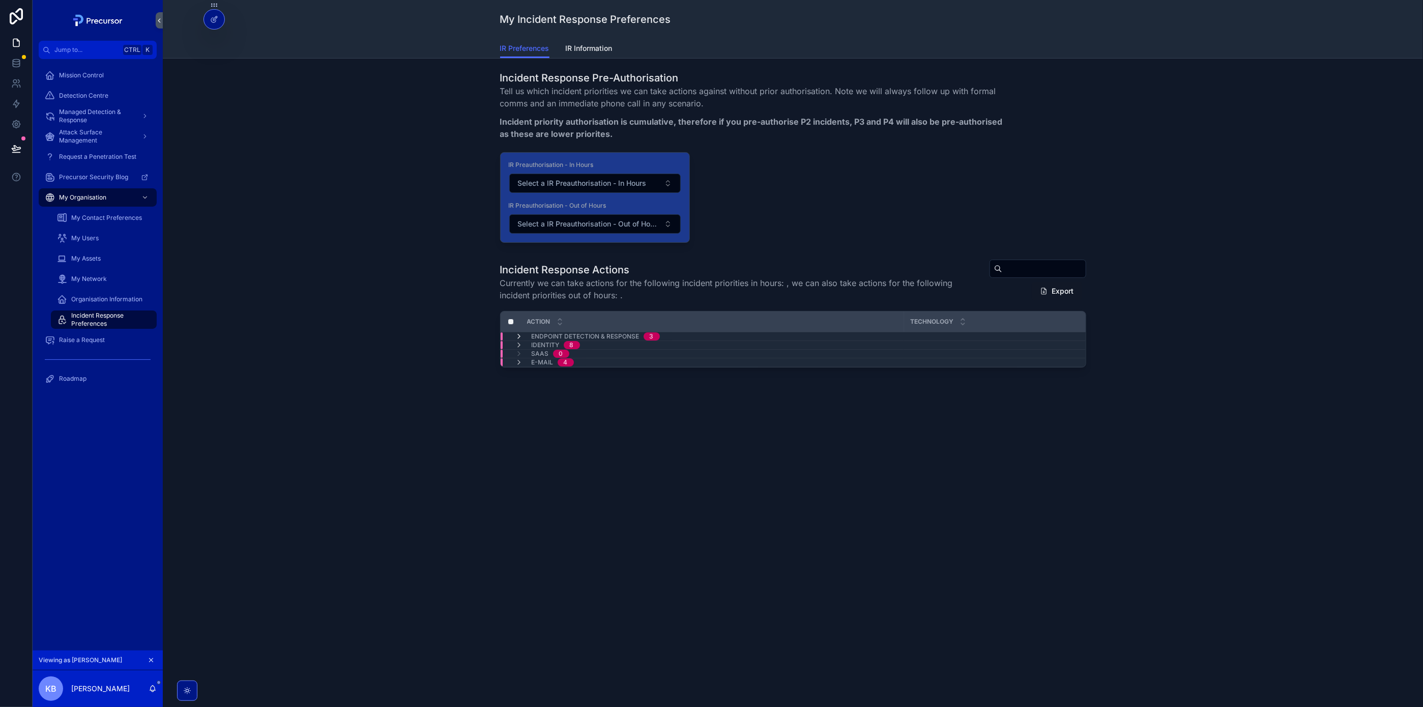
click at [519, 339] on icon "scrollable content" at bounding box center [519, 336] width 8 height 8
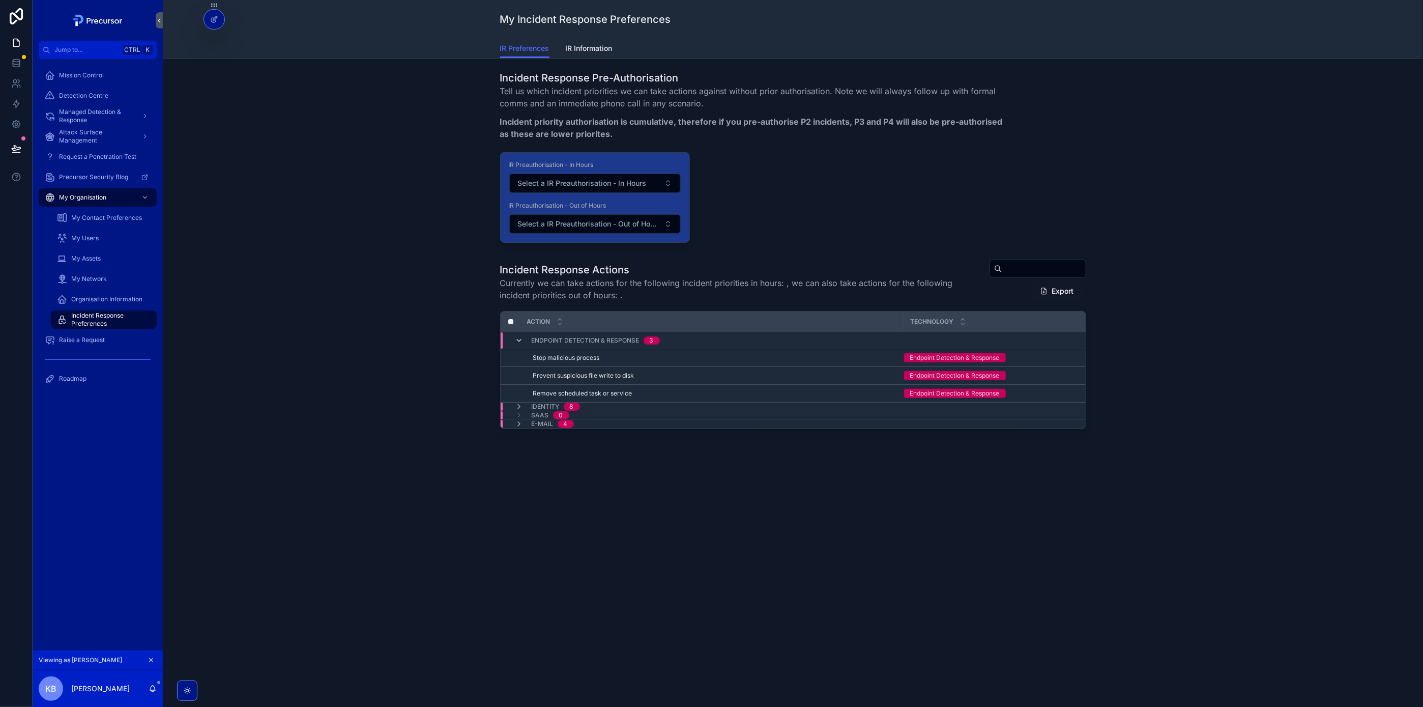
click at [519, 339] on icon "scrollable content" at bounding box center [519, 340] width 8 height 8
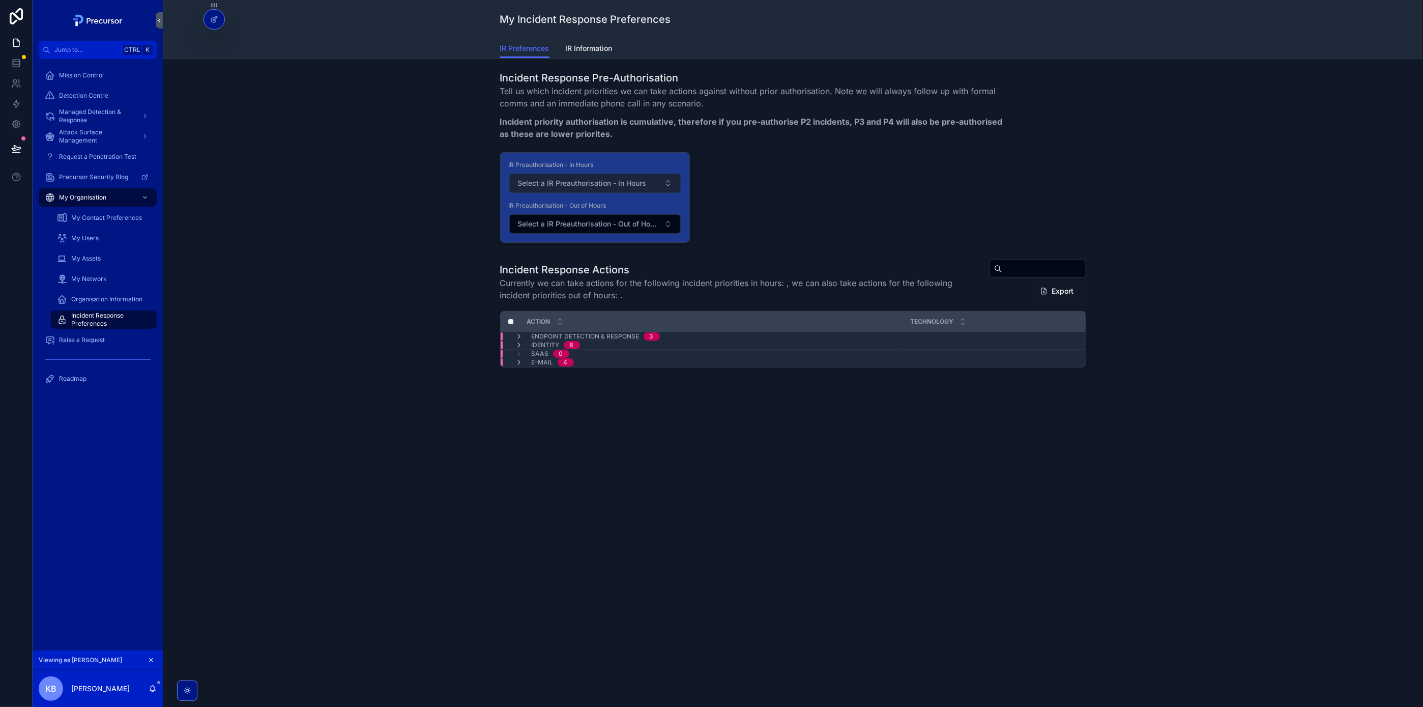
click at [597, 189] on button "Select a IR Preauthorisation - In Hours" at bounding box center [594, 182] width 171 height 19
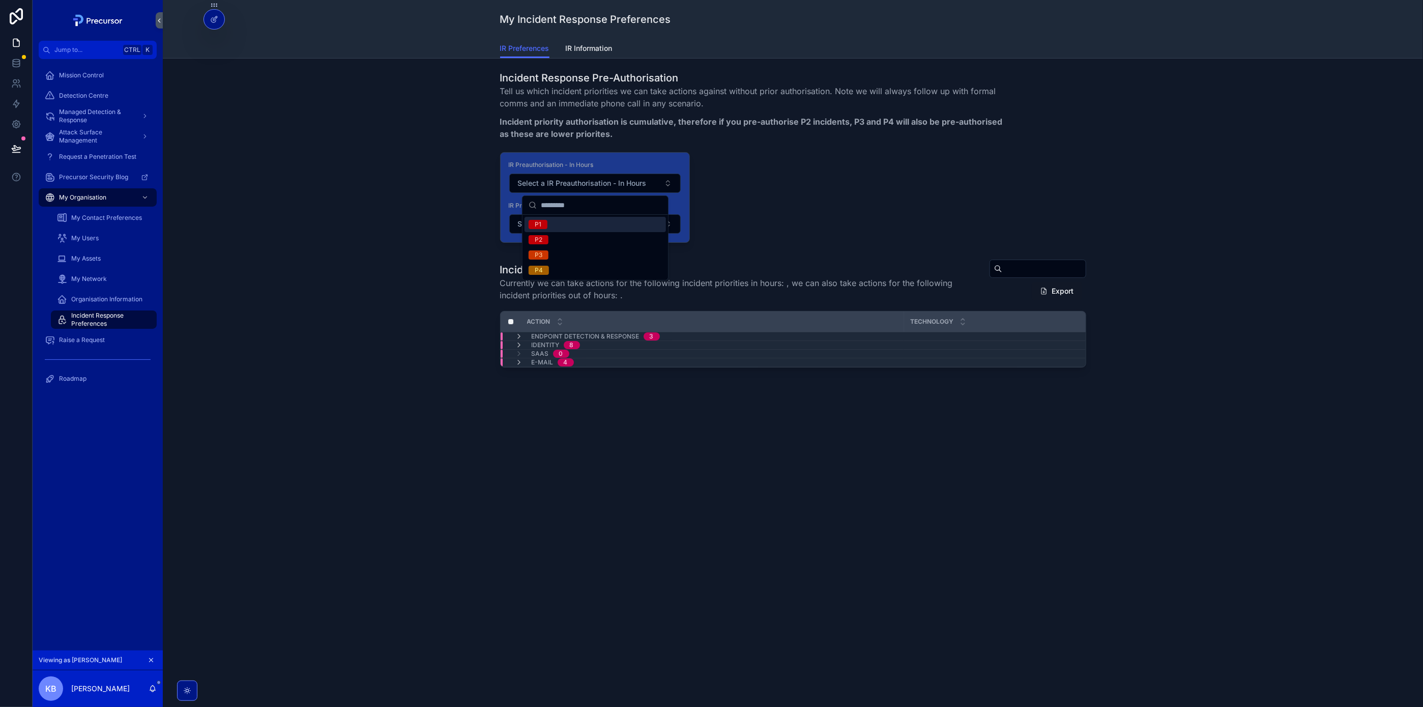
click at [597, 226] on div "P1" at bounding box center [594, 224] width 141 height 15
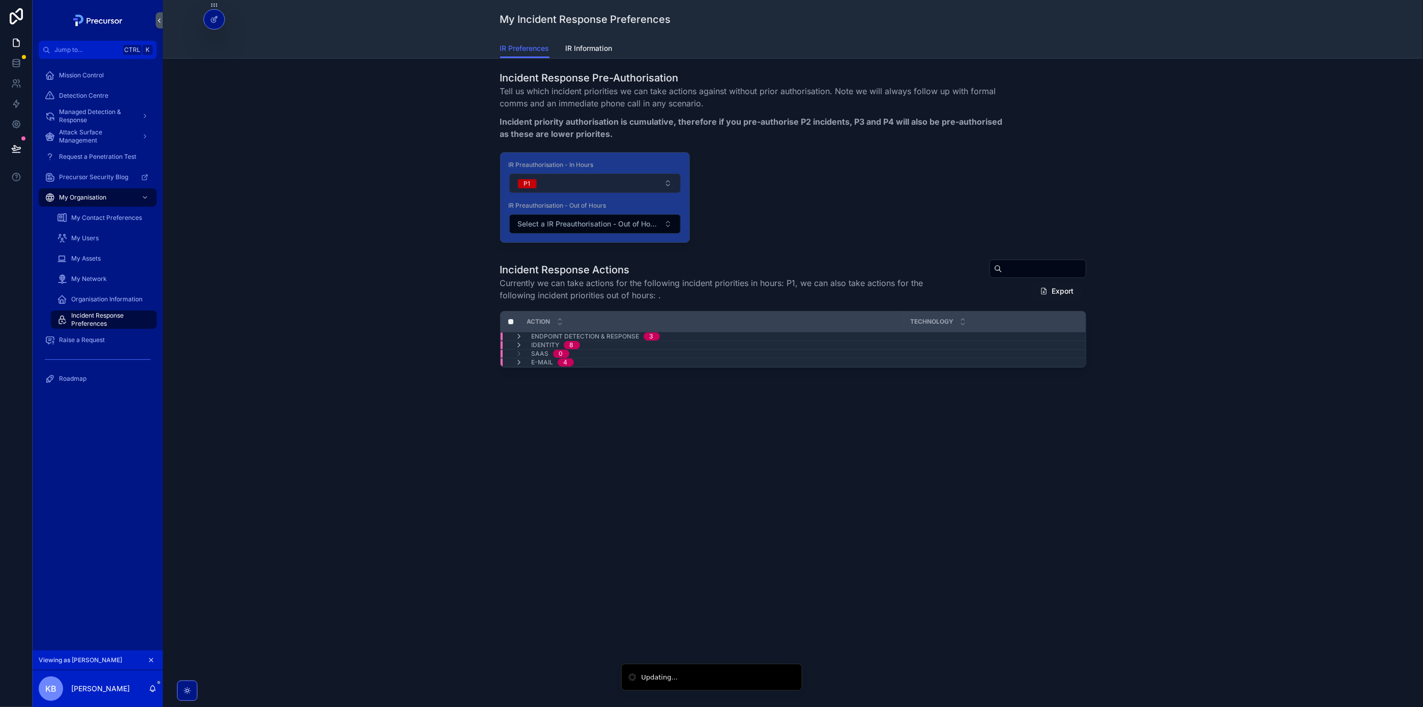
click at [584, 184] on button "P1" at bounding box center [594, 182] width 171 height 19
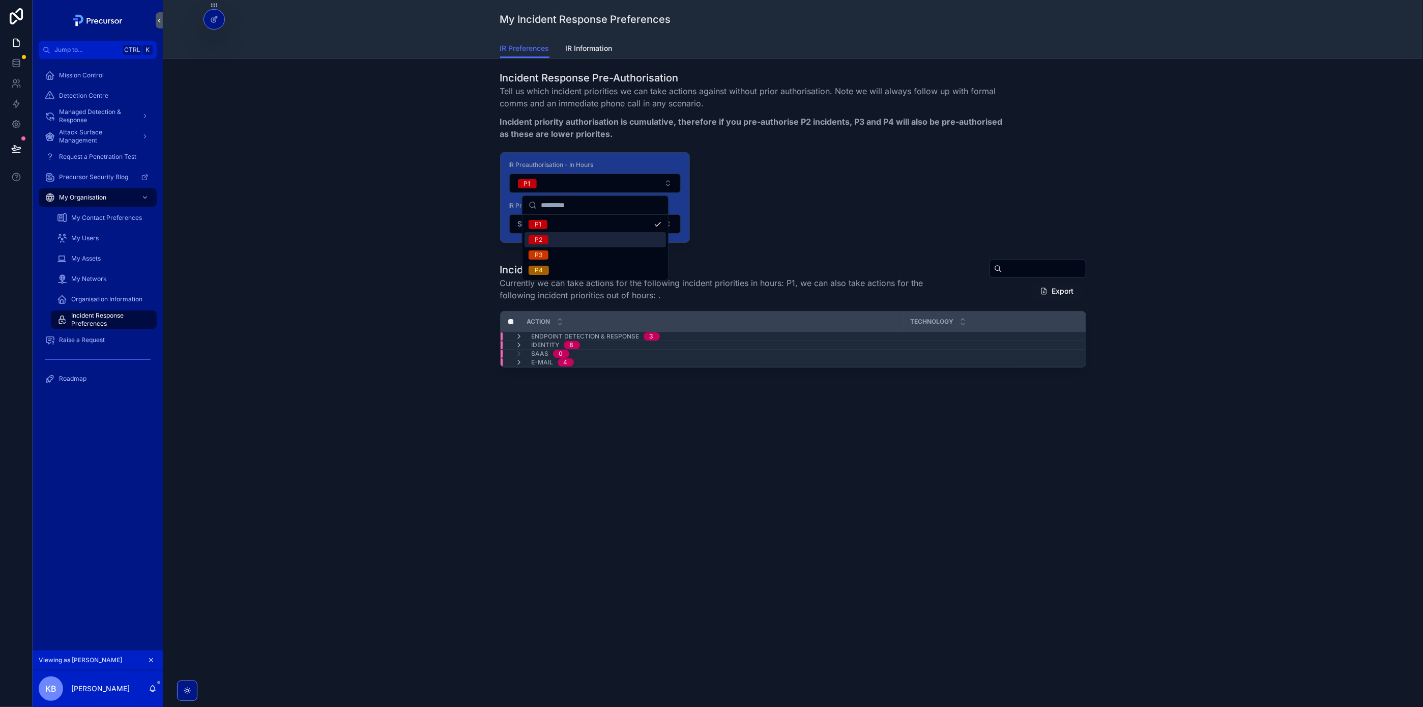
click at [568, 242] on div "P2" at bounding box center [594, 239] width 141 height 15
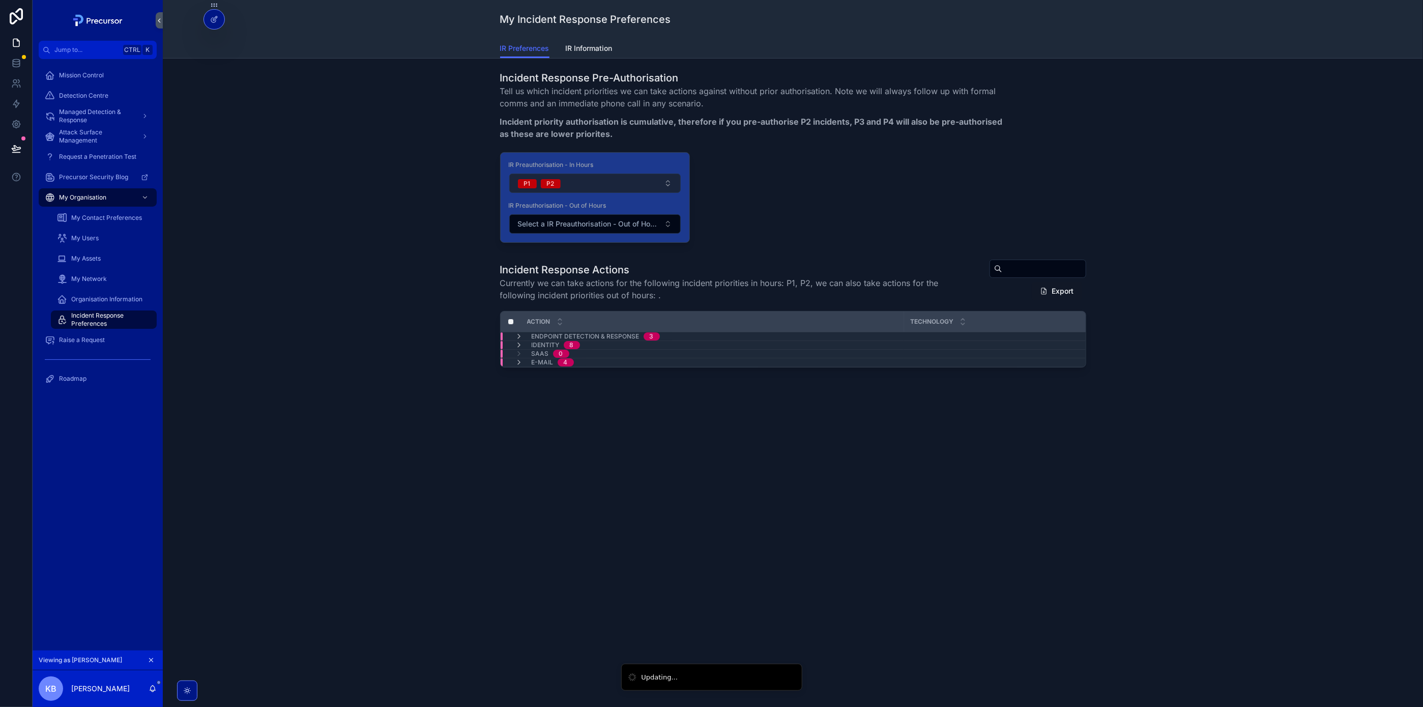
click at [595, 182] on button "P1 P2" at bounding box center [594, 182] width 171 height 19
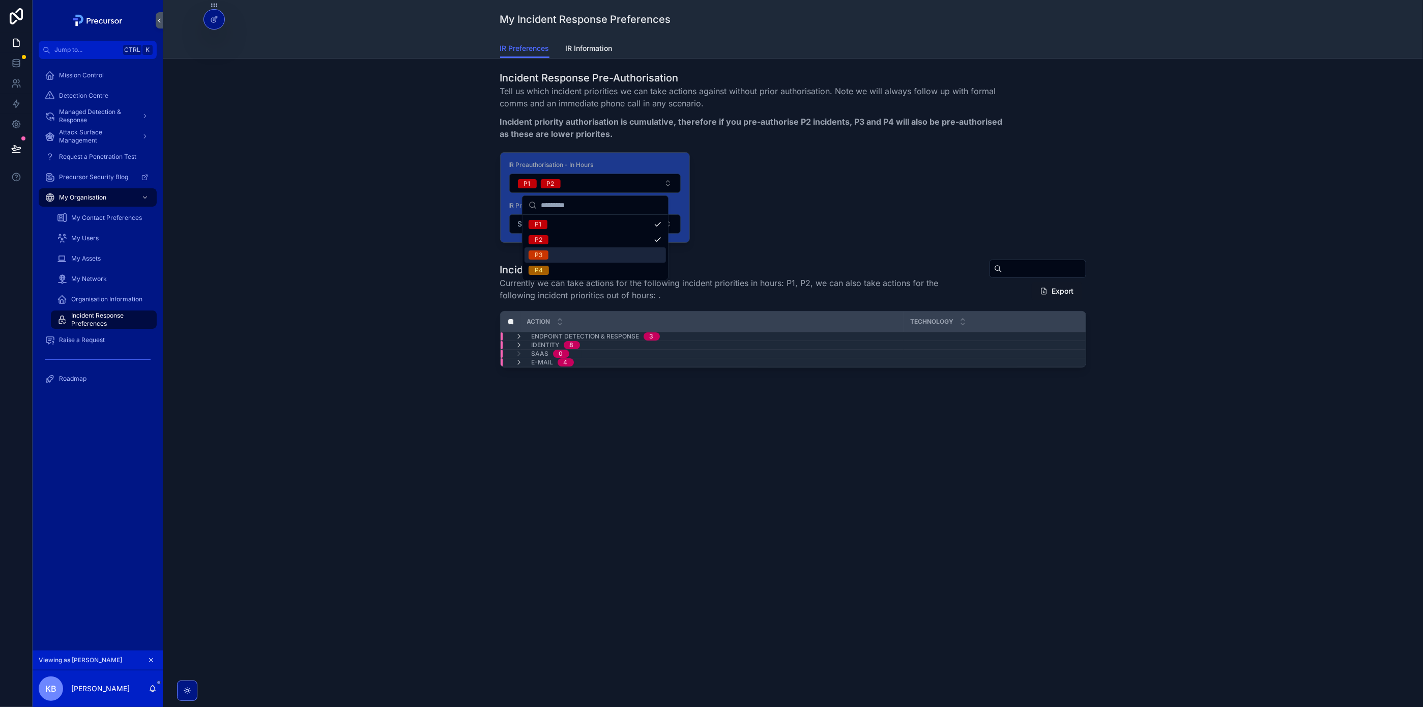
click at [574, 256] on div "P3" at bounding box center [594, 254] width 141 height 15
click at [606, 266] on div "P4" at bounding box center [594, 269] width 141 height 15
click at [638, 225] on span "Select a IR Preauthorisation - Out of Hours" at bounding box center [589, 224] width 142 height 10
click at [641, 229] on button "Select a IR Preauthorisation - Out of Hours" at bounding box center [594, 223] width 171 height 19
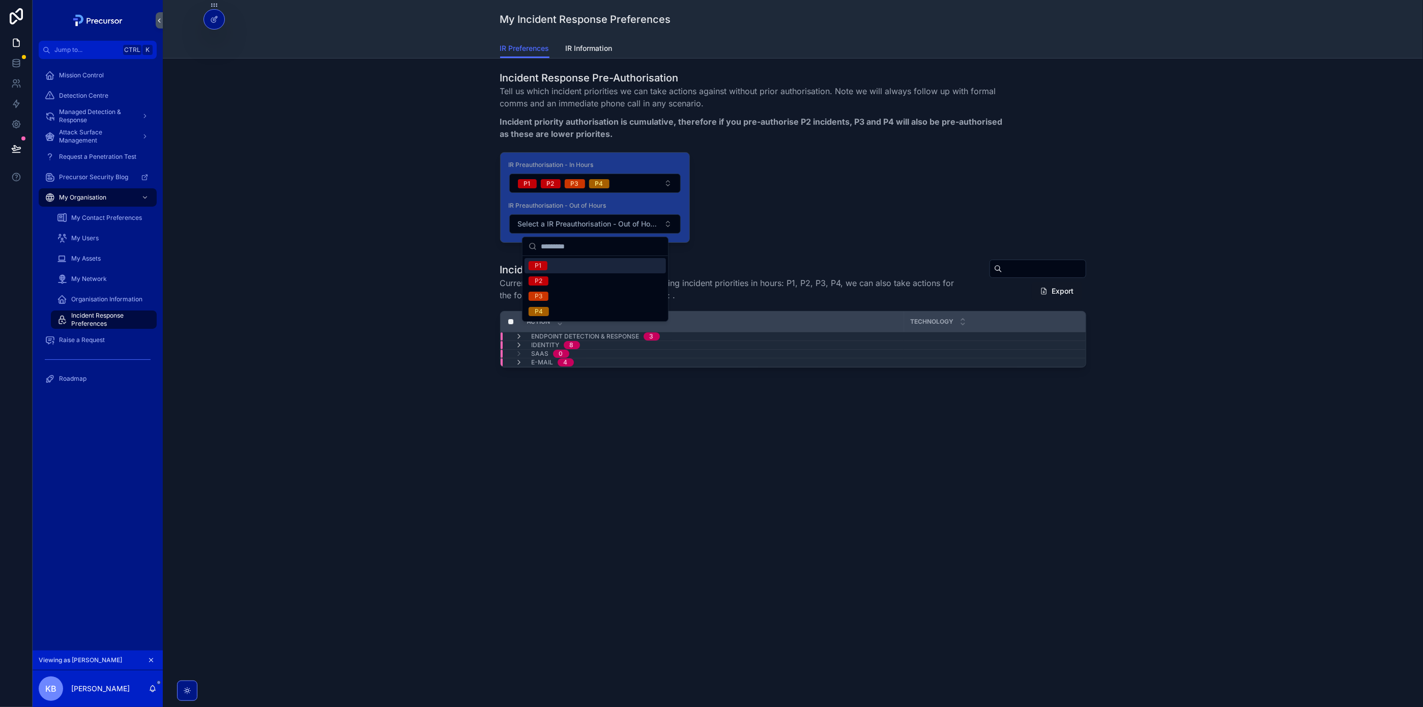
click at [554, 269] on div "P1" at bounding box center [594, 265] width 141 height 15
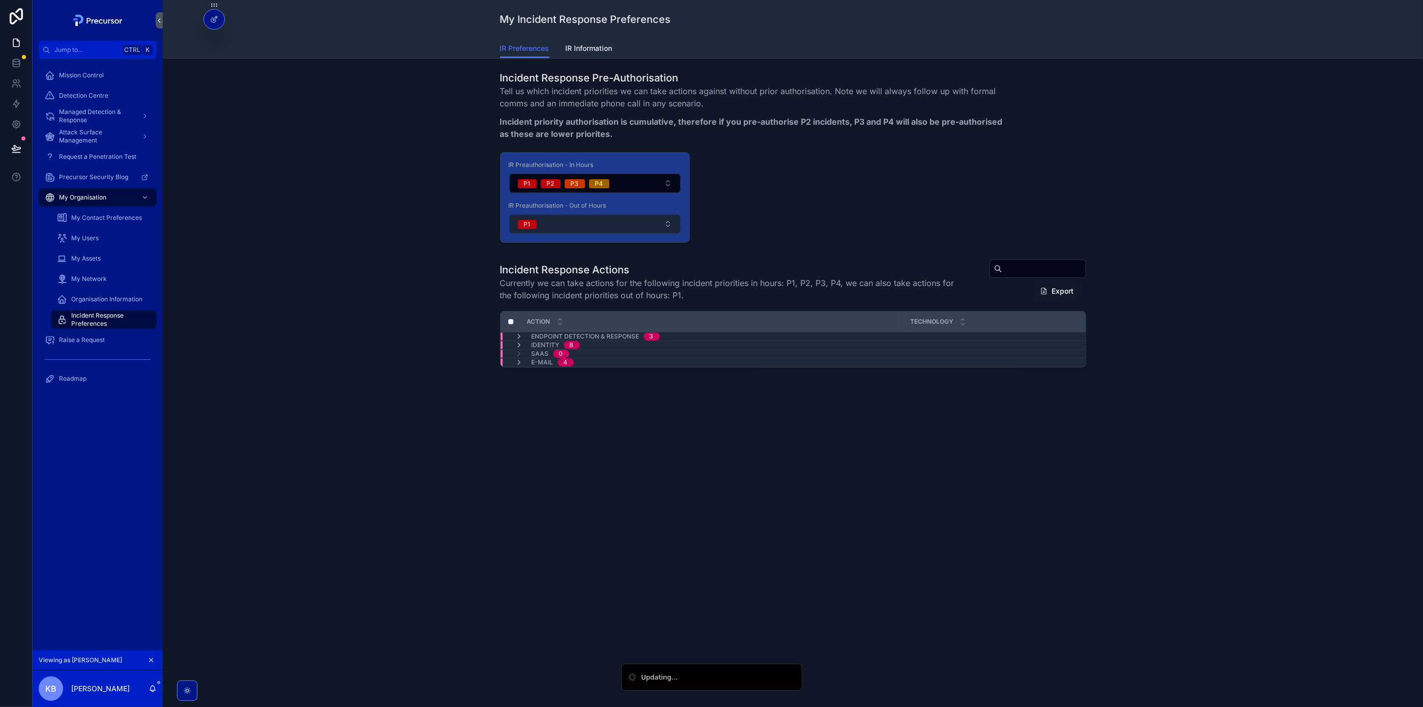
click at [591, 226] on button "P1" at bounding box center [594, 223] width 171 height 19
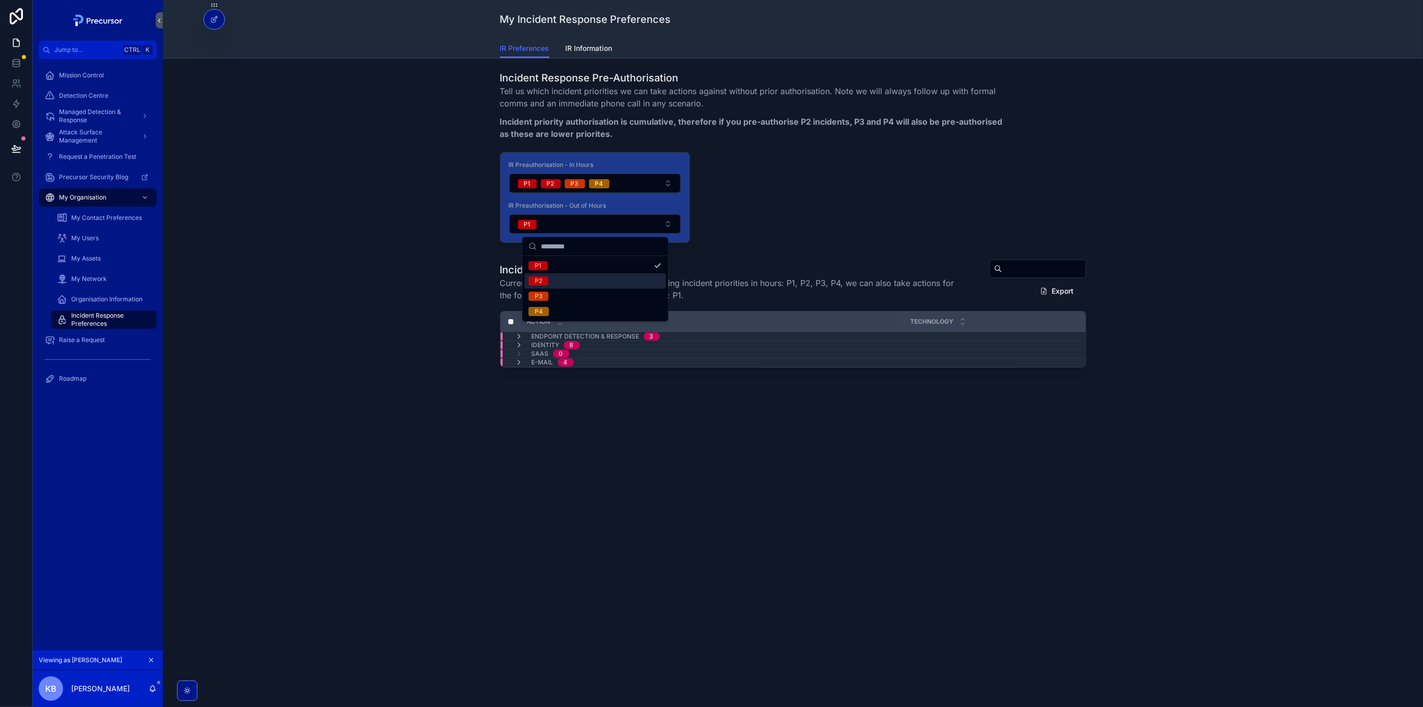
click at [581, 275] on div "P2" at bounding box center [594, 280] width 141 height 15
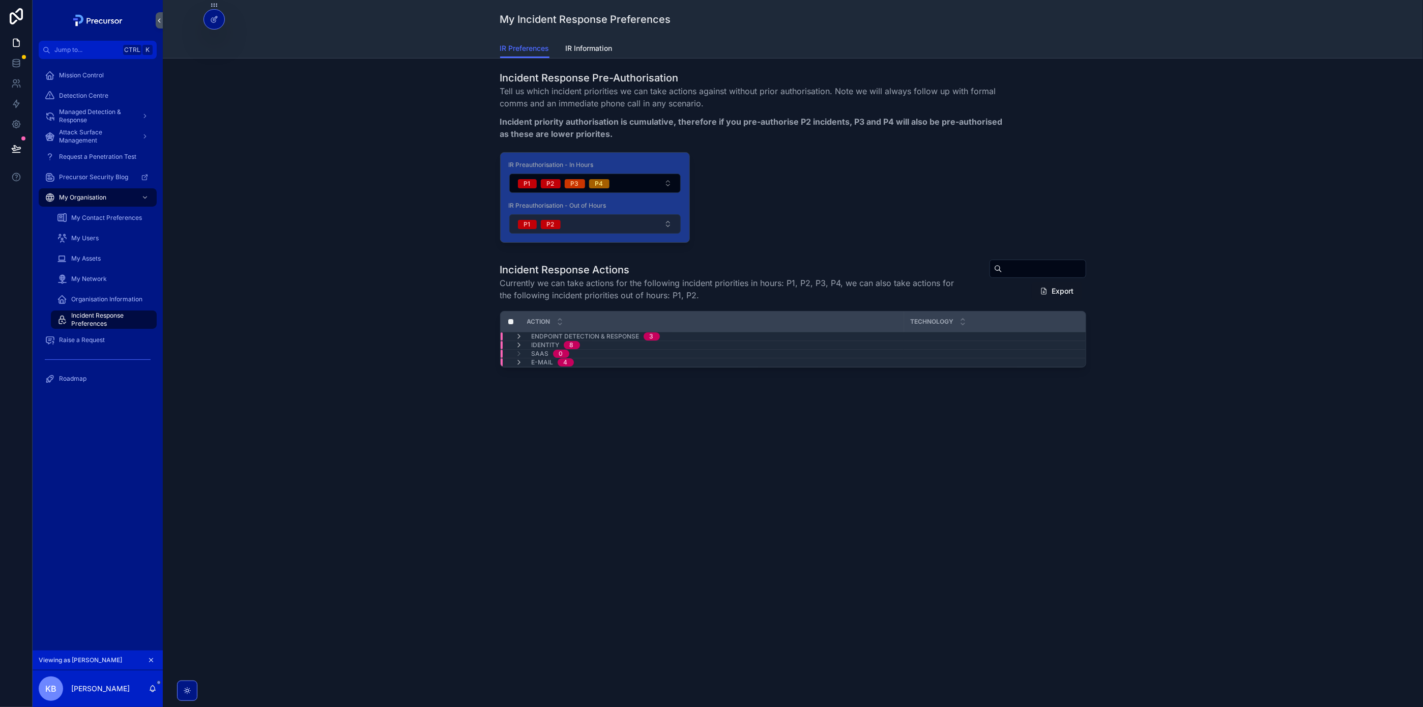
click at [598, 229] on button "P1 P2" at bounding box center [594, 223] width 171 height 19
click at [596, 229] on button "P1 P2" at bounding box center [594, 223] width 171 height 19
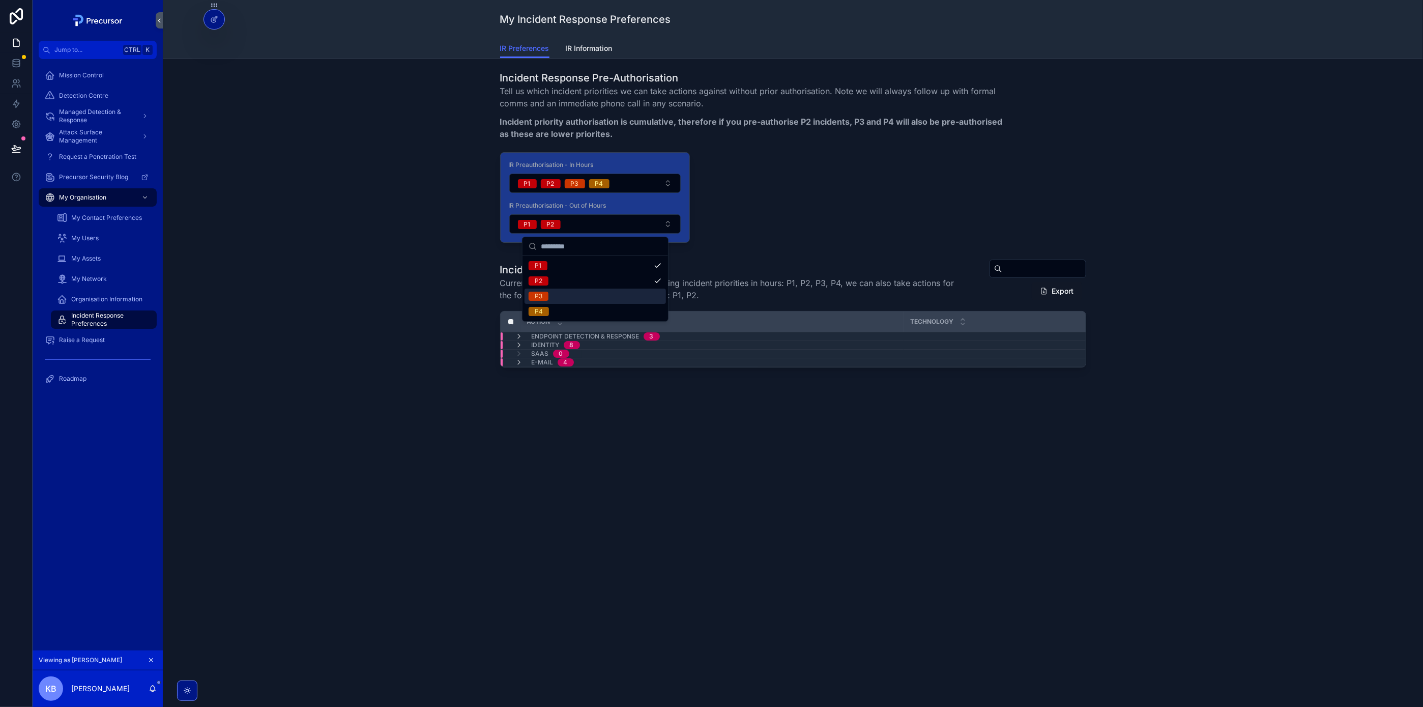
drag, startPoint x: 577, startPoint y: 301, endPoint x: 583, endPoint y: 295, distance: 8.3
click at [577, 301] on div "P3" at bounding box center [594, 295] width 141 height 15
click at [580, 310] on div "P4" at bounding box center [594, 311] width 141 height 15
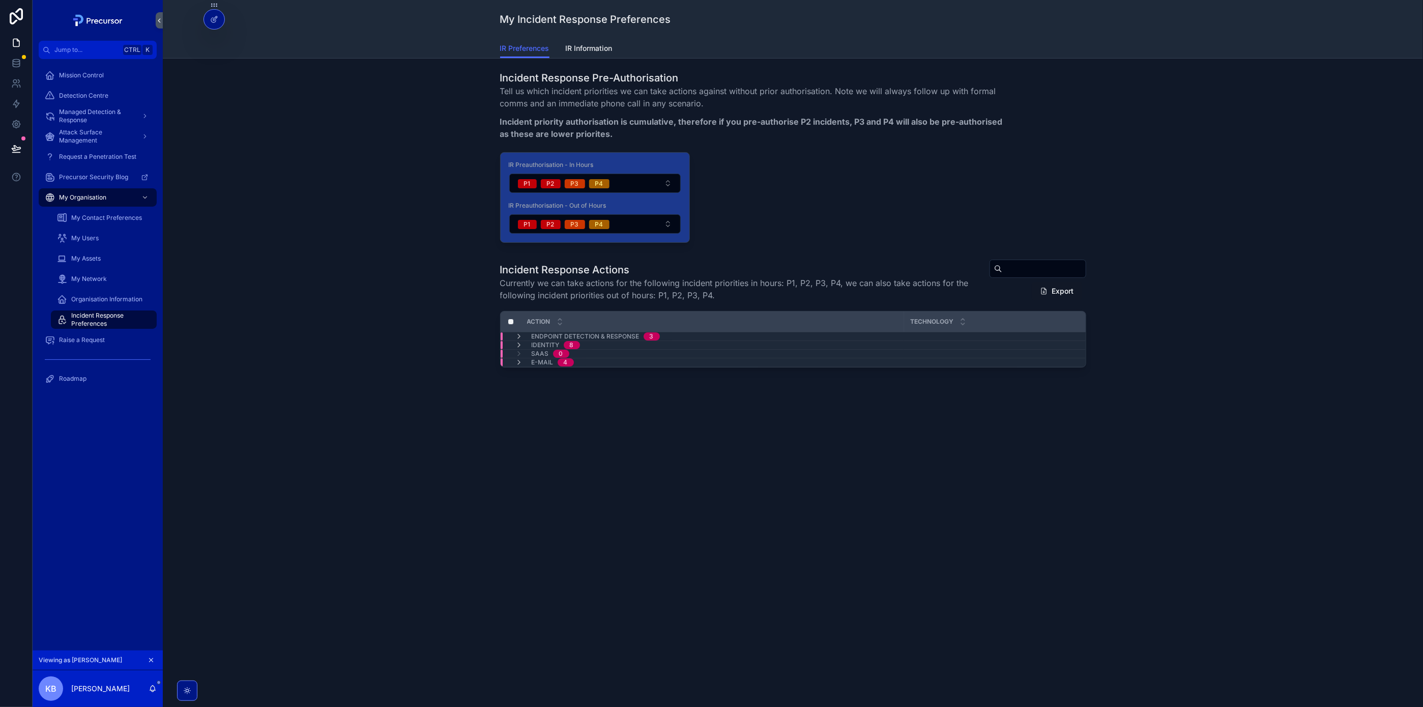
click at [301, 171] on div "Incident Response Pre-Authorisation Tell us which incident priorities we can ta…" at bounding box center [793, 157] width 1244 height 180
click at [100, 220] on span "My Contact Preferences" at bounding box center [106, 218] width 71 height 8
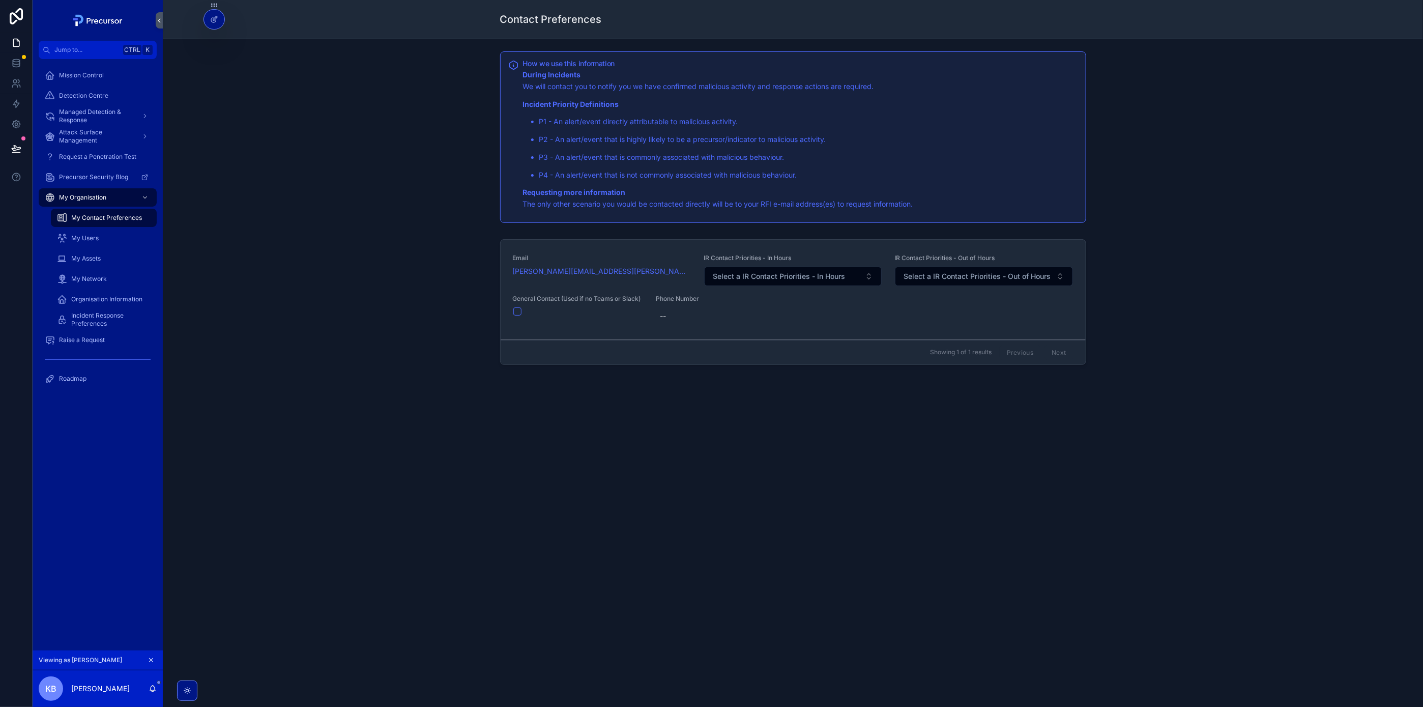
click at [93, 236] on span "My Users" at bounding box center [84, 238] width 27 height 8
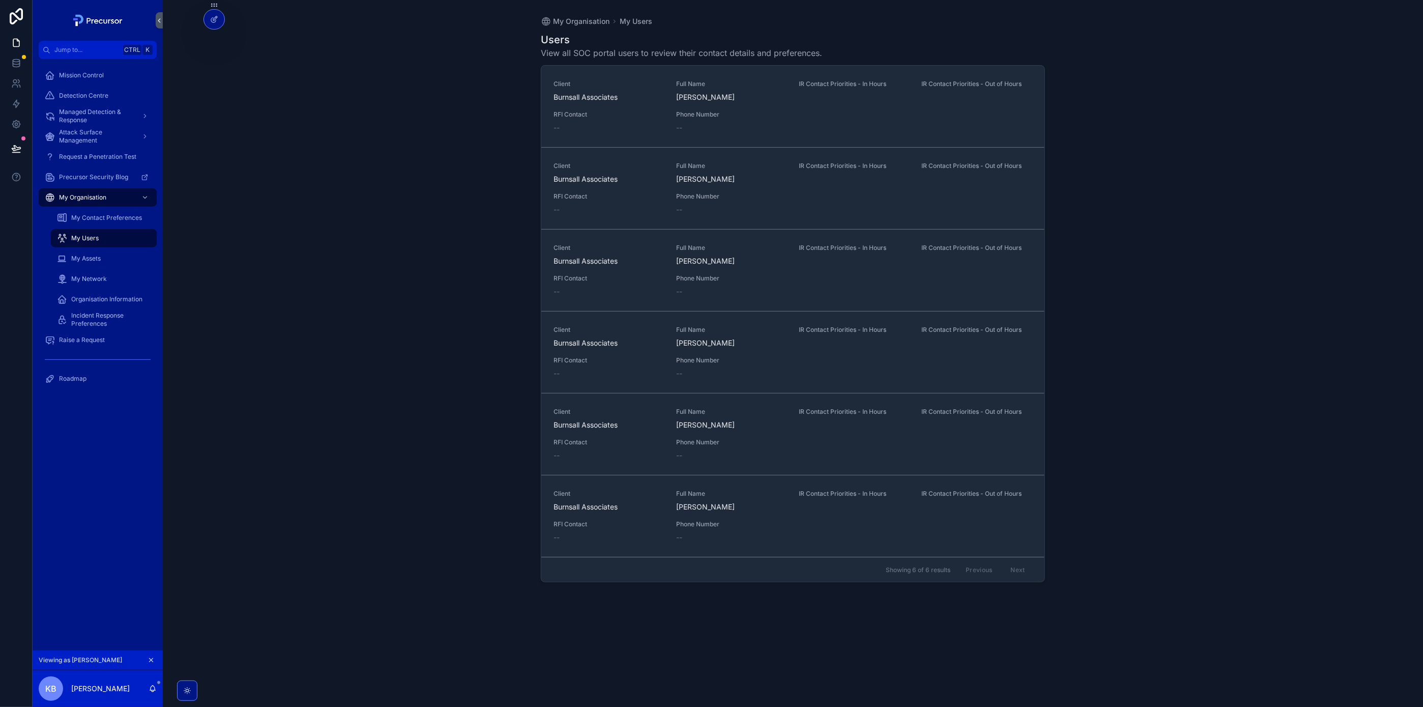
click at [937, 443] on div "Client Burnsall Associates Full Name [PERSON_NAME] IR Contact Priorities - In H…" at bounding box center [792, 433] width 479 height 53
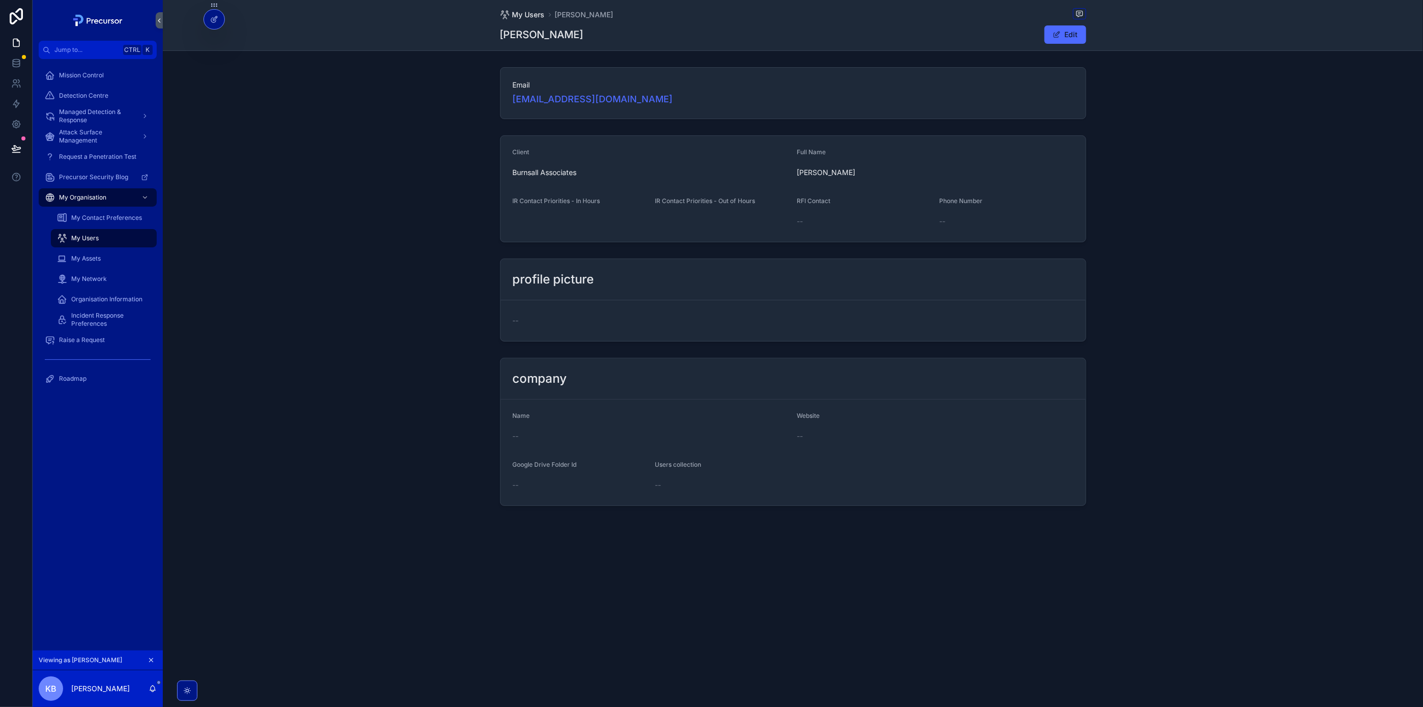
click at [542, 14] on span "My Users" at bounding box center [528, 15] width 33 height 10
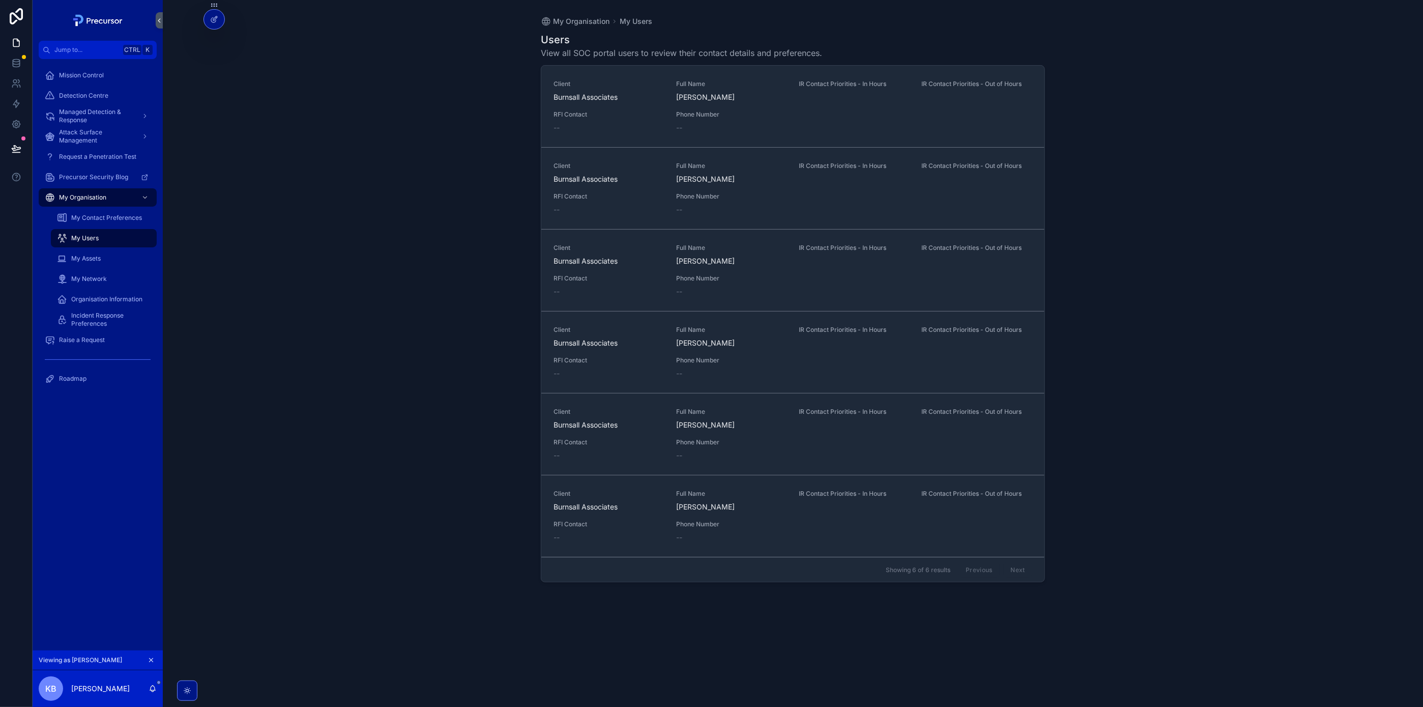
click at [1238, 388] on div "My Organisation My Users Users View all SOC portal users to review their contac…" at bounding box center [793, 353] width 1260 height 707
click at [92, 313] on span "Incident Response Preferences" at bounding box center [108, 319] width 75 height 16
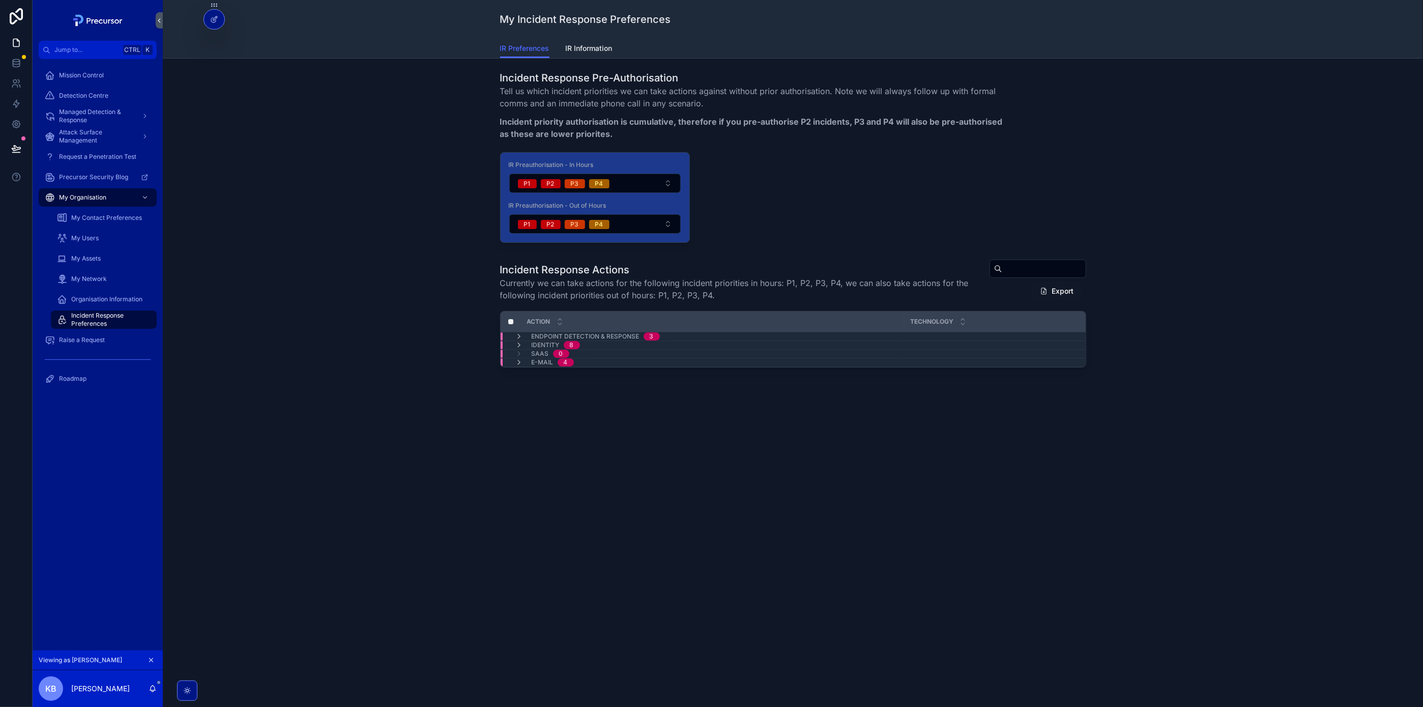
drag, startPoint x: 89, startPoint y: 225, endPoint x: 113, endPoint y: 226, distance: 24.4
click at [89, 225] on div "My Contact Preferences" at bounding box center [104, 218] width 94 height 16
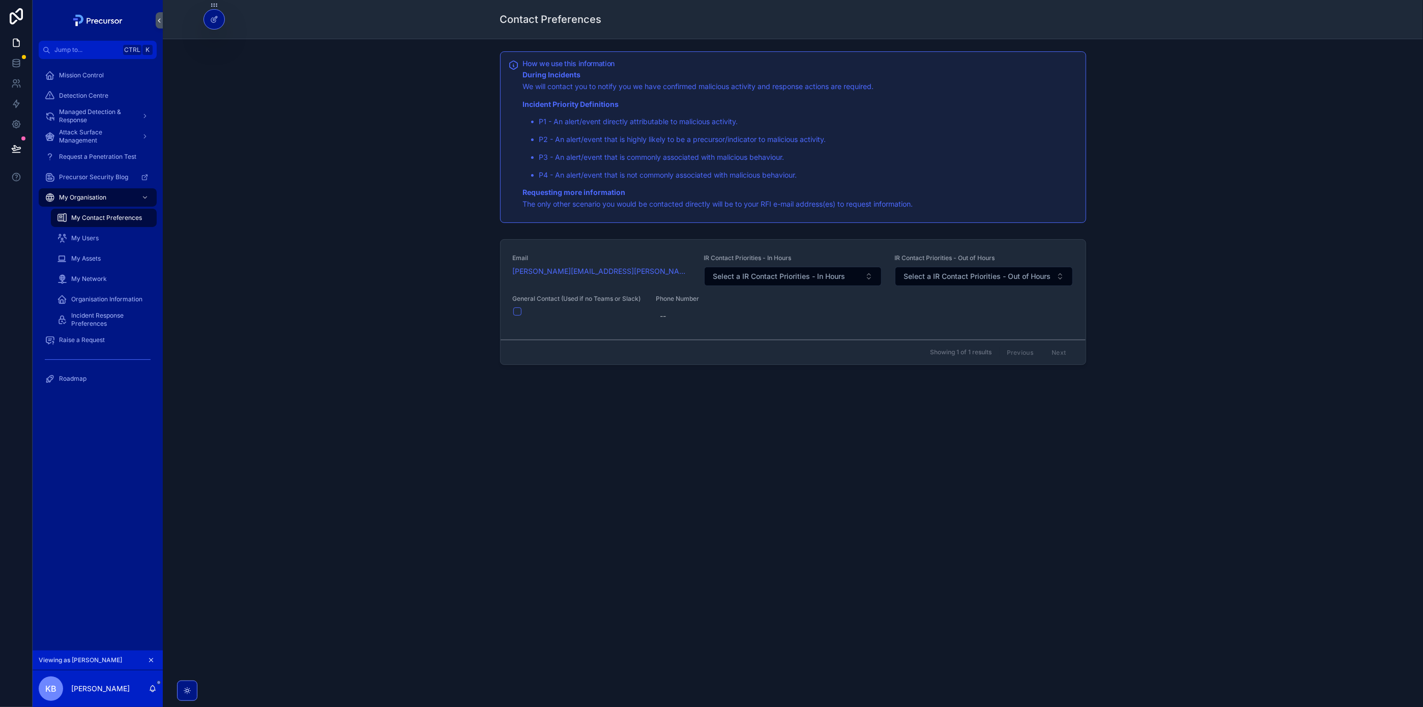
click at [1307, 327] on div "Email [PERSON_NAME][EMAIL_ADDRESS][PERSON_NAME][DOMAIN_NAME] IR Contact Priorit…" at bounding box center [793, 304] width 1244 height 138
drag, startPoint x: 615, startPoint y: 432, endPoint x: 34, endPoint y: 313, distance: 593.5
click at [615, 432] on div "How we use this information During Incidents We will contact you to notify you …" at bounding box center [793, 238] width 1260 height 399
